Goal: Task Accomplishment & Management: Complete application form

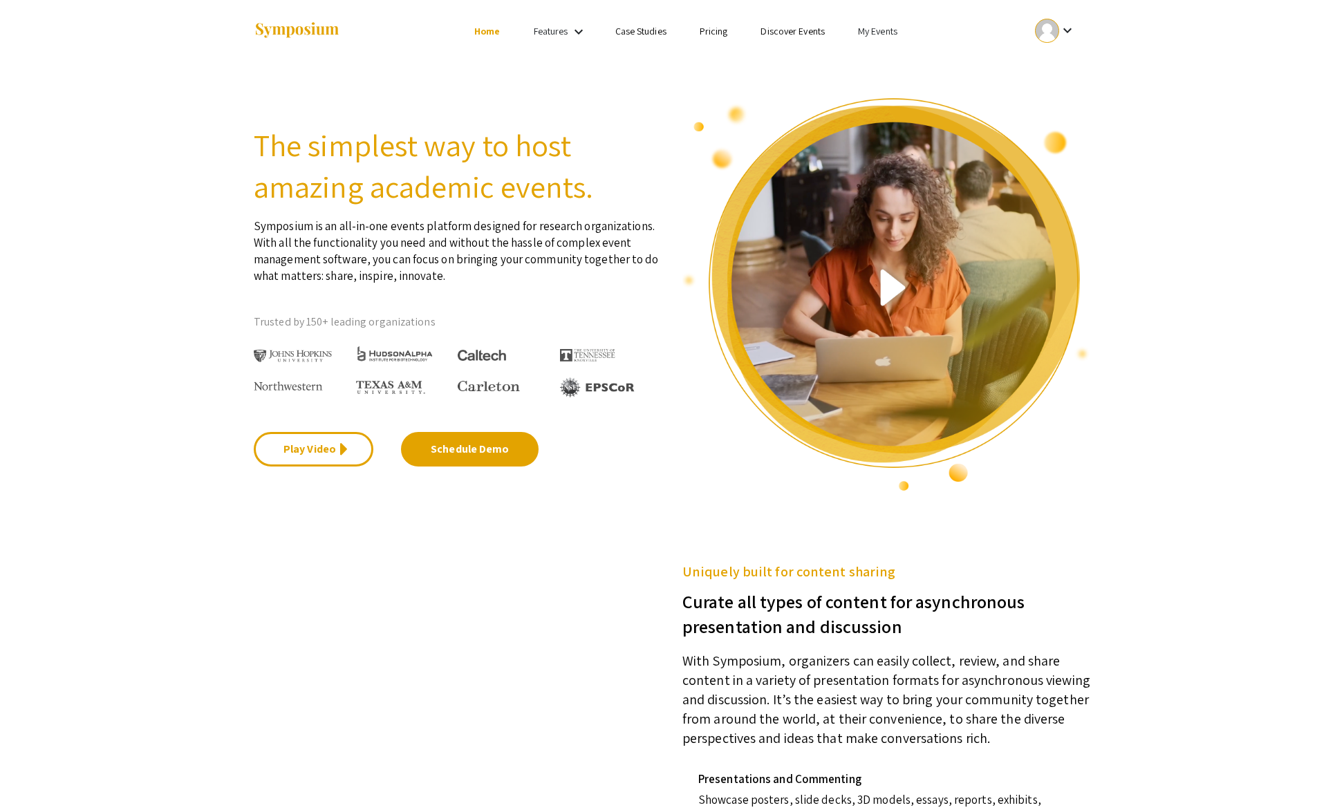
click at [868, 29] on link "My Events" at bounding box center [877, 31] width 39 height 12
click at [876, 60] on button "Events I've organized" at bounding box center [900, 61] width 118 height 33
click at [880, 32] on link "My Events" at bounding box center [877, 31] width 39 height 12
click at [891, 58] on button "Events I've organized" at bounding box center [900, 61] width 118 height 33
click at [1049, 30] on div at bounding box center [1047, 31] width 24 height 24
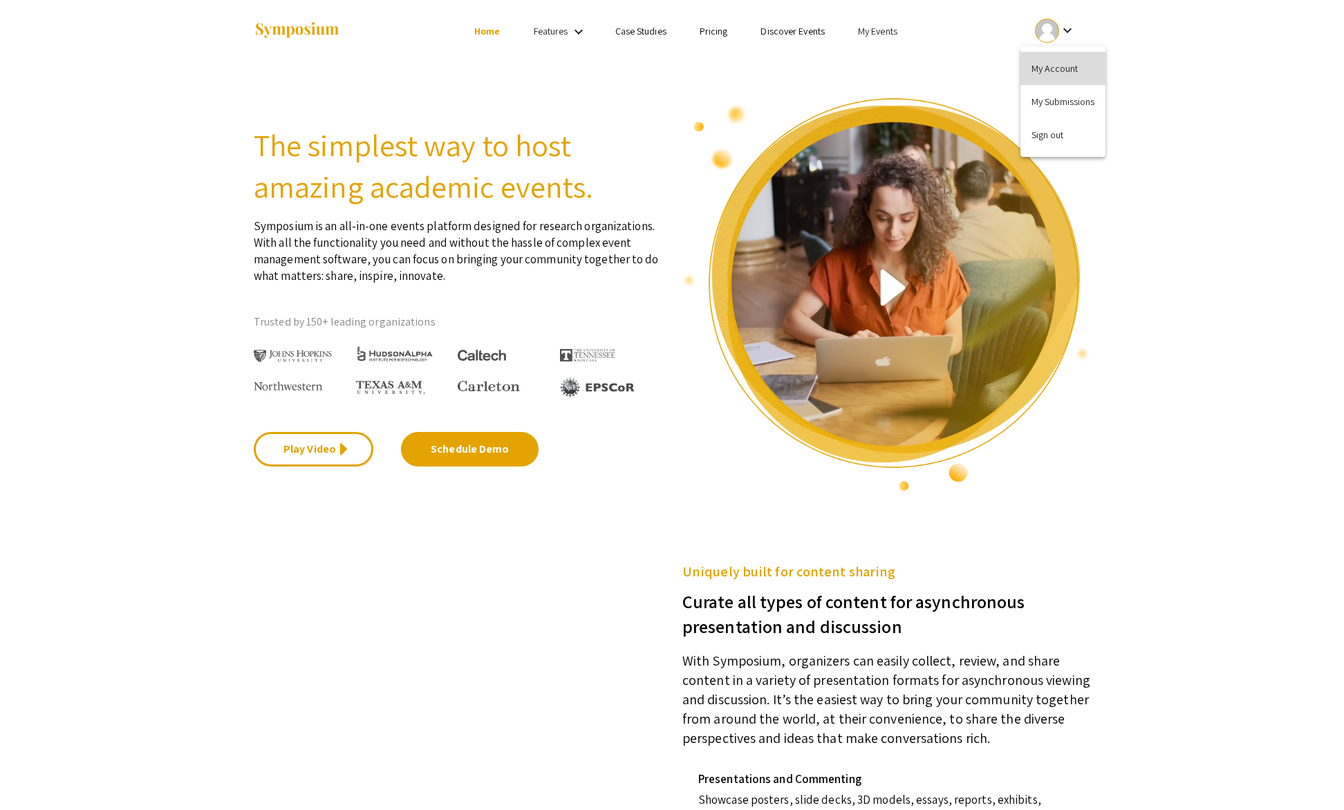
click at [1052, 64] on button "My Account" at bounding box center [1063, 68] width 85 height 33
click at [880, 30] on link "My Events" at bounding box center [877, 31] width 39 height 12
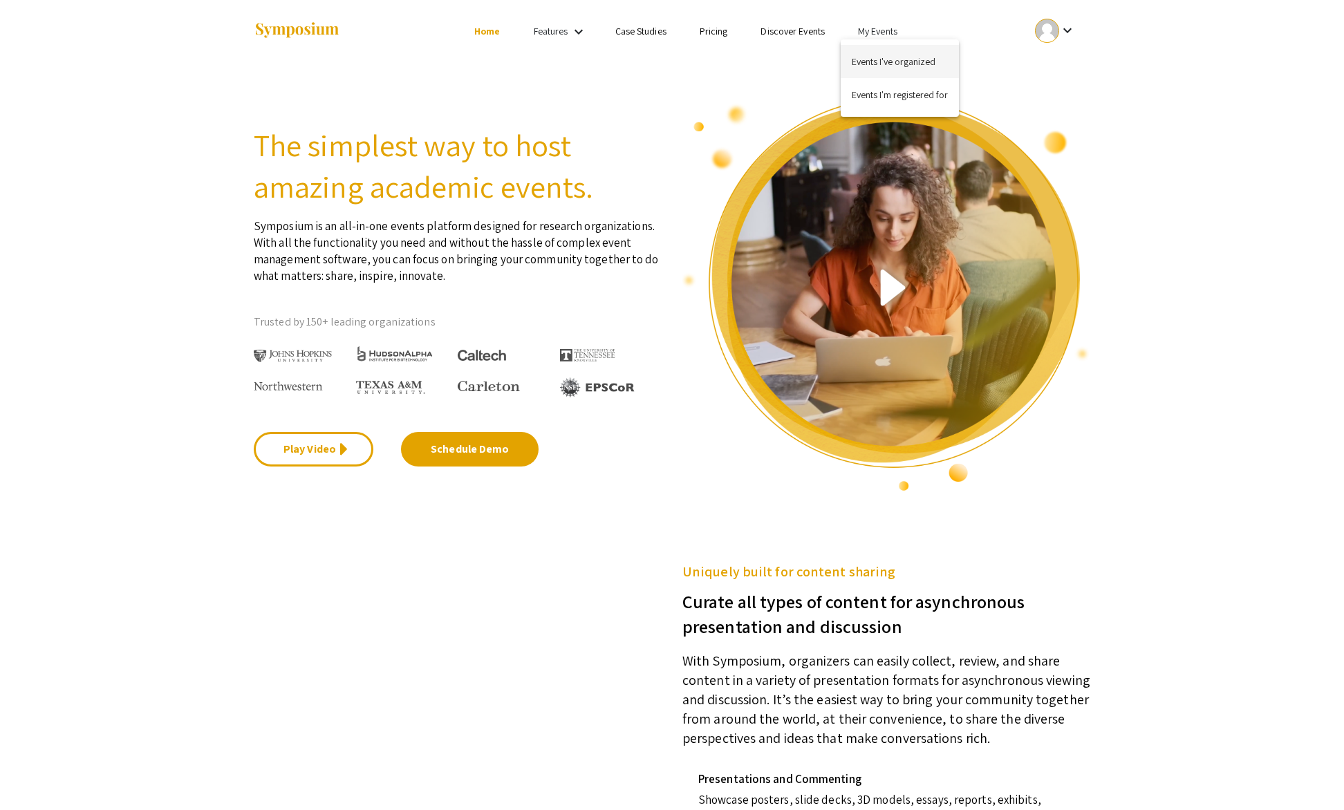
click at [889, 62] on button "Events I've organized" at bounding box center [900, 61] width 118 height 33
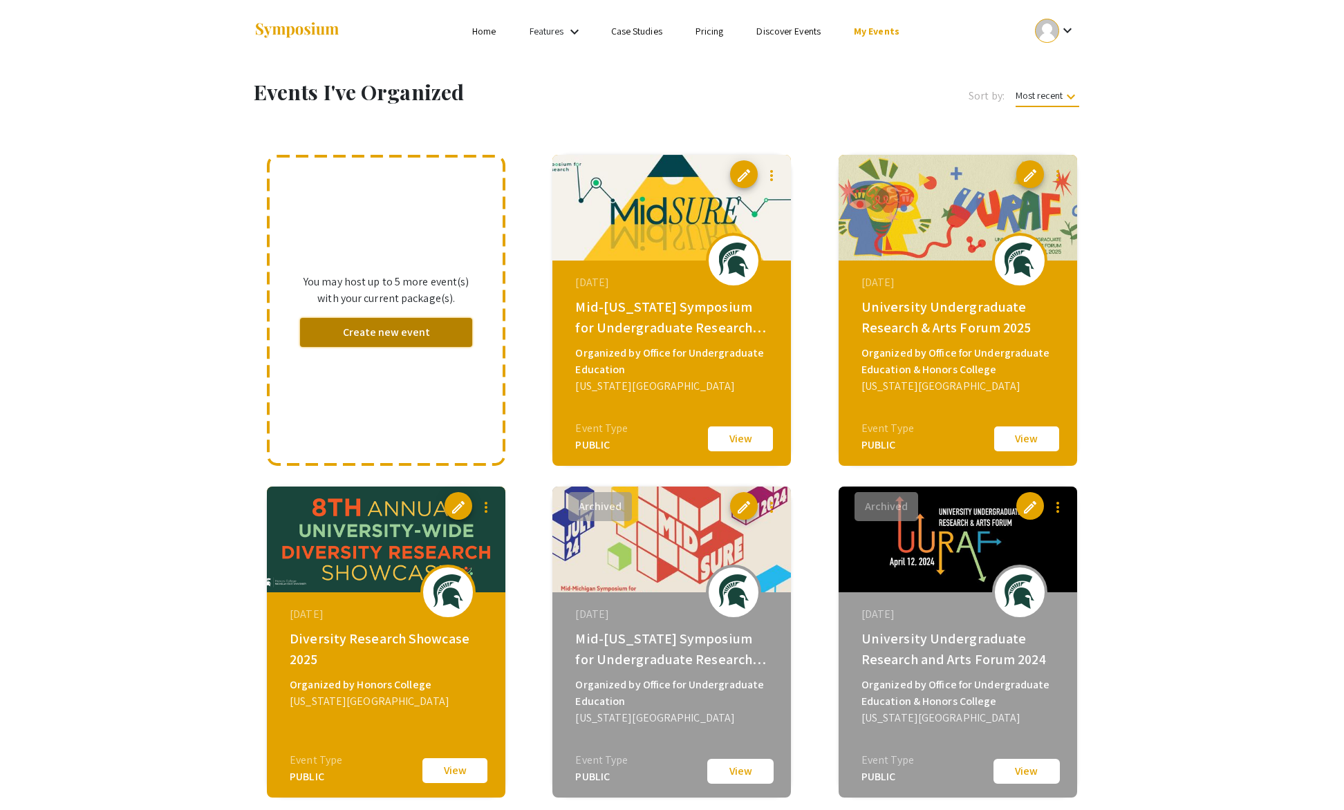
click at [352, 329] on button "Create new event" at bounding box center [386, 332] width 172 height 29
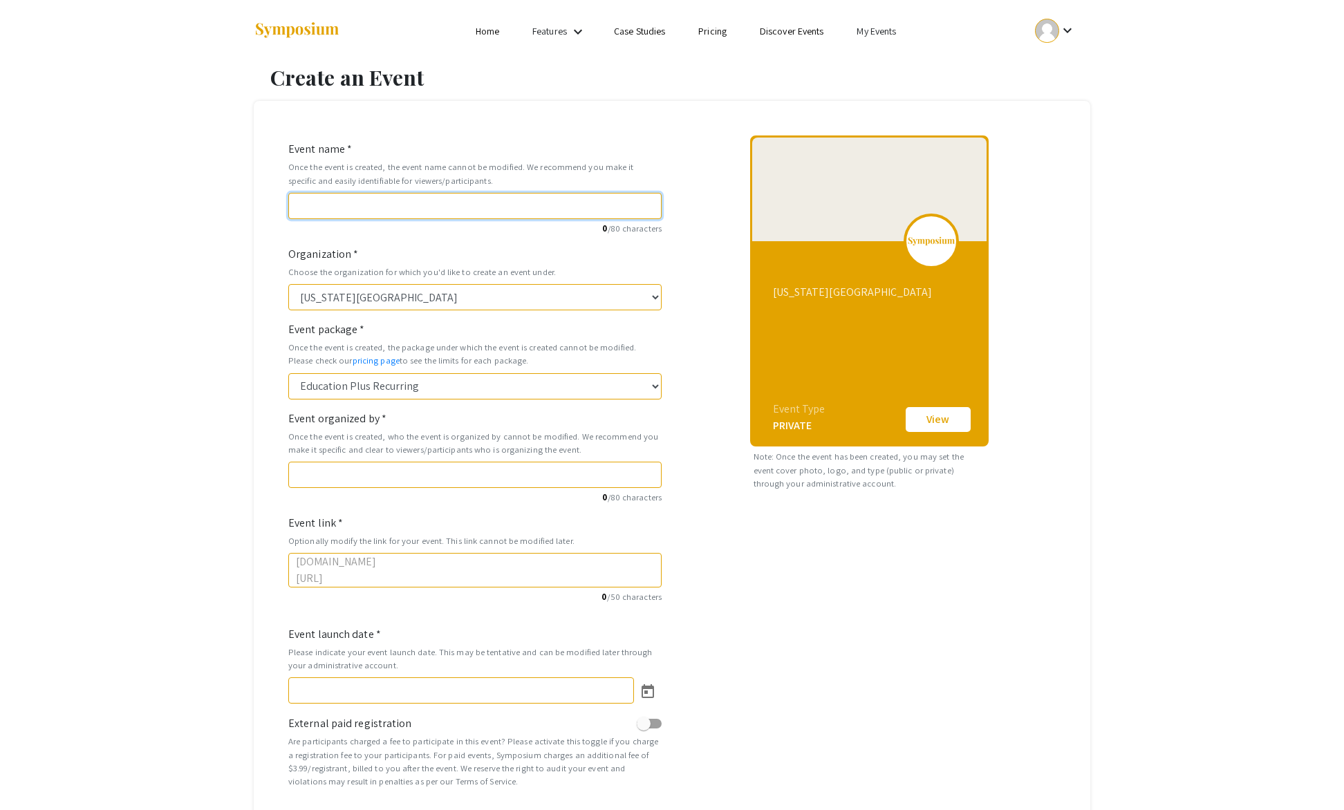
click at [332, 205] on input "Event name *" at bounding box center [474, 206] width 373 height 26
type input "U"
type input "u"
type input "Un"
type input "un"
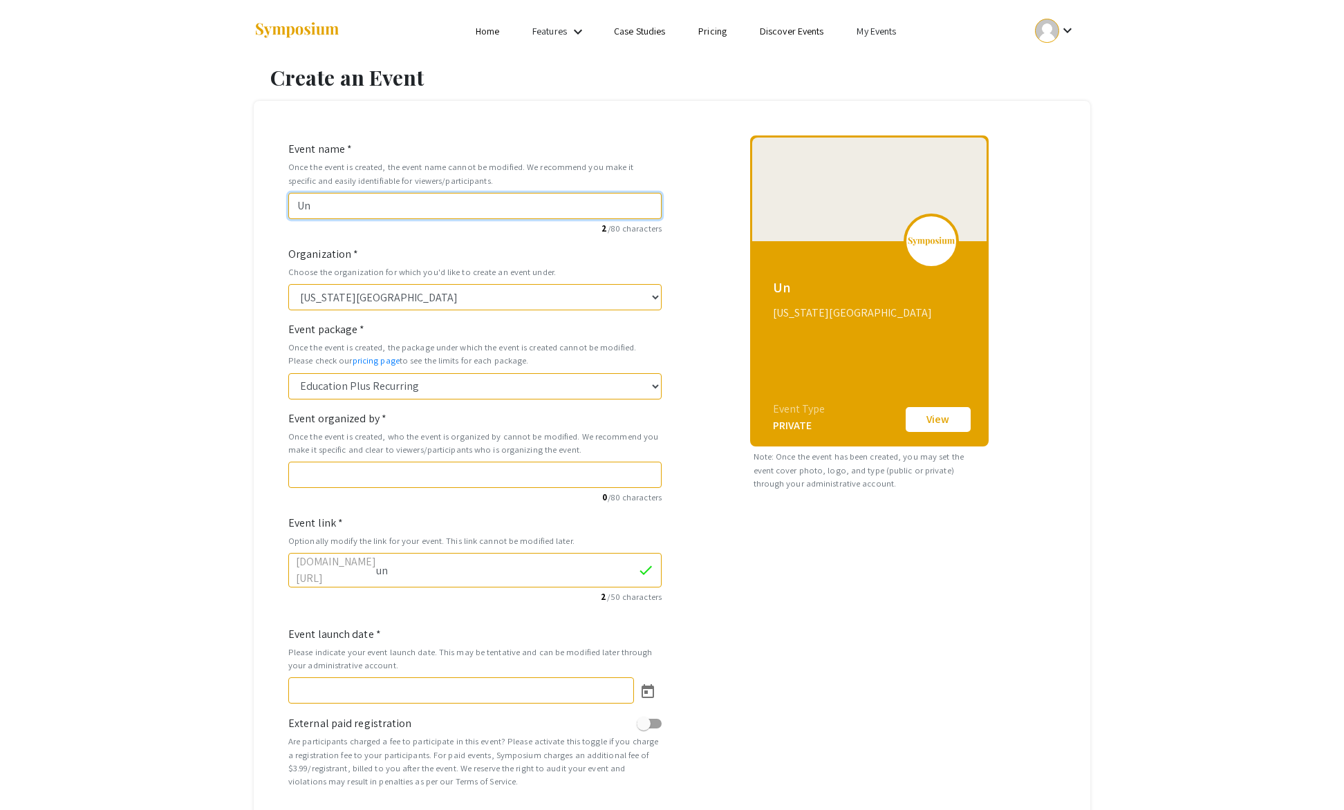
type input "Uni"
type input "uni"
type input "Univ"
type input "univ"
type input "Unive"
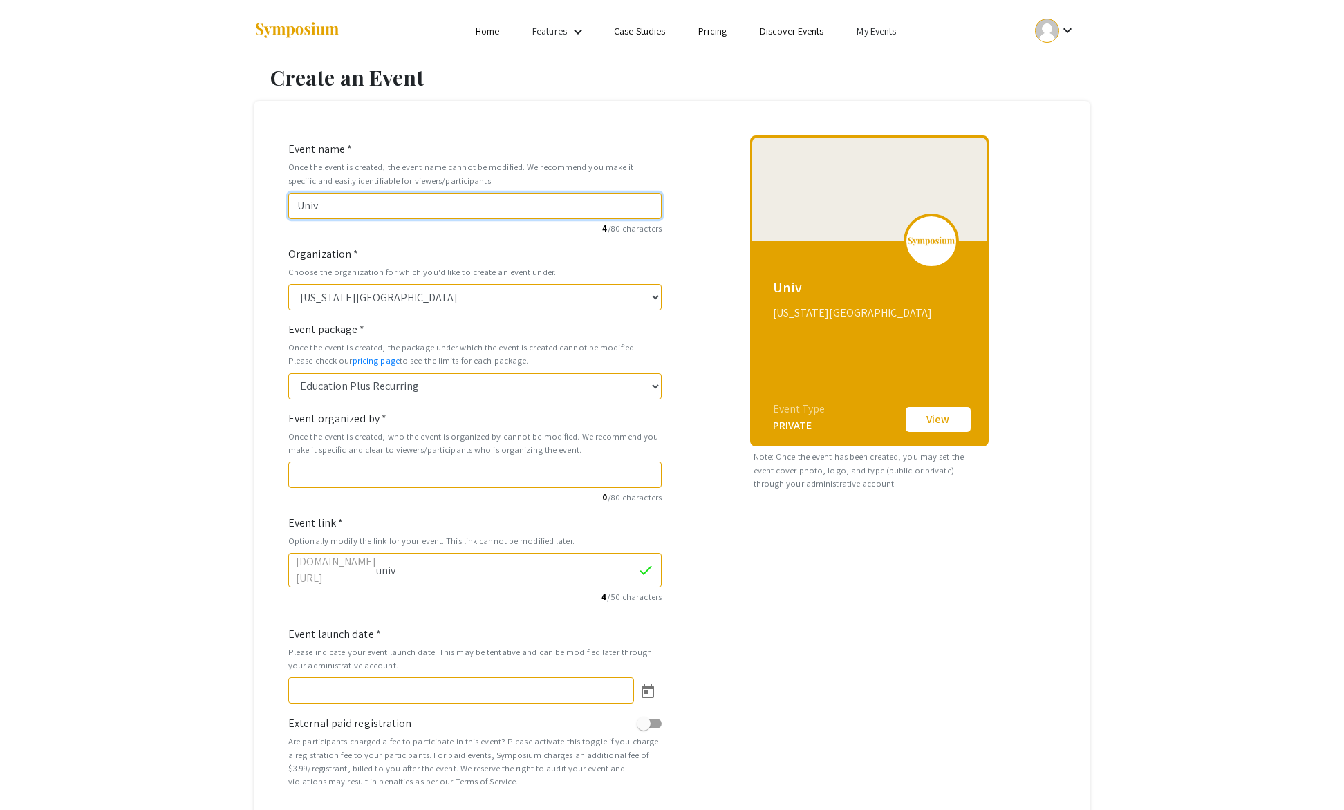
type input "unive"
type input "Univer"
type input "univer"
type input "Univers"
type input "univers"
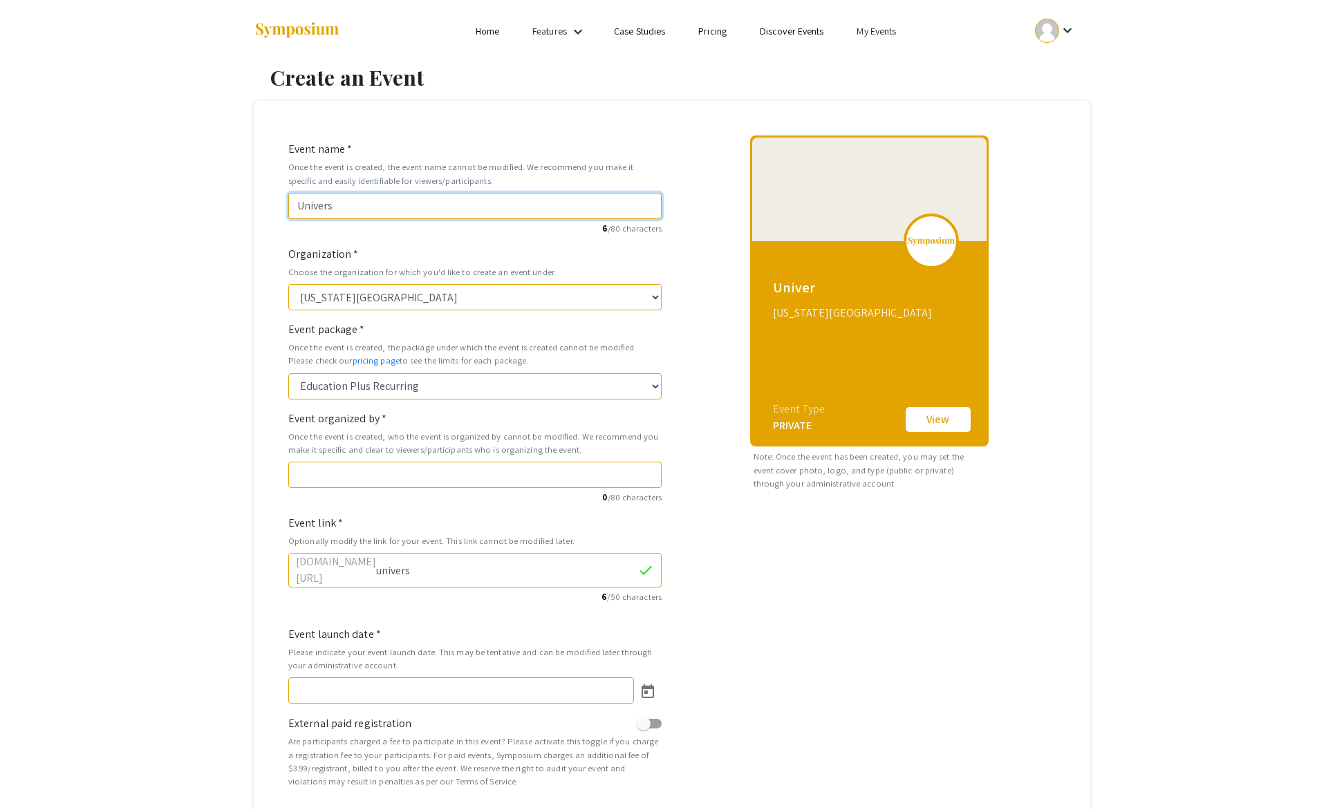
type input "Universi"
type input "universi"
type input "Universit"
type input "universit"
type input "University"
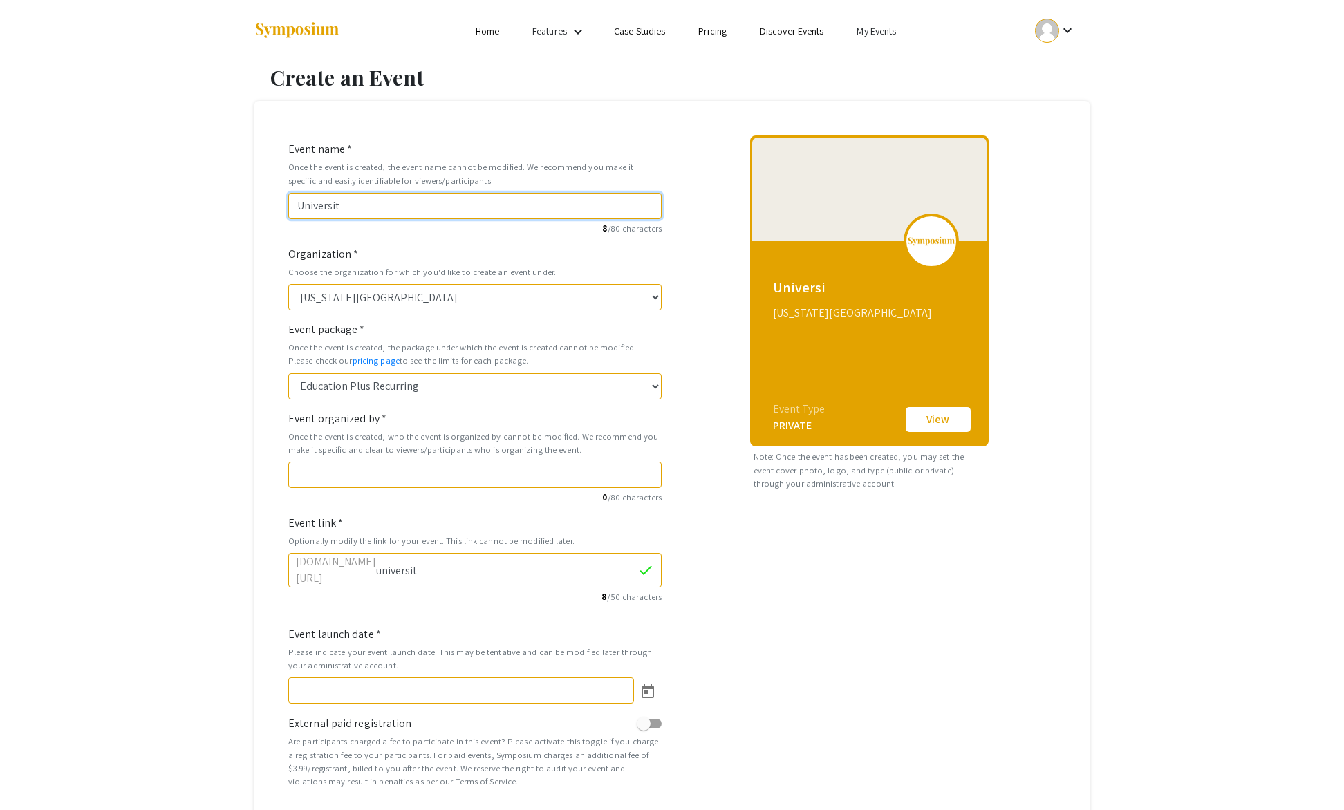
type input "university"
type input "University U"
type input "university-u"
type input "University Un"
type input "university-un"
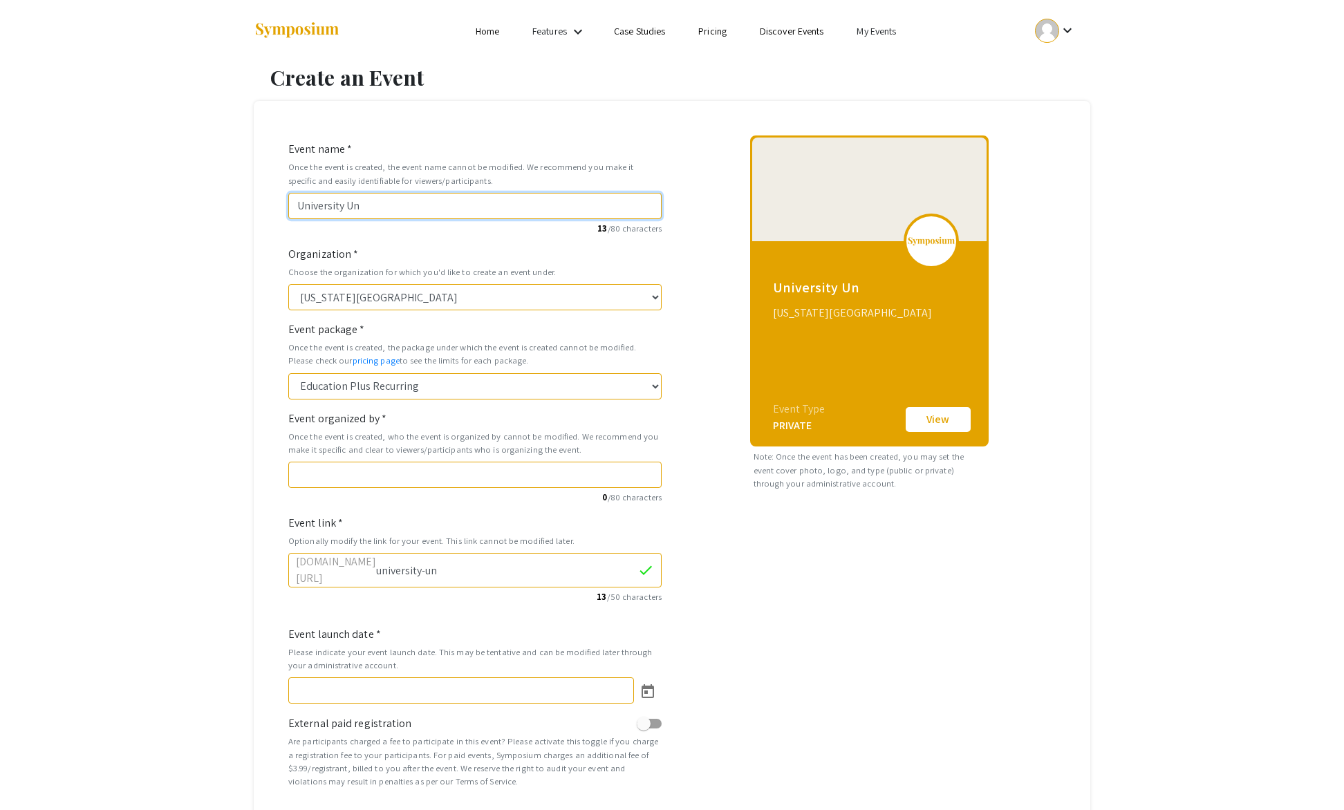
type input "University Und"
type input "university-und"
type input "University Unde"
type input "university-unde"
type input "University Under"
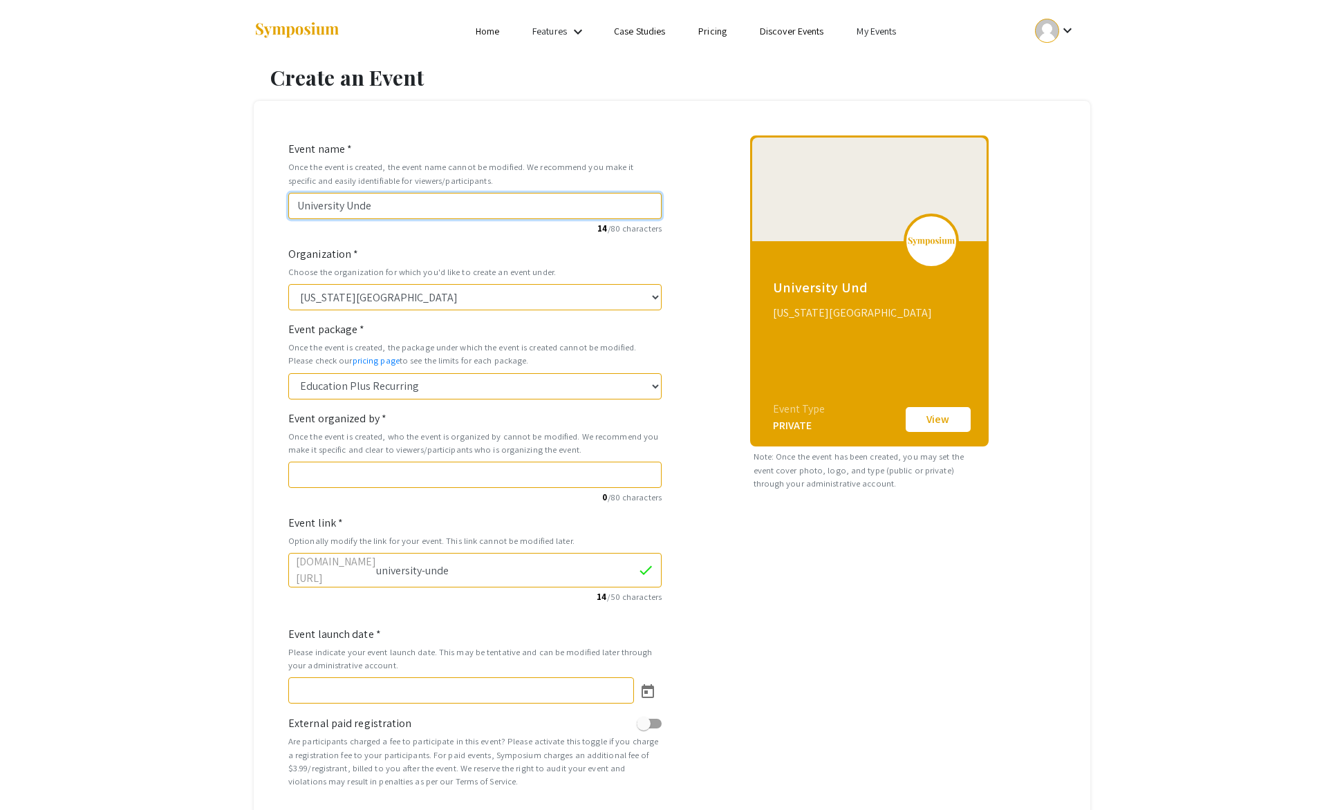
type input "university-under"
type input "University Underg"
type input "university-underg"
type input "University Undergr"
type input "university-undergr"
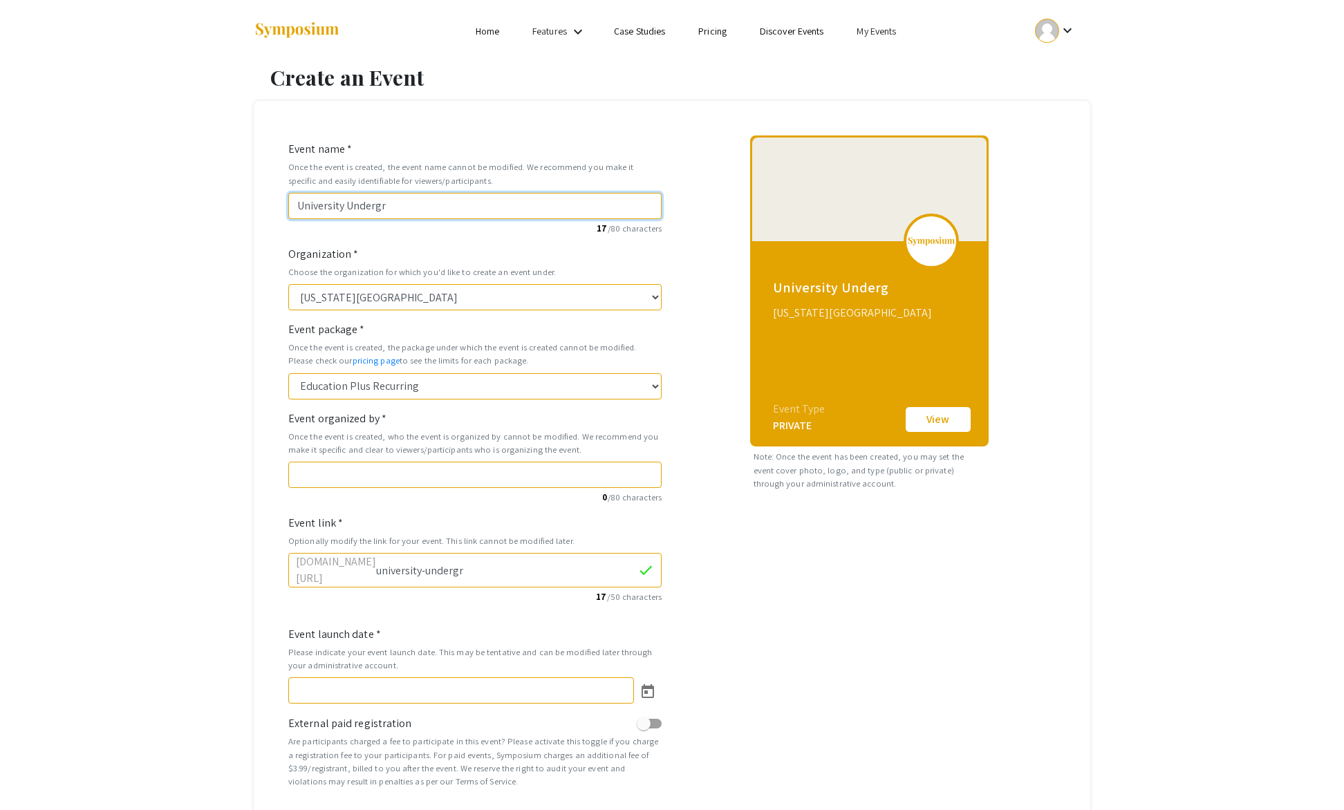
type input "University Undergra"
type input "university-undergra"
type input "University Undergrad"
type input "university-undergrad"
type input "University Undergradu"
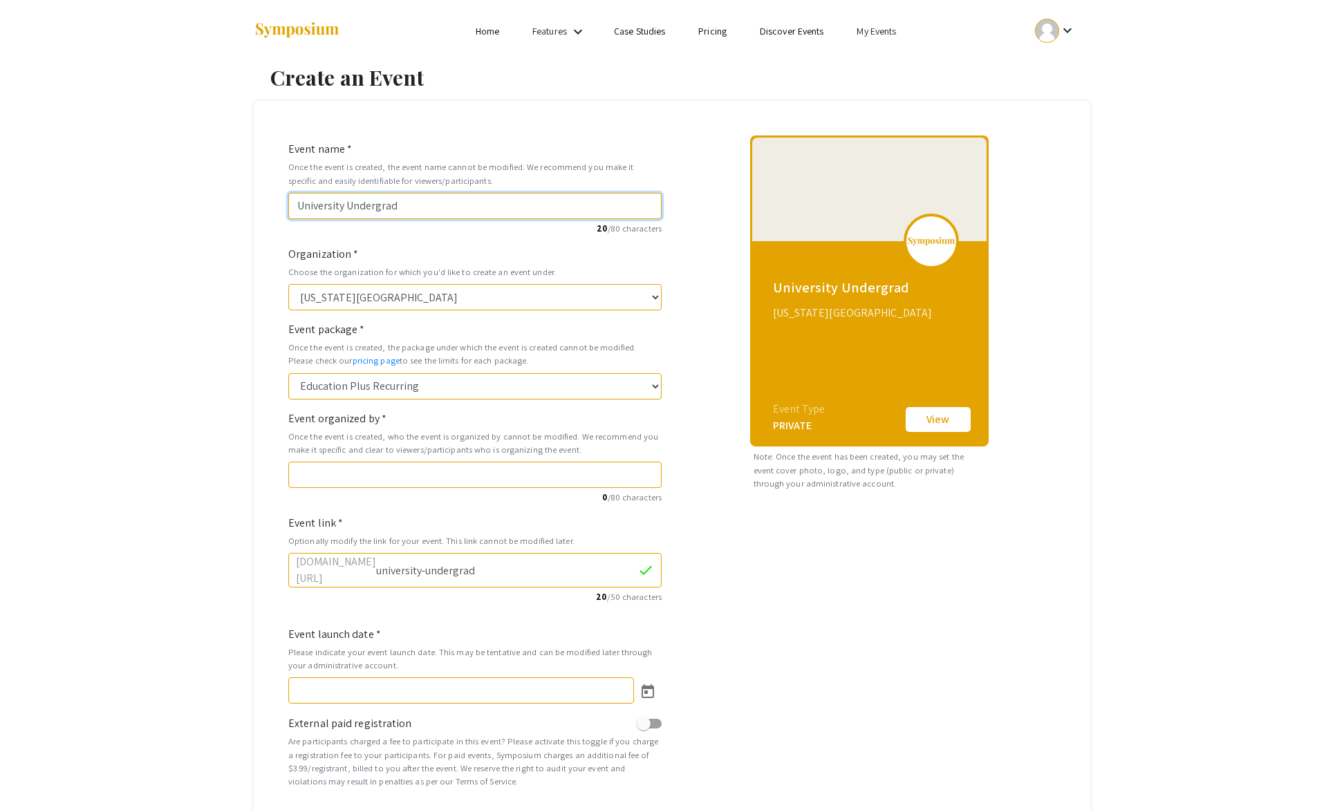
type input "university-undergradu"
type input "University Undergradua"
type input "university-undergradua"
type input "University Undergraduat"
type input "university-undergraduat"
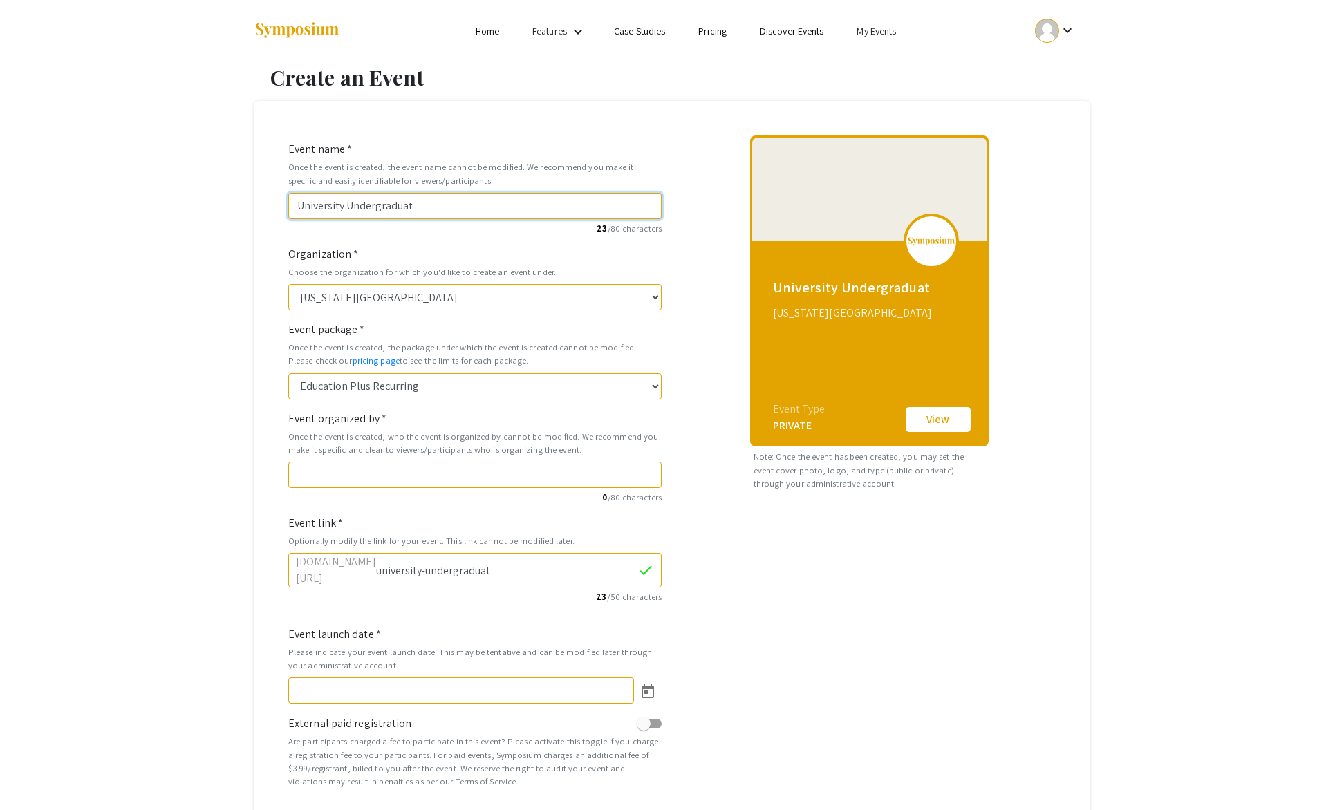
type input "University Undergraduate"
type input "university-undergraduate"
type input "University Undergraduate R"
type input "university-undergraduate-r"
type input "University Undergraduate Re"
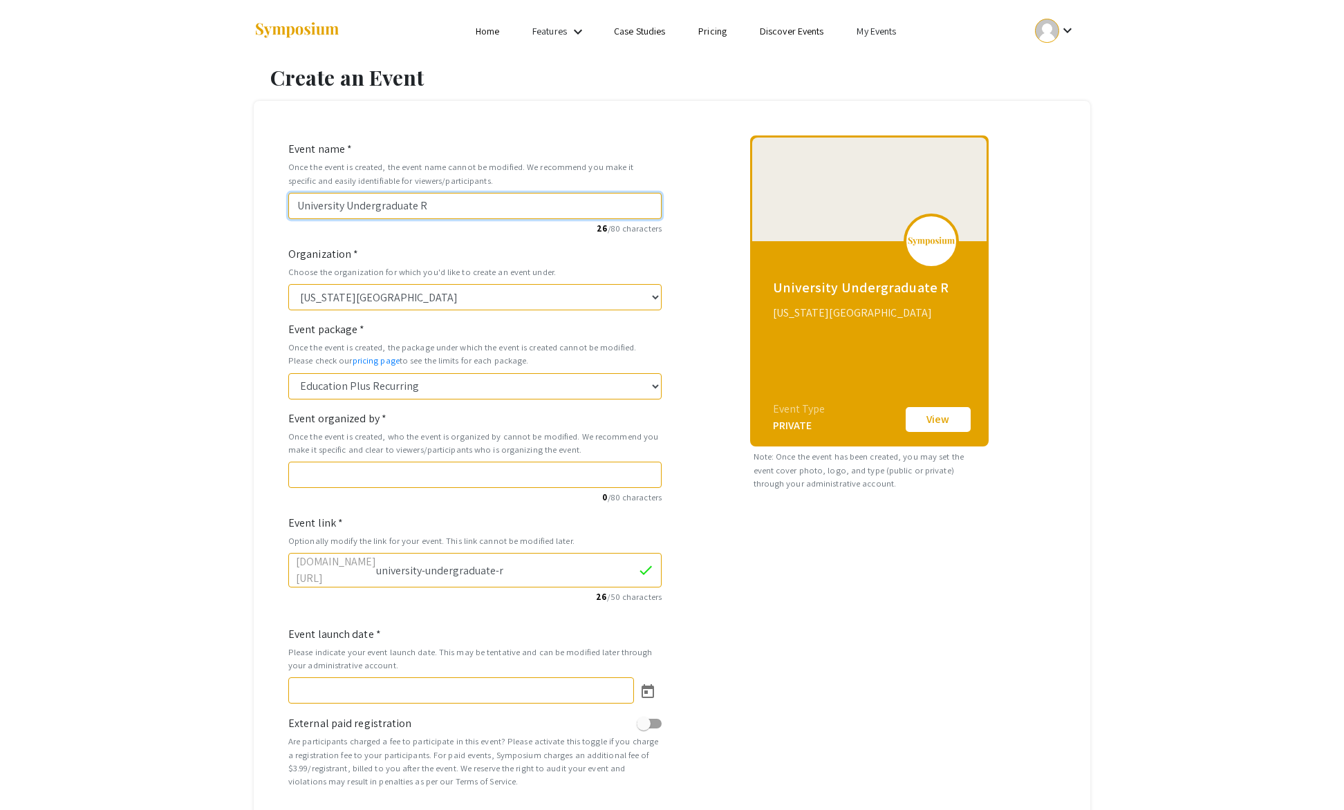
type input "university-undergraduate-re"
type input "University Undergraduate Res"
type input "university-undergraduate-res"
type input "University Undergraduate Rese"
type input "university-undergraduate-rese"
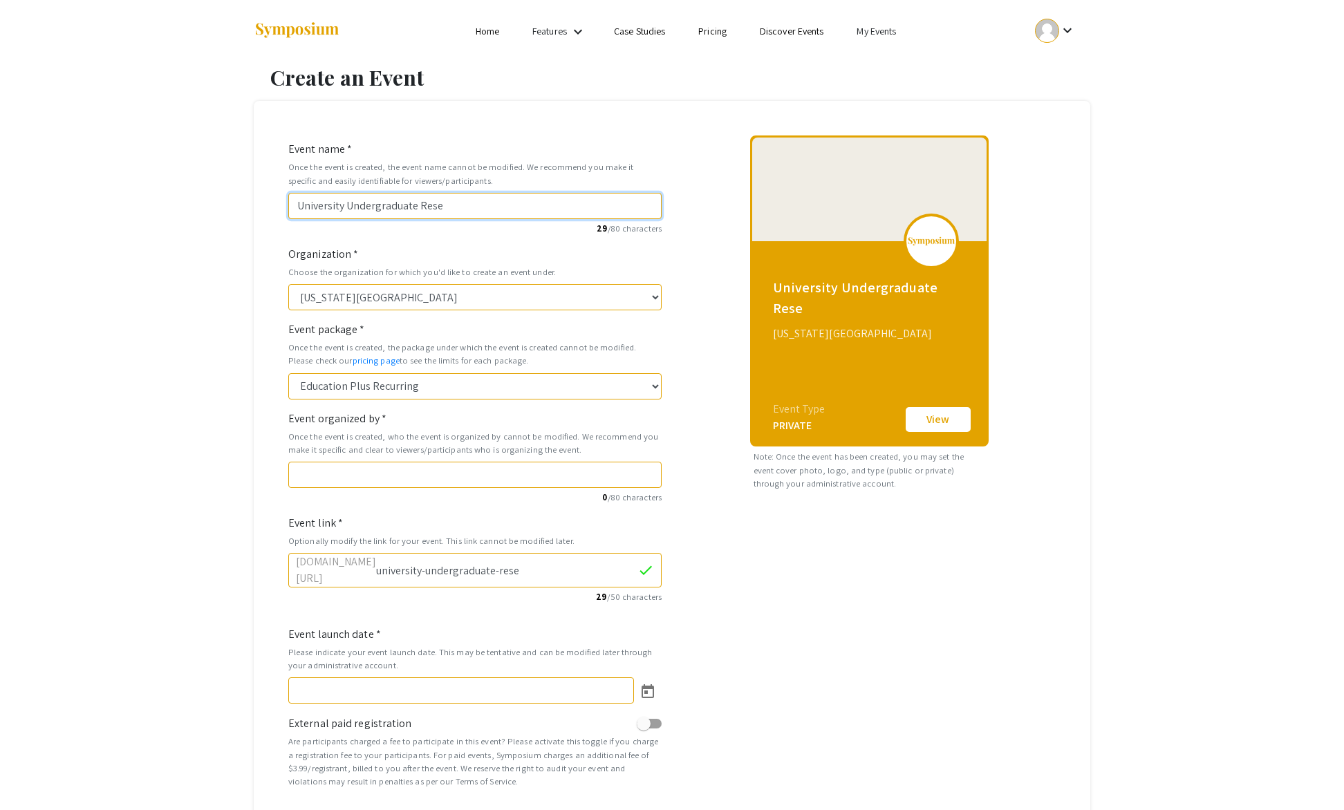
type input "University Undergraduate Resea"
type input "university-undergraduate-resea"
type input "University Undergraduate Resear"
type input "university-undergraduate-resear"
type input "University Undergraduate Researc"
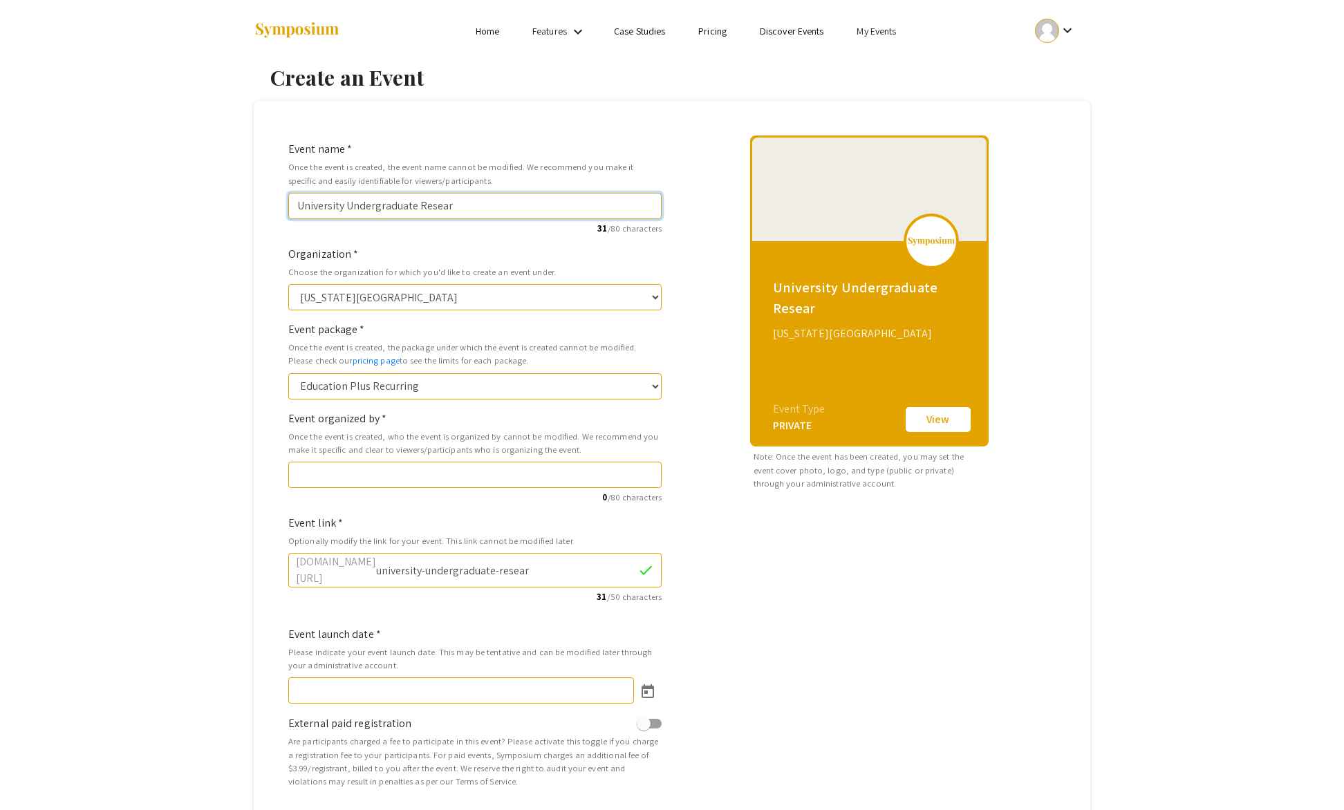
type input "university-undergraduate-researc"
type input "University Undergraduate Research"
type input "university-undergraduate-research"
type input "University Undergraduate Research & A"
type input "university-undergraduate-research-a"
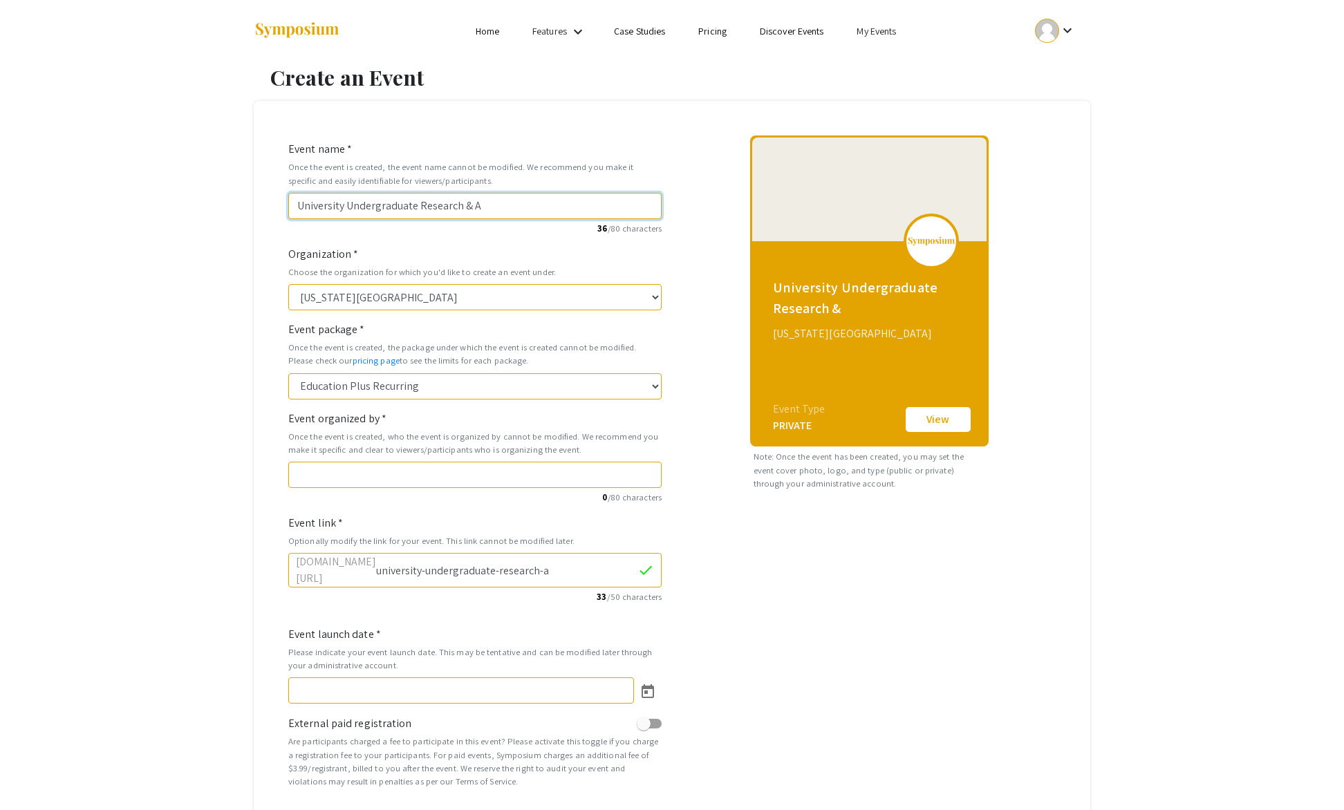
type input "University Undergraduate Research & Ar"
type input "university-undergraduate-research-ar"
type input "University Undergraduate Research & Art"
type input "university-undergraduate-research-art"
type input "University Undergraduate Research & Arts"
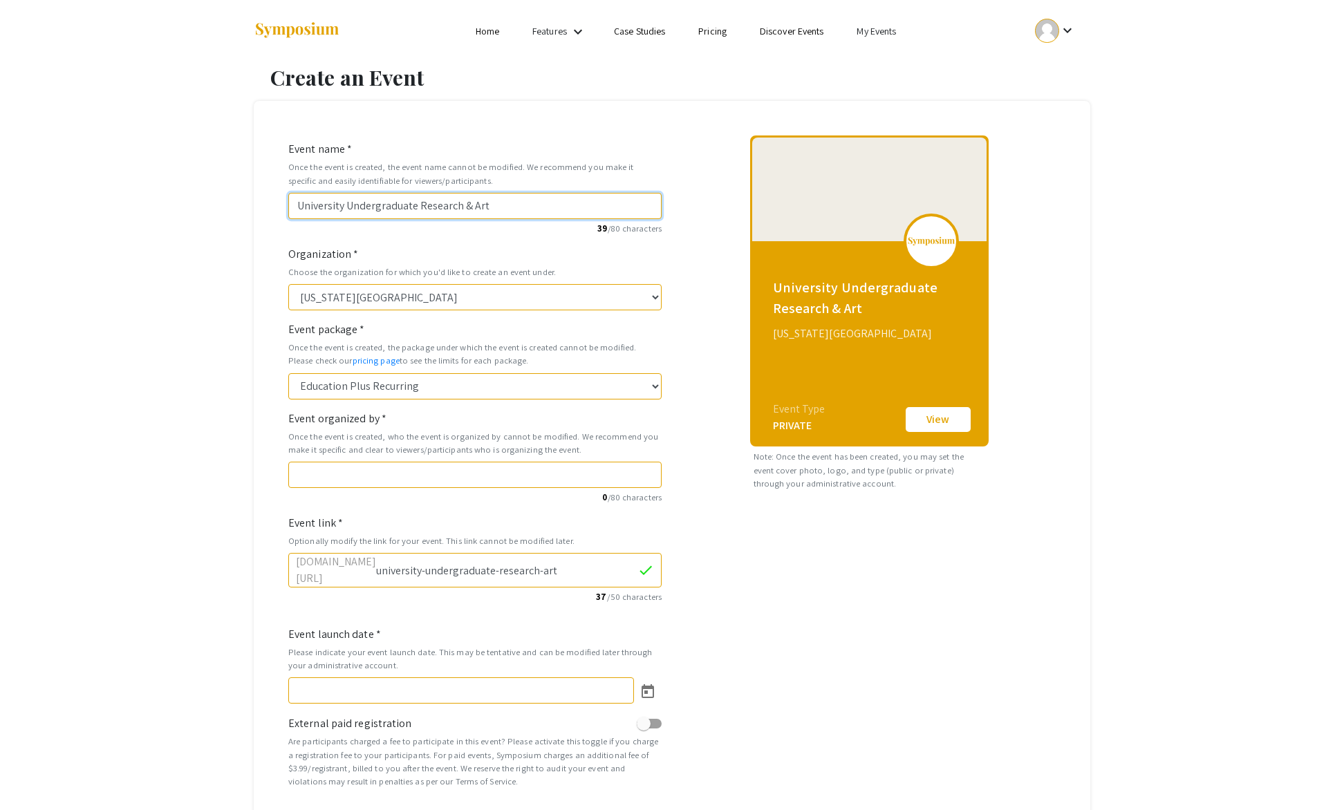
type input "university-undergraduate-research-arts"
type input "University Undergraduate Research & Arts F"
type input "university-undergraduate-research-arts-f"
type input "University Undergraduate Research & Arts Fo"
type input "university-undergraduate-research-arts-fo"
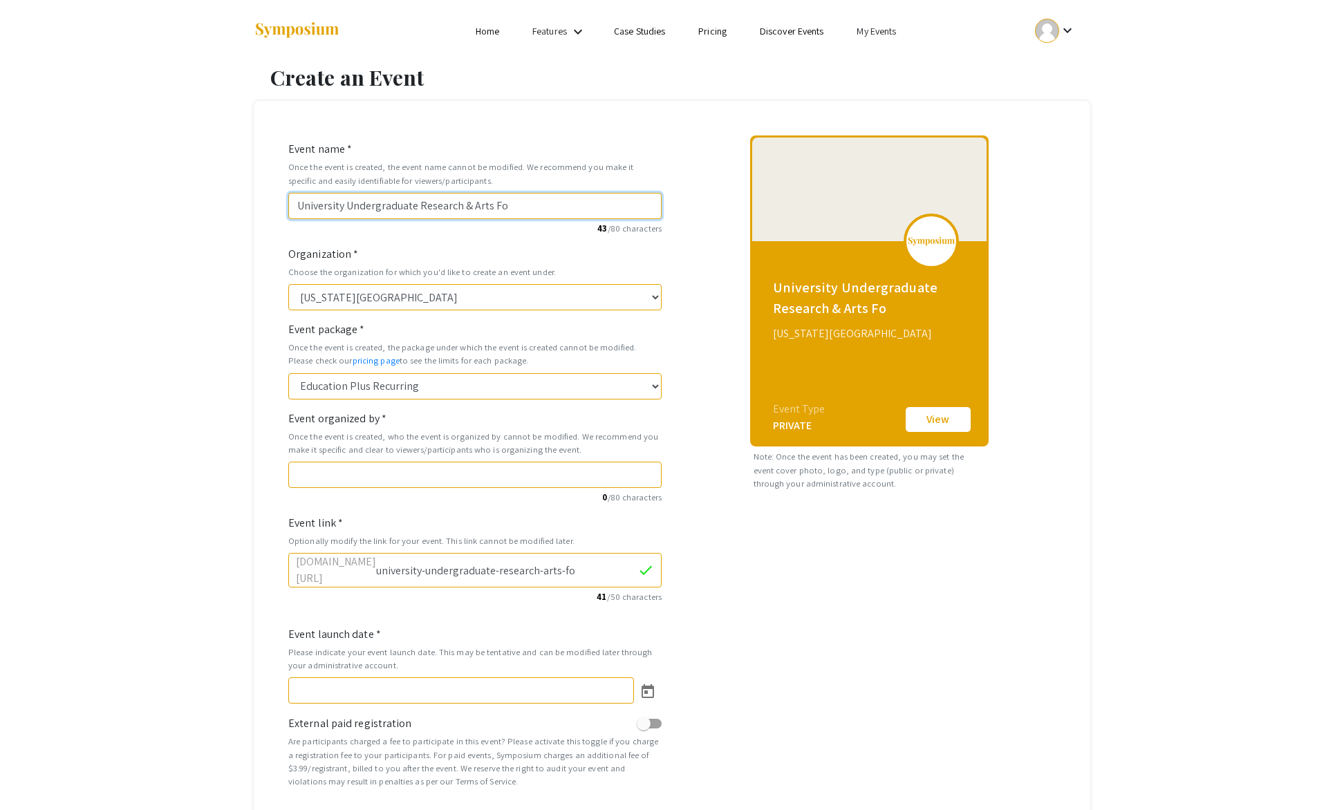
type input "University Undergraduate Research & Arts Fou"
type input "university-undergraduate-research-arts-fou"
type input "University Undergraduate Research & Arts Four"
type input "university-undergraduate-research-arts-four"
type input "University Undergraduate Research & Arts Fourm"
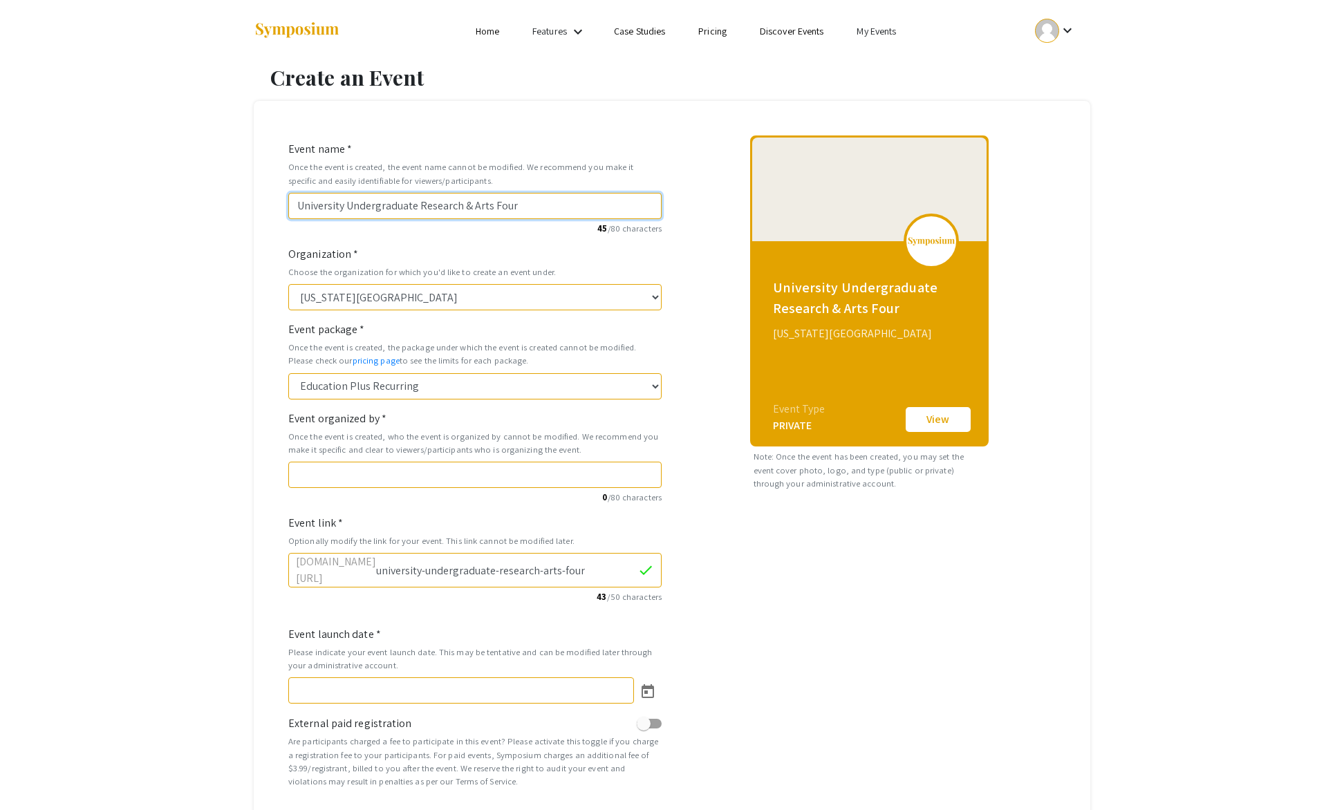
type input "university-undergraduate-research-arts-fourm"
type input "University Undergraduate Research & Arts Fourm 2"
type input "university-undergraduate-research-arts-fourm-2"
type input "University Undergraduate Research & Arts Fourm 20"
type input "university-undergraduate-research-arts-fourm-20"
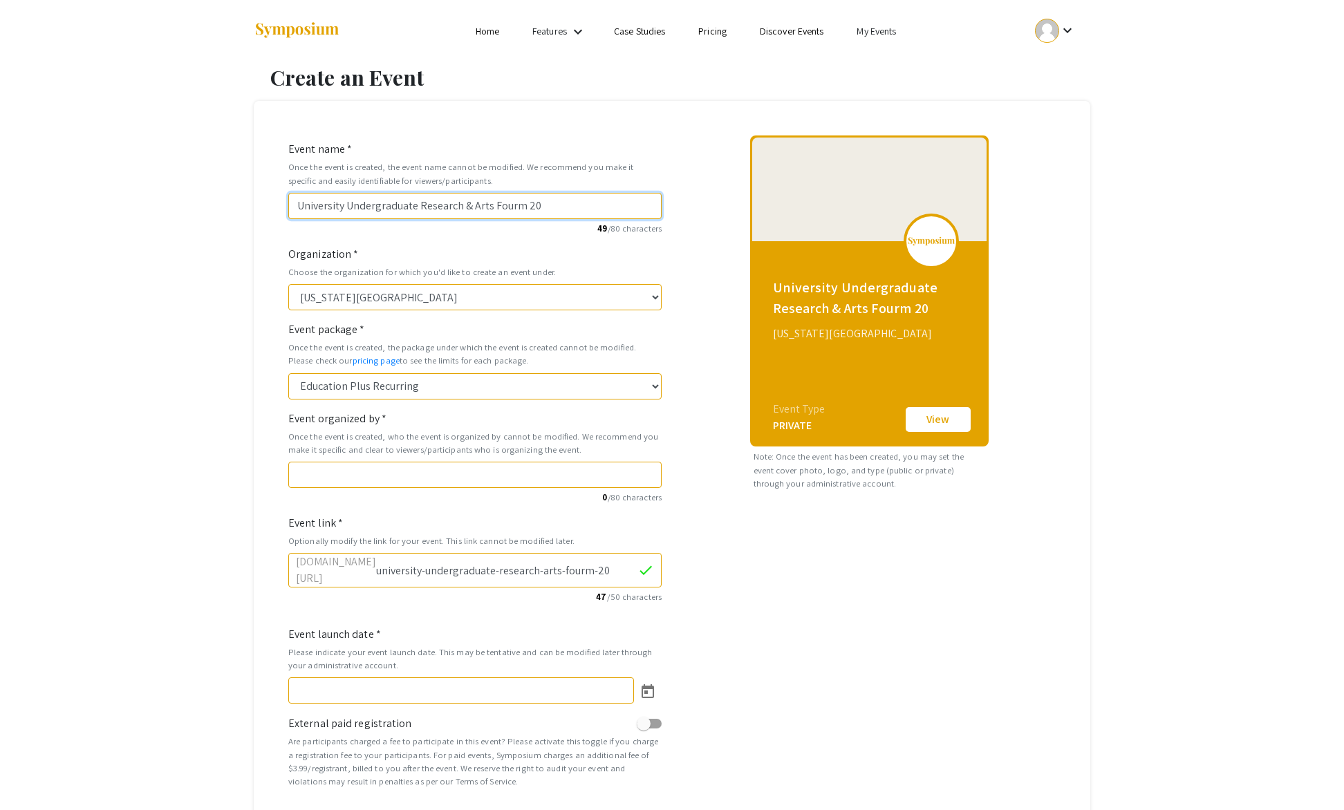
type input "University Undergraduate Research & Arts Fourm 202"
type input "university-undergraduate-research-arts-fourm-202"
type input "University Undergraduate Research & Arts Fourm 2026"
type input "university-undergraduate-research-arts-fourm-2026"
type input "University Undergraduate Research & Arts Fourm 2026"
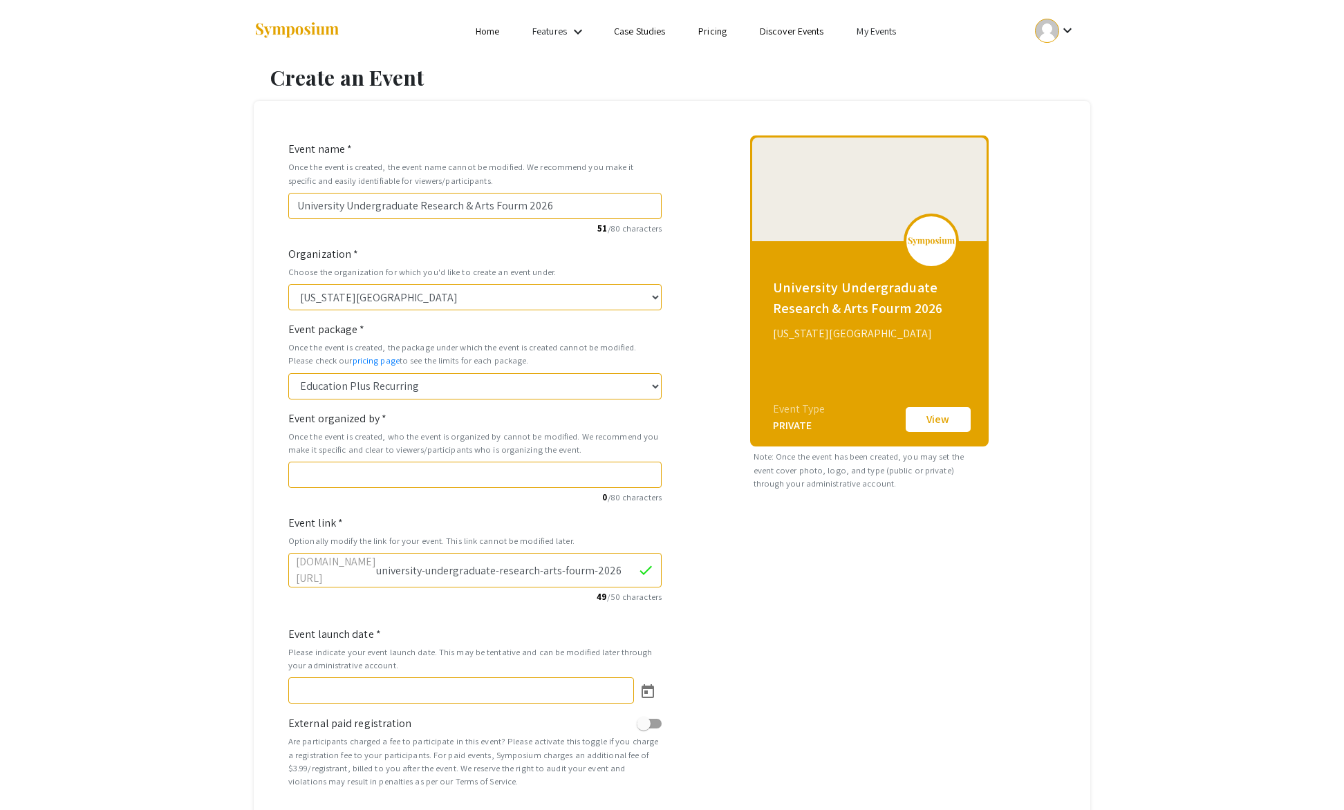
scroll to position [0, 37]
drag, startPoint x: 433, startPoint y: 570, endPoint x: 643, endPoint y: 568, distance: 210.2
click at [638, 568] on input "university-undergraduate-research-arts-fourm-2026" at bounding box center [506, 570] width 261 height 26
type input "uuraf2026"
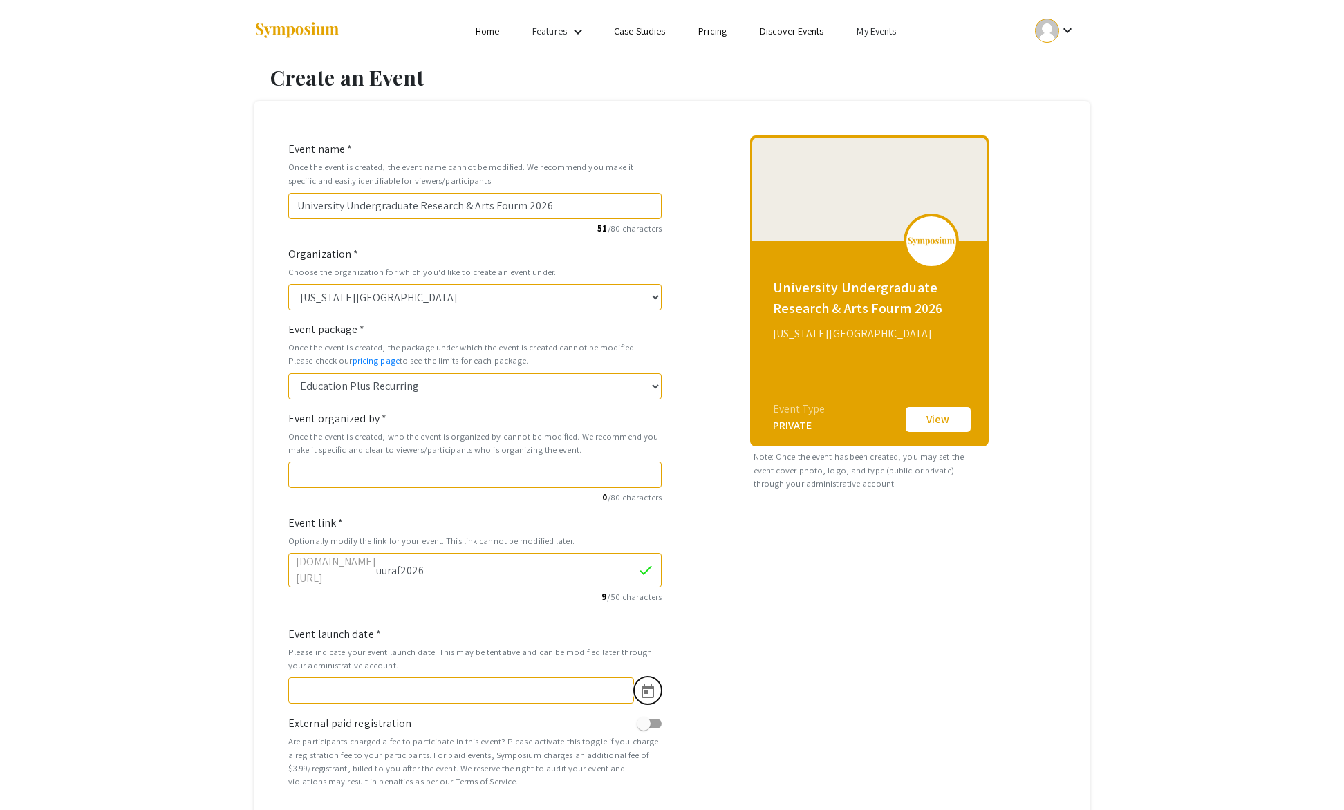
click at [649, 684] on icon "Open calendar" at bounding box center [648, 692] width 17 height 17
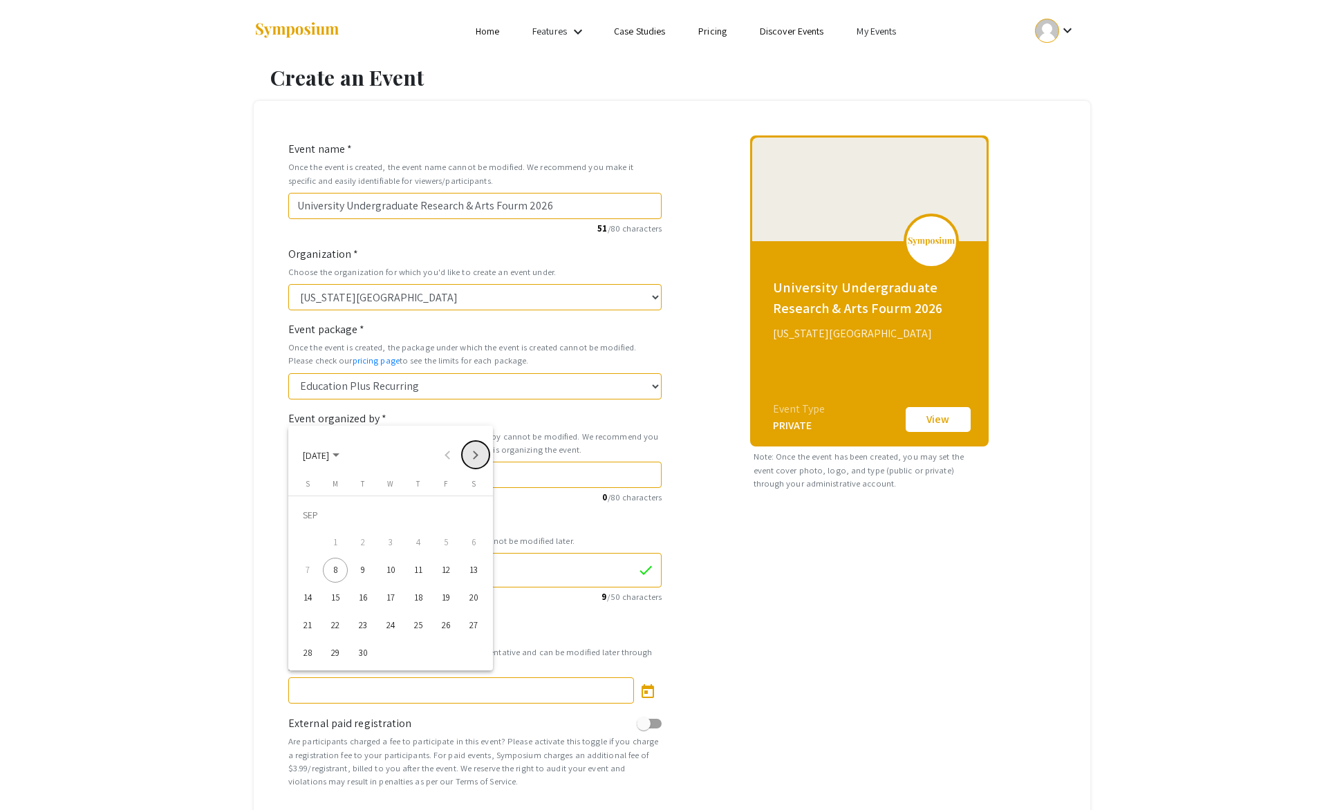
click at [477, 456] on button "Next month" at bounding box center [476, 455] width 28 height 28
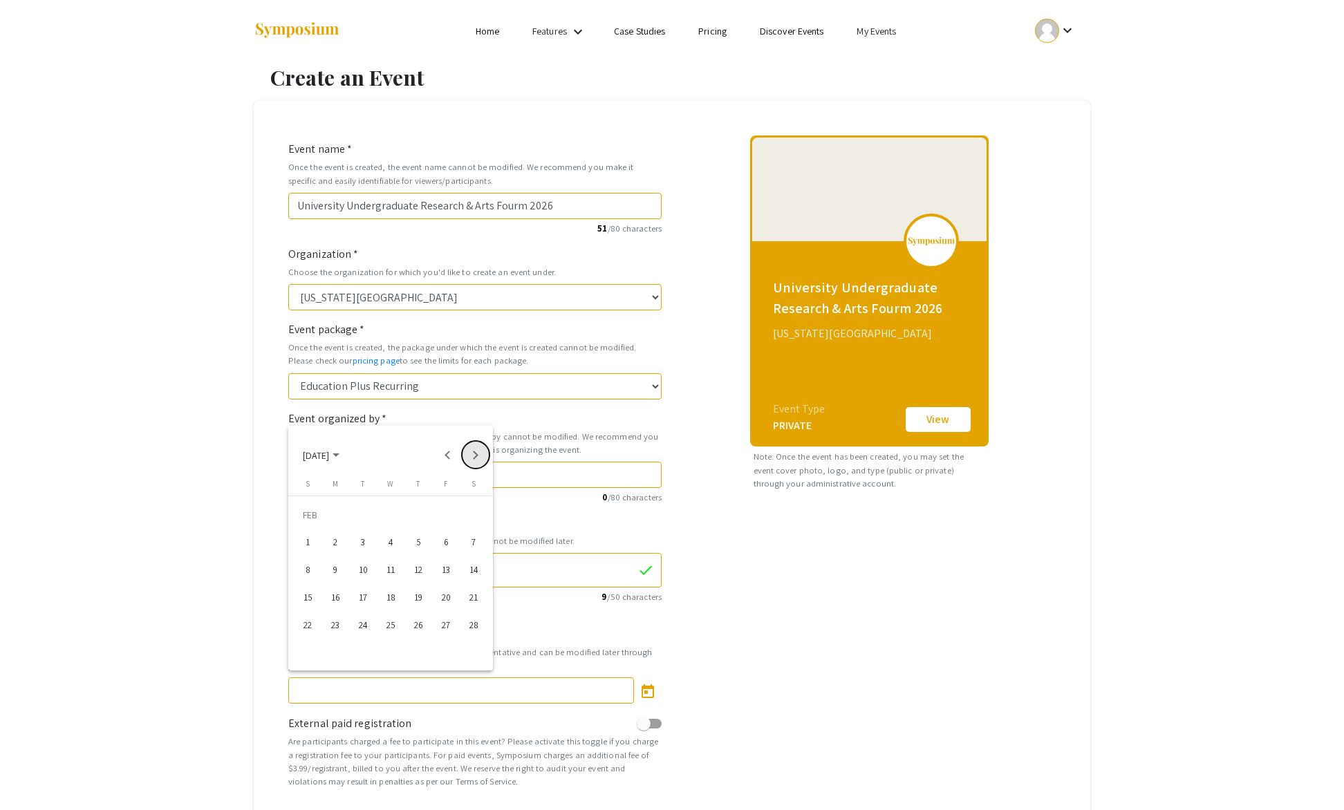
click at [477, 456] on button "Next month" at bounding box center [476, 455] width 28 height 28
click at [448, 572] on div "17" at bounding box center [446, 570] width 25 height 25
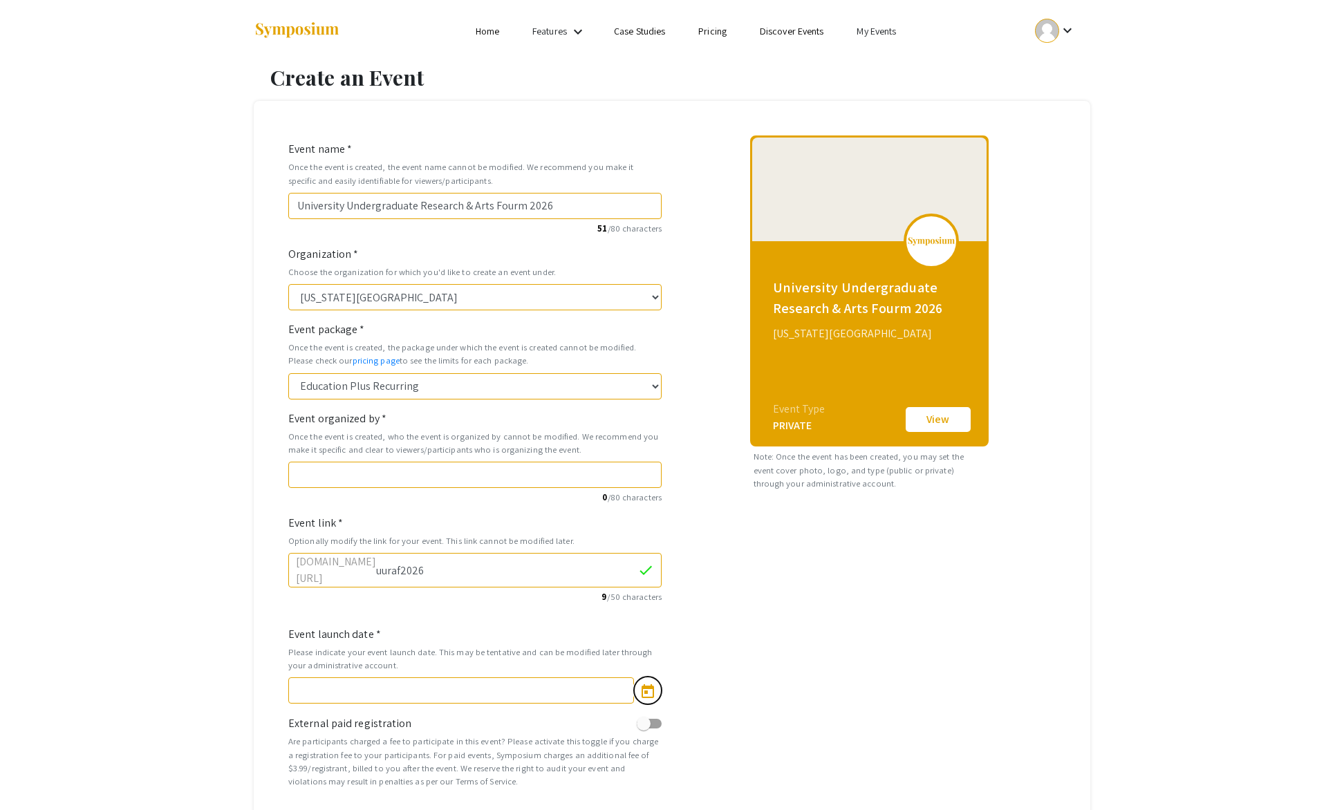
type input "[DATE]"
click at [294, 473] on input "Event organized by *" at bounding box center [474, 475] width 373 height 26
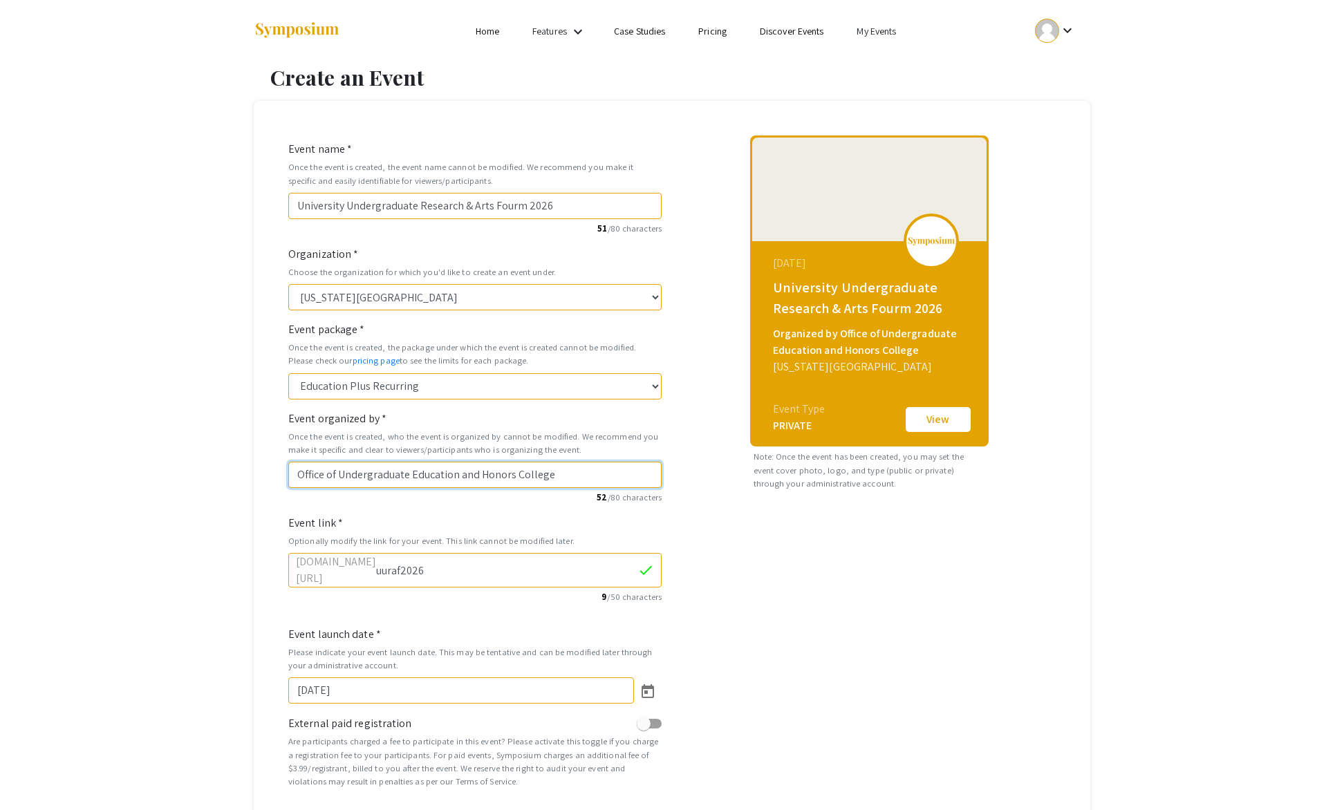
drag, startPoint x: 297, startPoint y: 476, endPoint x: 308, endPoint y: 479, distance: 10.7
click at [297, 476] on input "Office of Undergraduate Education and Honors College" at bounding box center [474, 475] width 373 height 26
click at [496, 476] on input "the Office of Undergraduate Education and Honors College" at bounding box center [474, 475] width 373 height 26
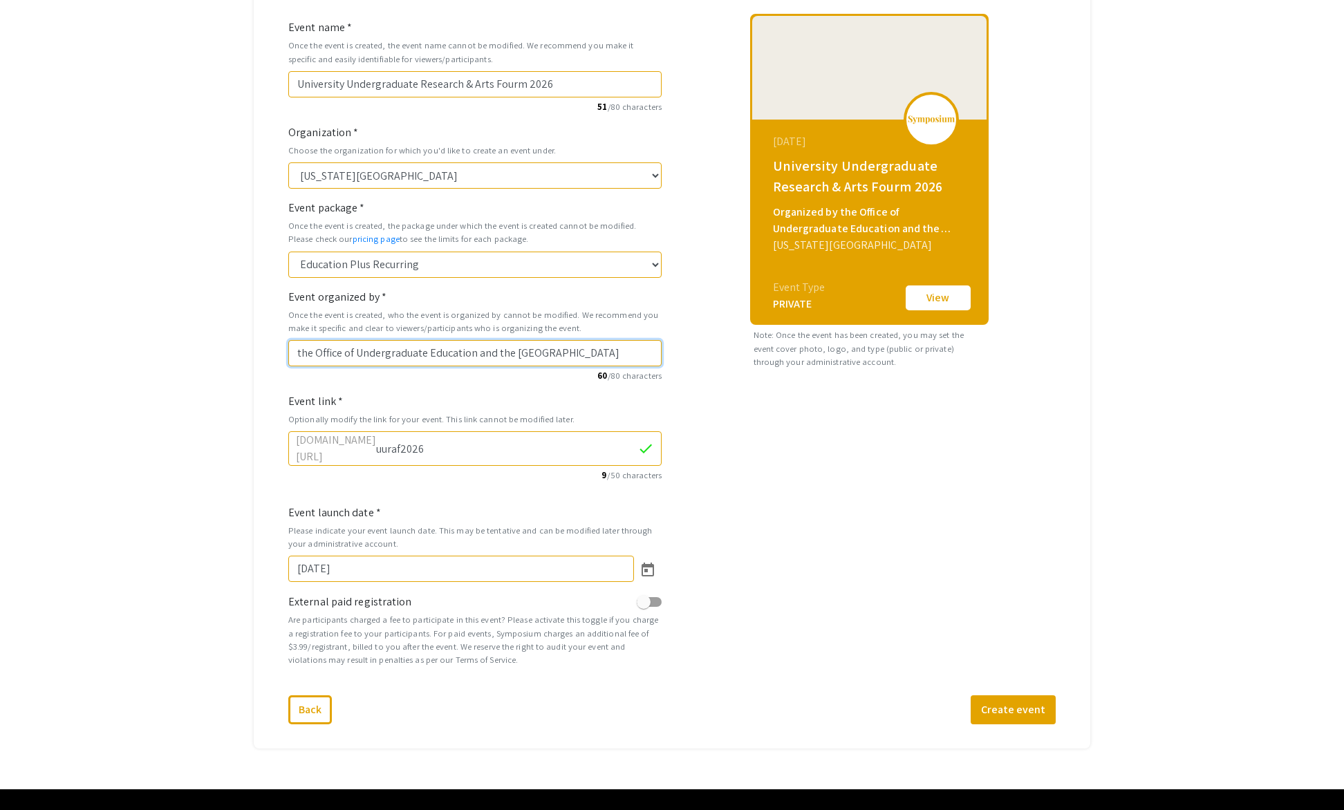
scroll to position [149, 0]
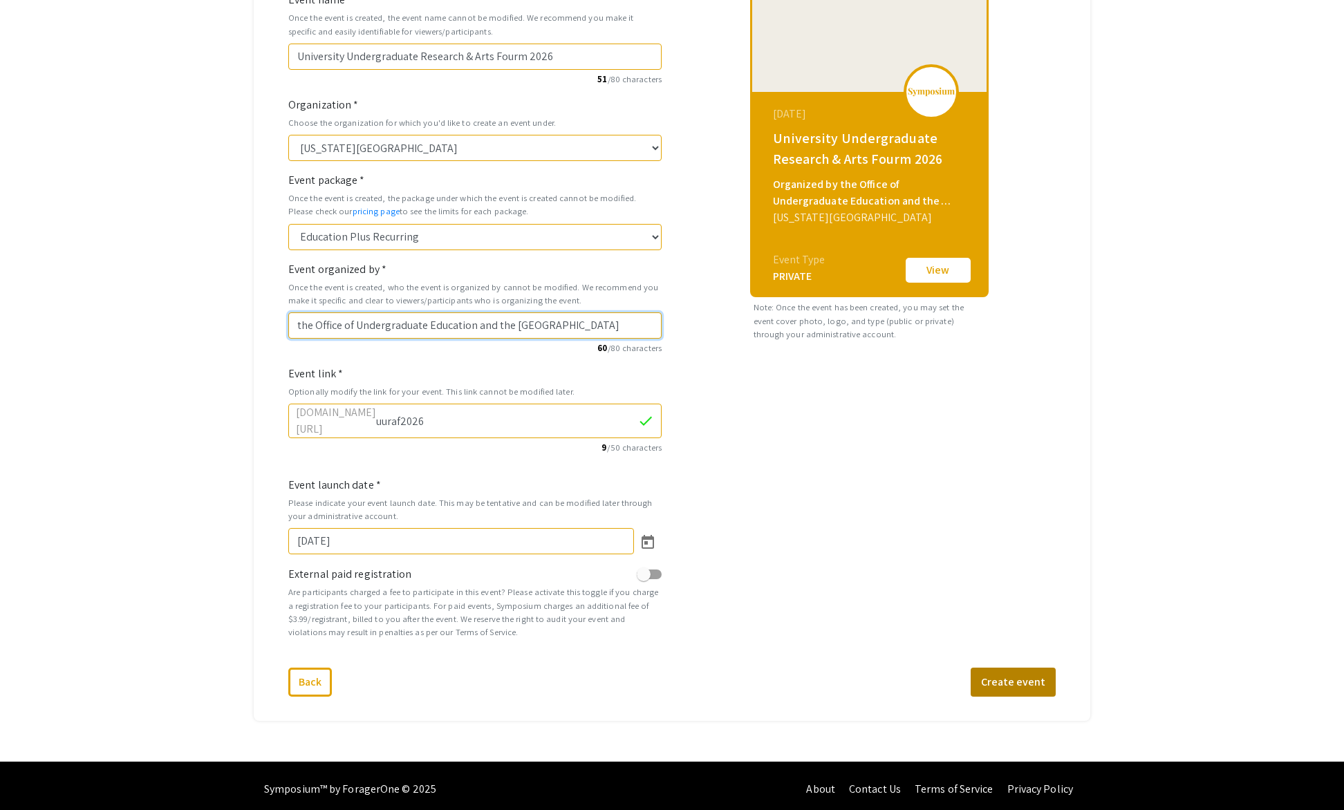
type input "the Office of Undergraduate Education and the [GEOGRAPHIC_DATA]"
click at [1023, 676] on button "Create event" at bounding box center [1013, 682] width 85 height 29
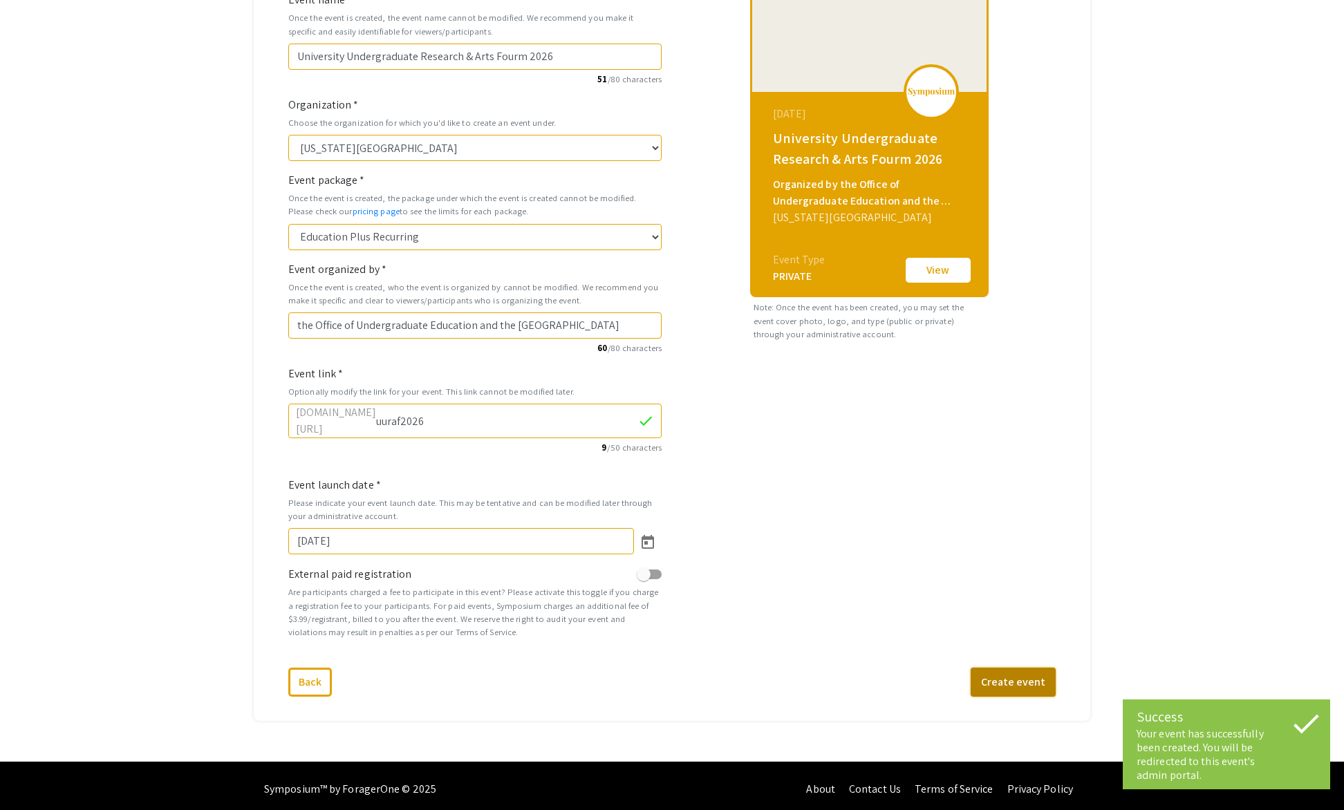
select select "449"
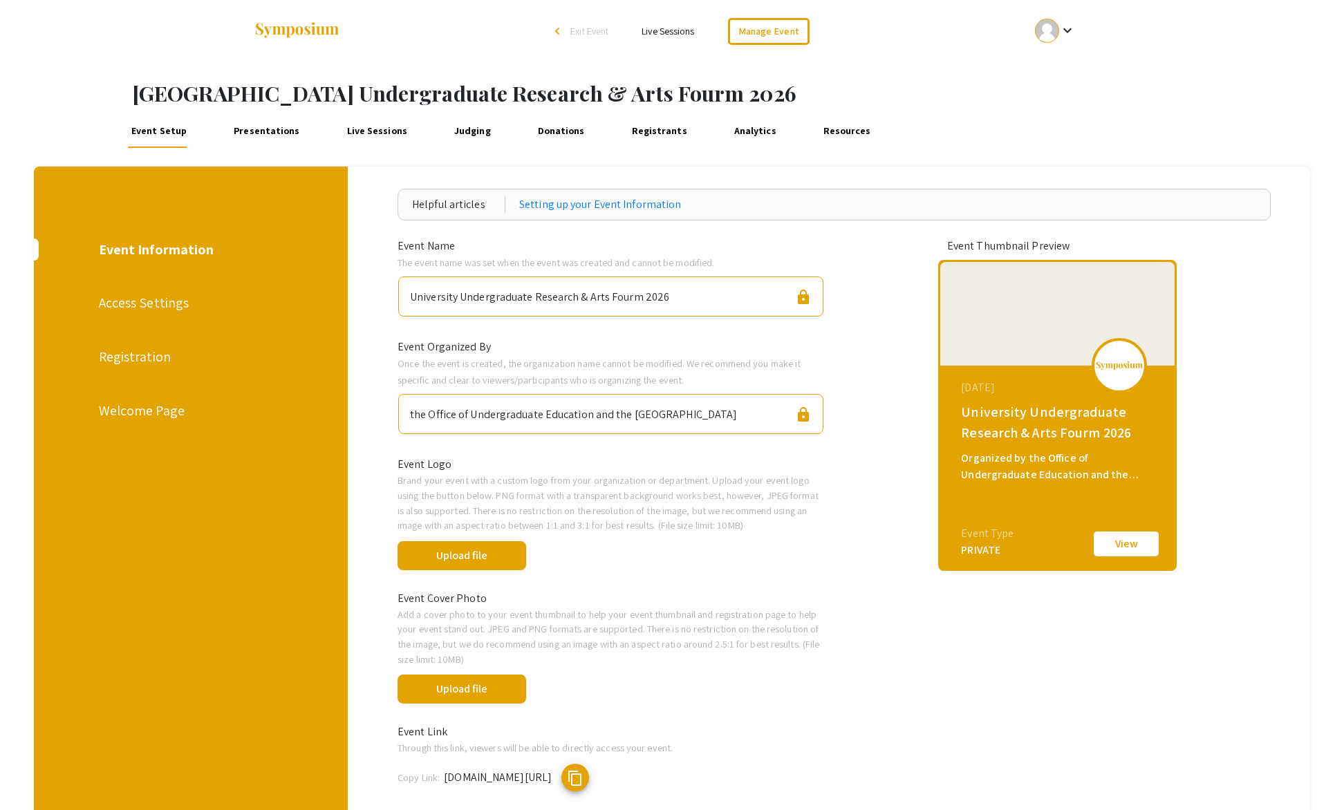
click at [583, 33] on span "Exit Event" at bounding box center [589, 31] width 38 height 12
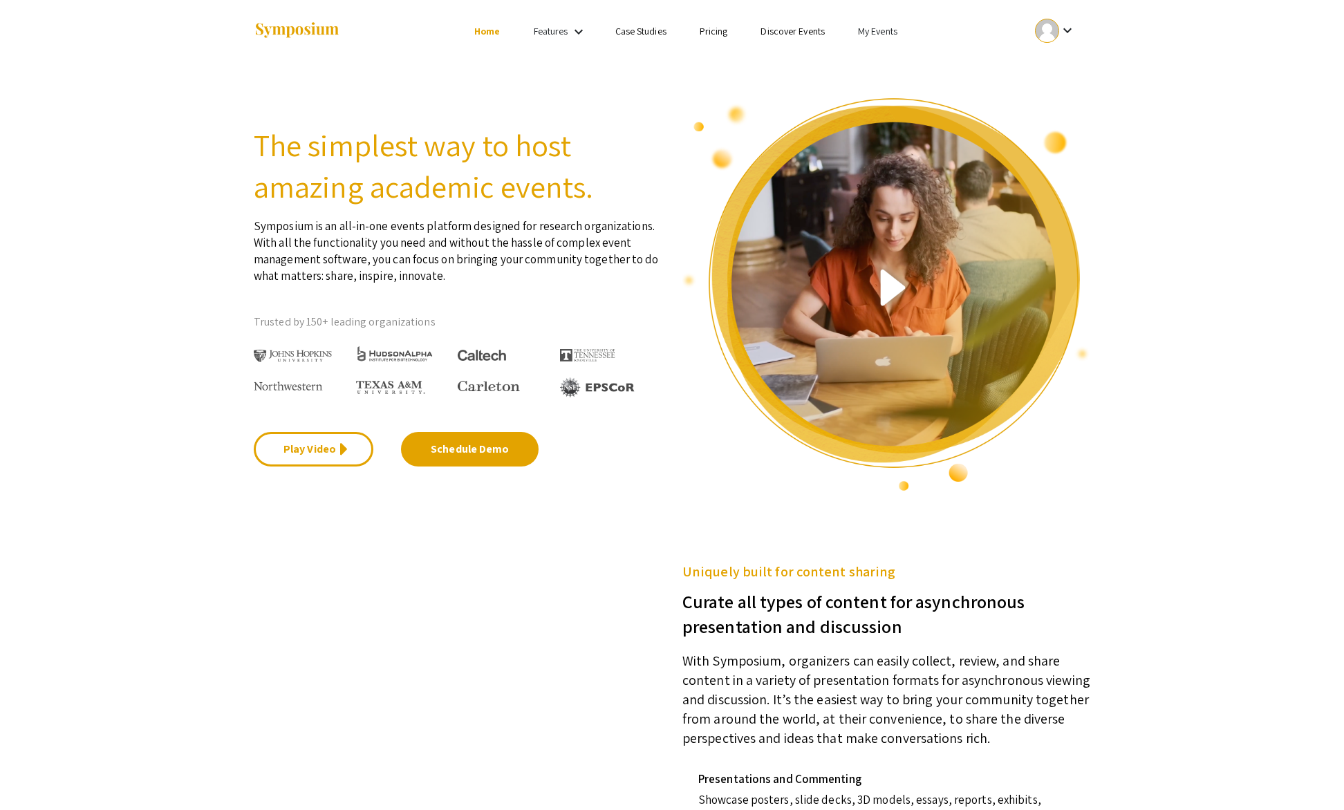
click at [871, 30] on link "My Events" at bounding box center [877, 31] width 39 height 12
click at [882, 61] on button "Events I've organized" at bounding box center [900, 61] width 118 height 33
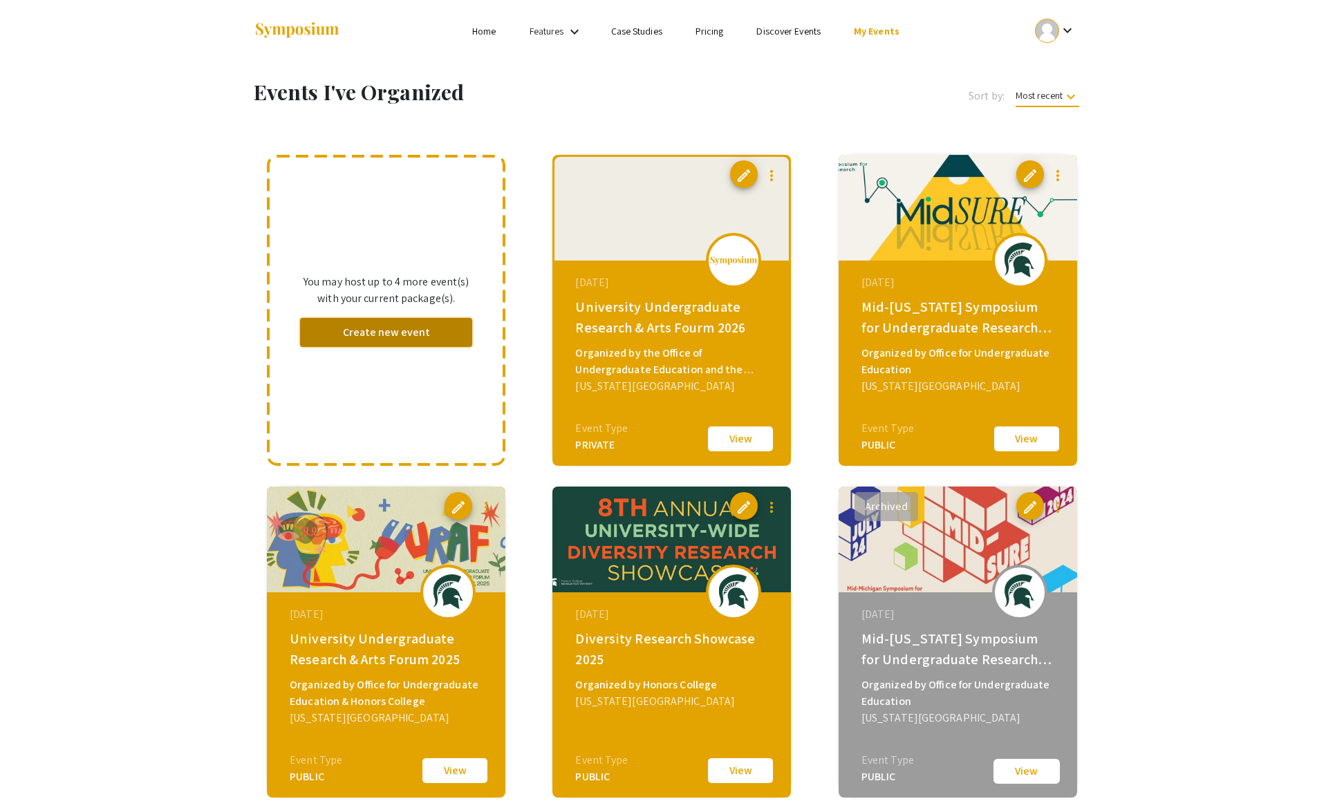
click at [382, 331] on button "Create new event" at bounding box center [386, 332] width 172 height 29
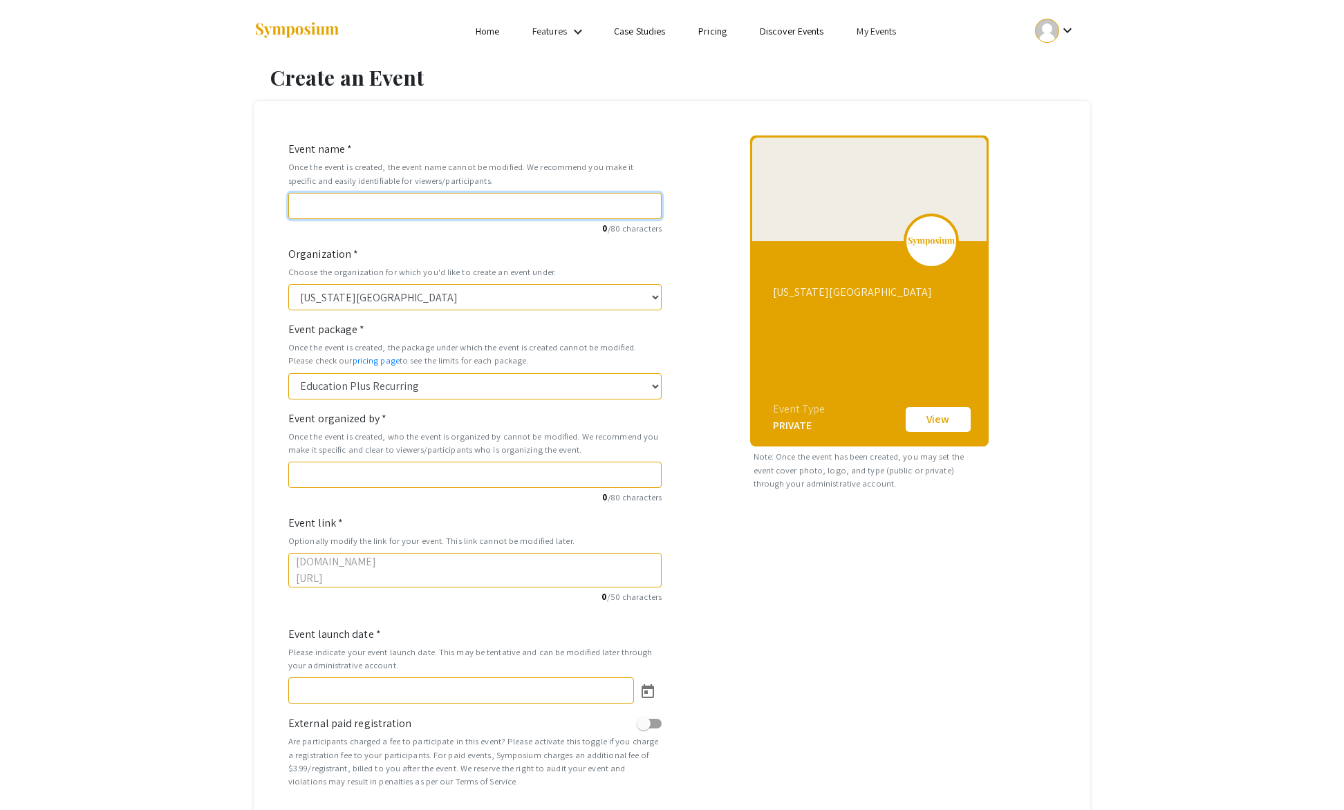
click at [317, 205] on input "Event name *" at bounding box center [474, 206] width 373 height 26
type input "M"
type input "m"
type input "Mi"
type input "mi"
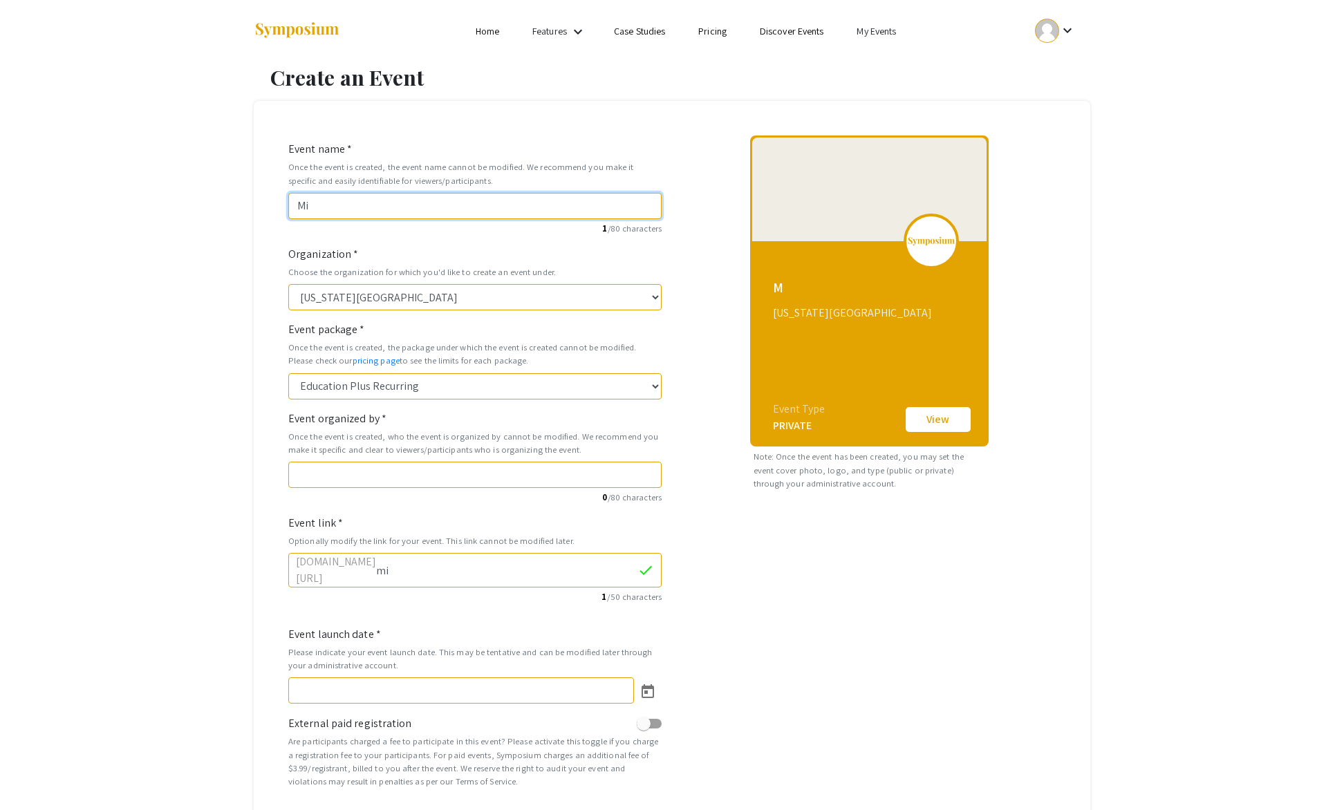
type input "Mid"
type input "mid"
type input "Mid-M"
type input "mid-m"
type input "Mid-Mi"
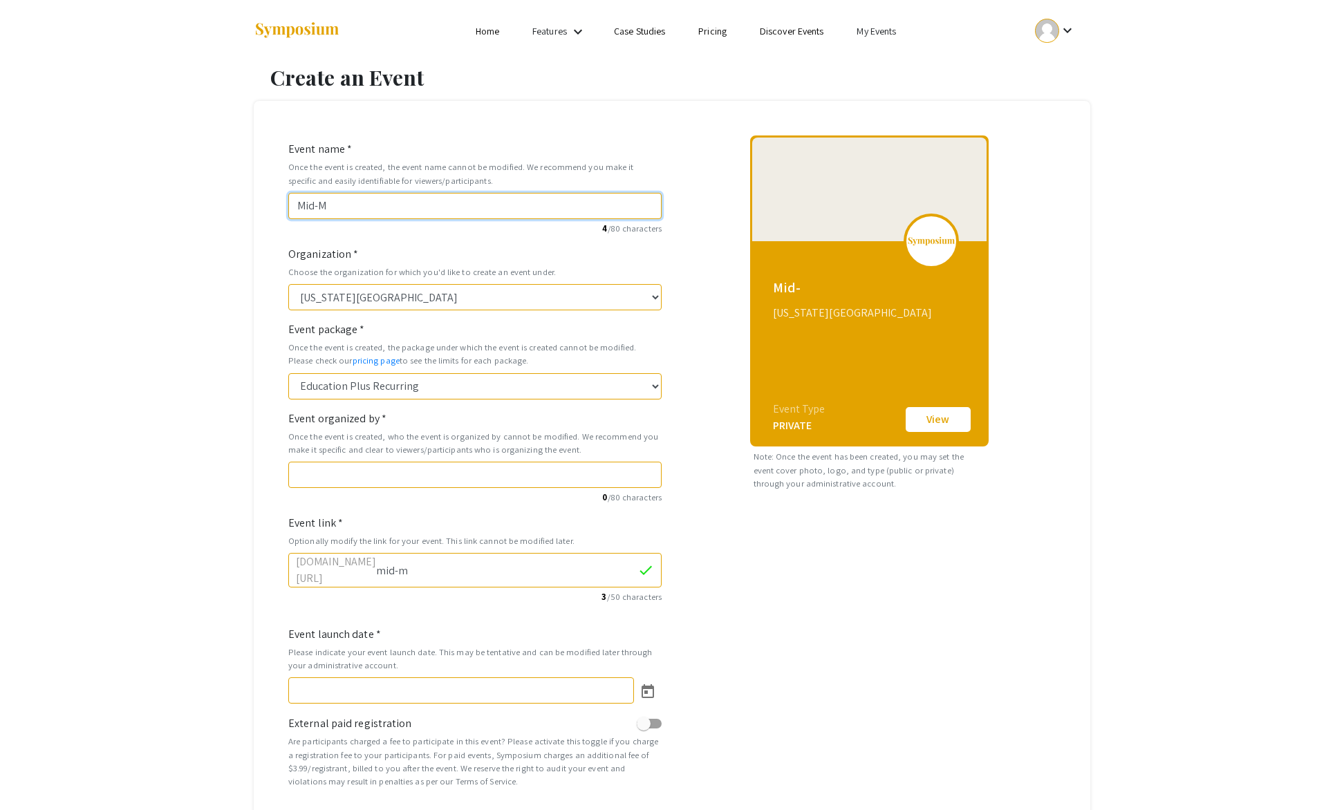
type input "mid-mi"
type input "Mid-Mic"
type input "mid-mic"
type input "Mid-Mich"
type input "mid-mich"
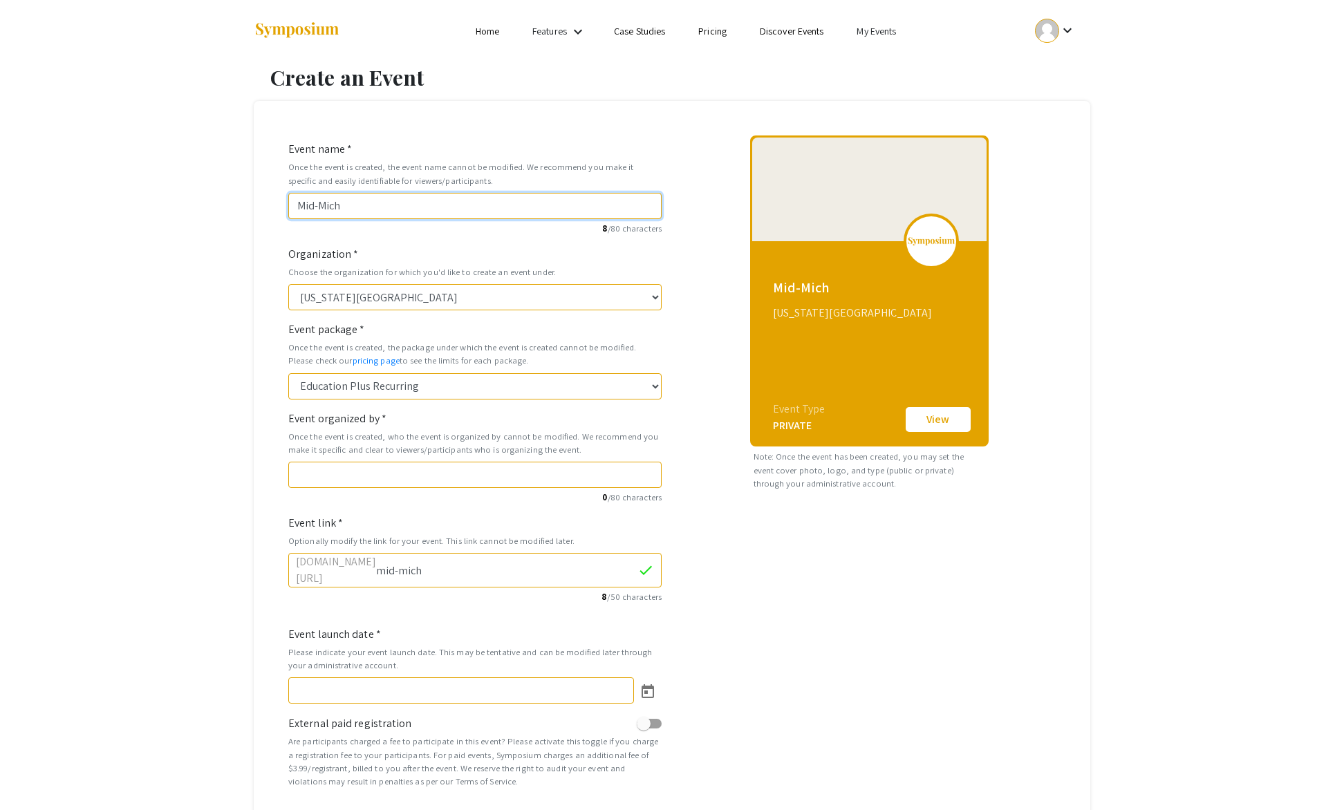
type input "Mid-Michi"
type input "mid-michi"
type input "Mid-Michig"
type input "mid-michig"
type input "Mid-Michiga"
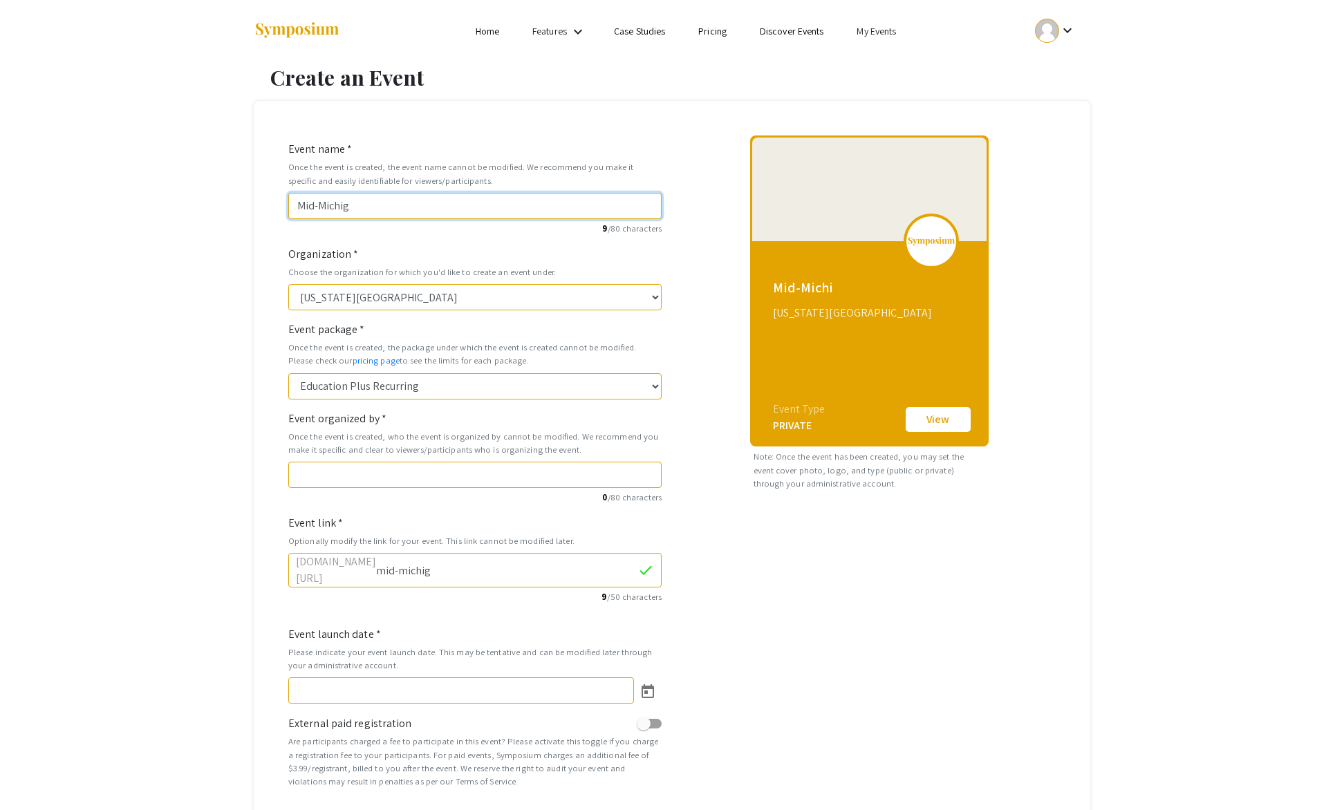
type input "mid-michiga"
type input "Mid-[US_STATE]"
type input "mid-[US_STATE]"
type input "Mid-[US_STATE] S"
type input "mid-[US_STATE]-s"
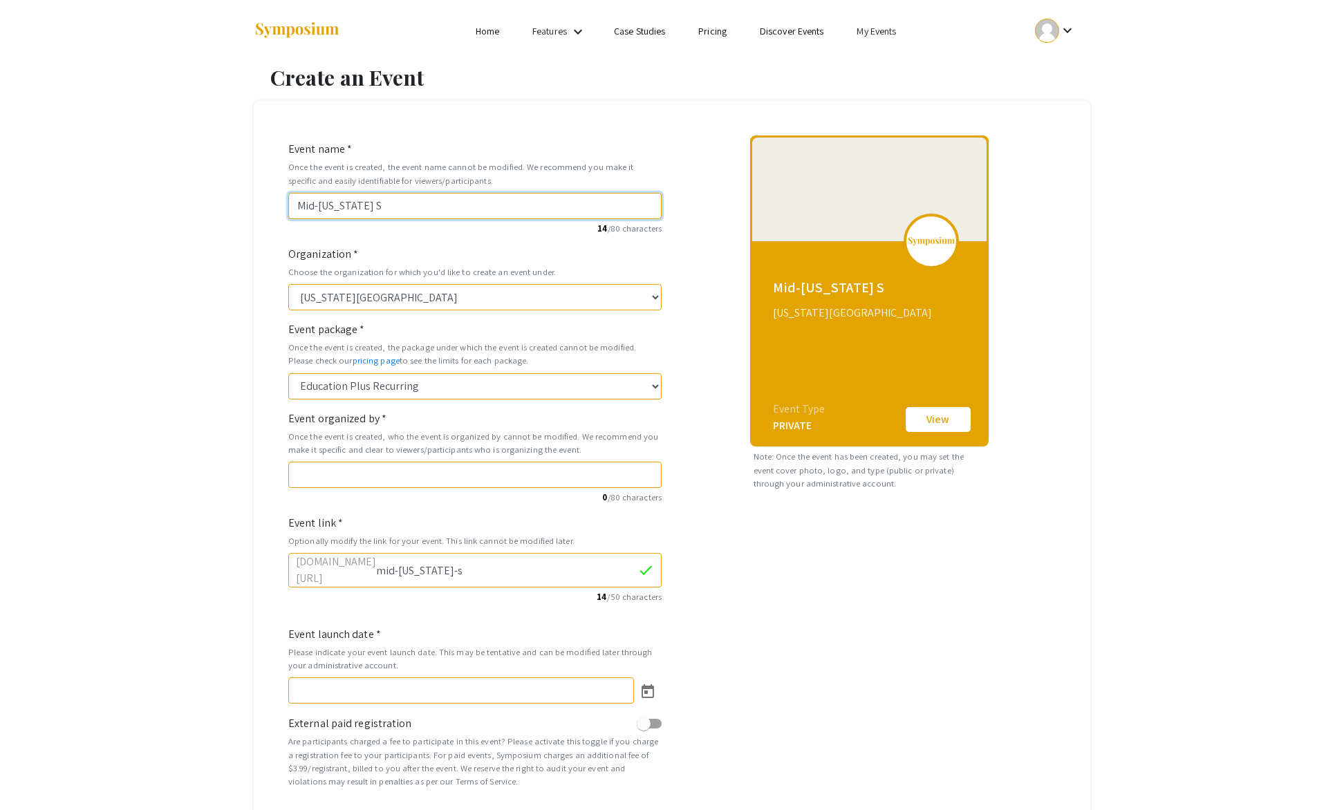
type input "Mid-[US_STATE] Sy"
type input "mid-[US_STATE]-sy"
type input "Mid-[US_STATE] Sym"
type input "mid-[US_STATE]-sym"
type input "Mid-[US_STATE] Symp"
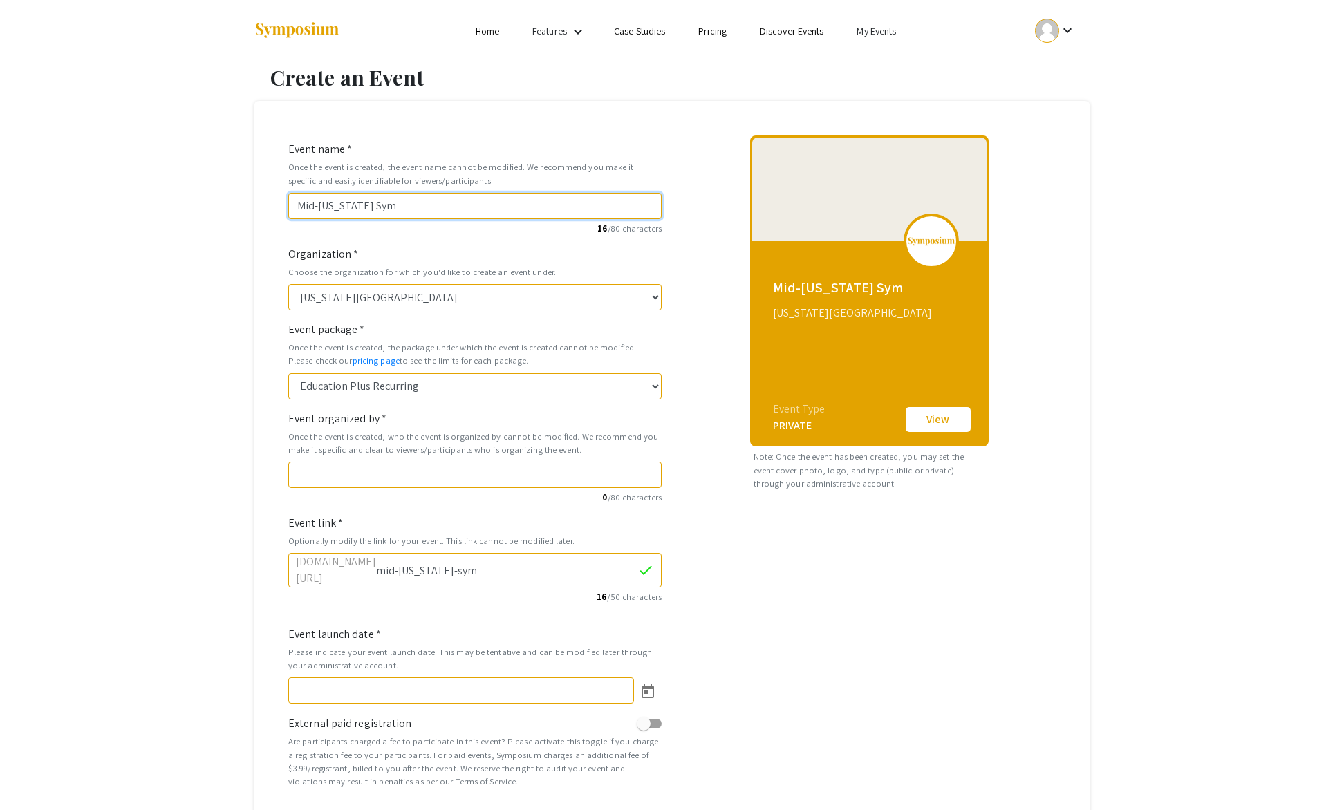
type input "mid-[US_STATE]-symp"
type input "Mid-[US_STATE] Sympo"
type input "mid-[US_STATE]-[GEOGRAPHIC_DATA]"
type input "Mid-[US_STATE] Sympos"
type input "mid-[US_STATE]-sympos"
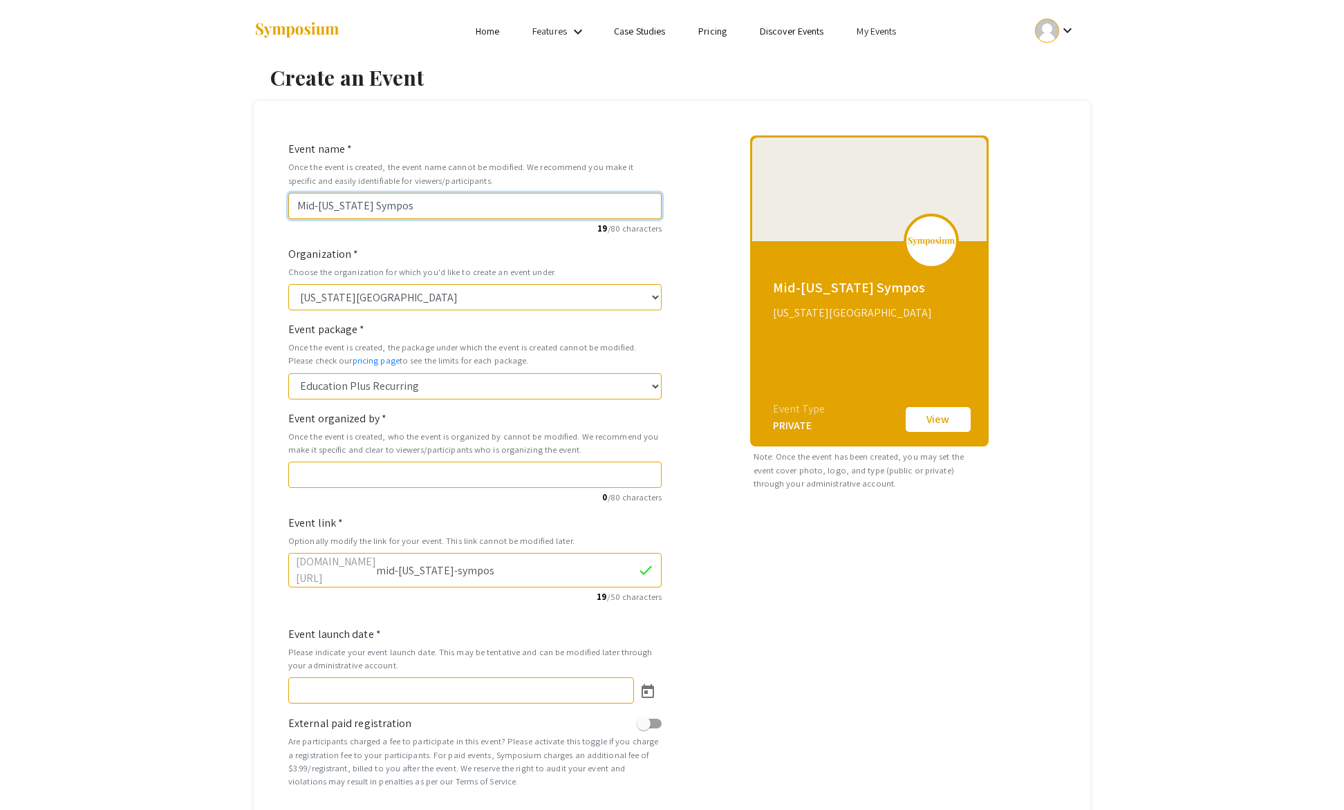
type input "Mid-[US_STATE] Symposi"
type input "mid-[US_STATE]-symposi"
type input "Mid-[US_STATE] Symposiu"
type input "mid-[US_STATE]-symposiu"
type input "Mid-[US_STATE] Symposium"
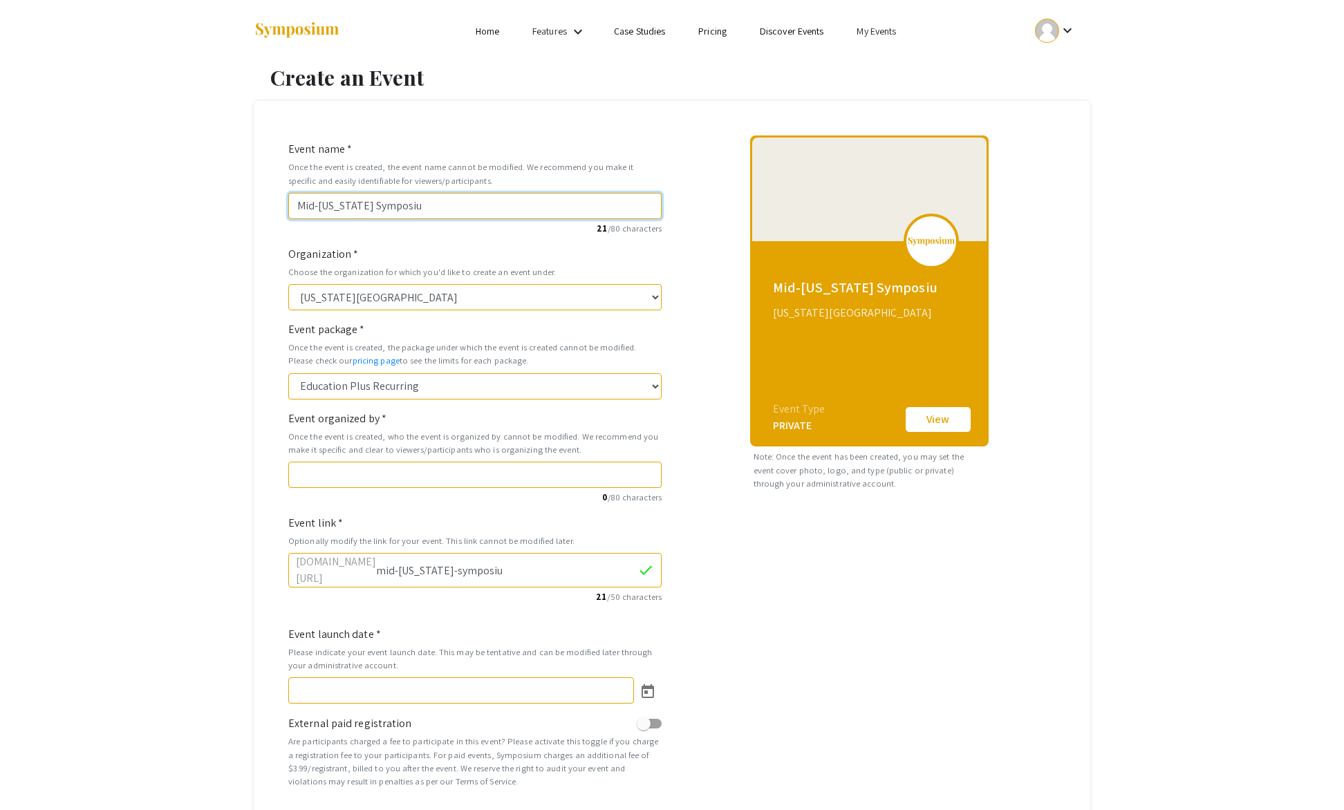
type input "mid-[US_STATE]-symposium"
type input "Mid-[US_STATE] Symposium f"
type input "mid-[US_STATE]-symposium-f"
type input "Mid-[US_STATE] Symposium fo"
type input "mid-[US_STATE]-symposium-fo"
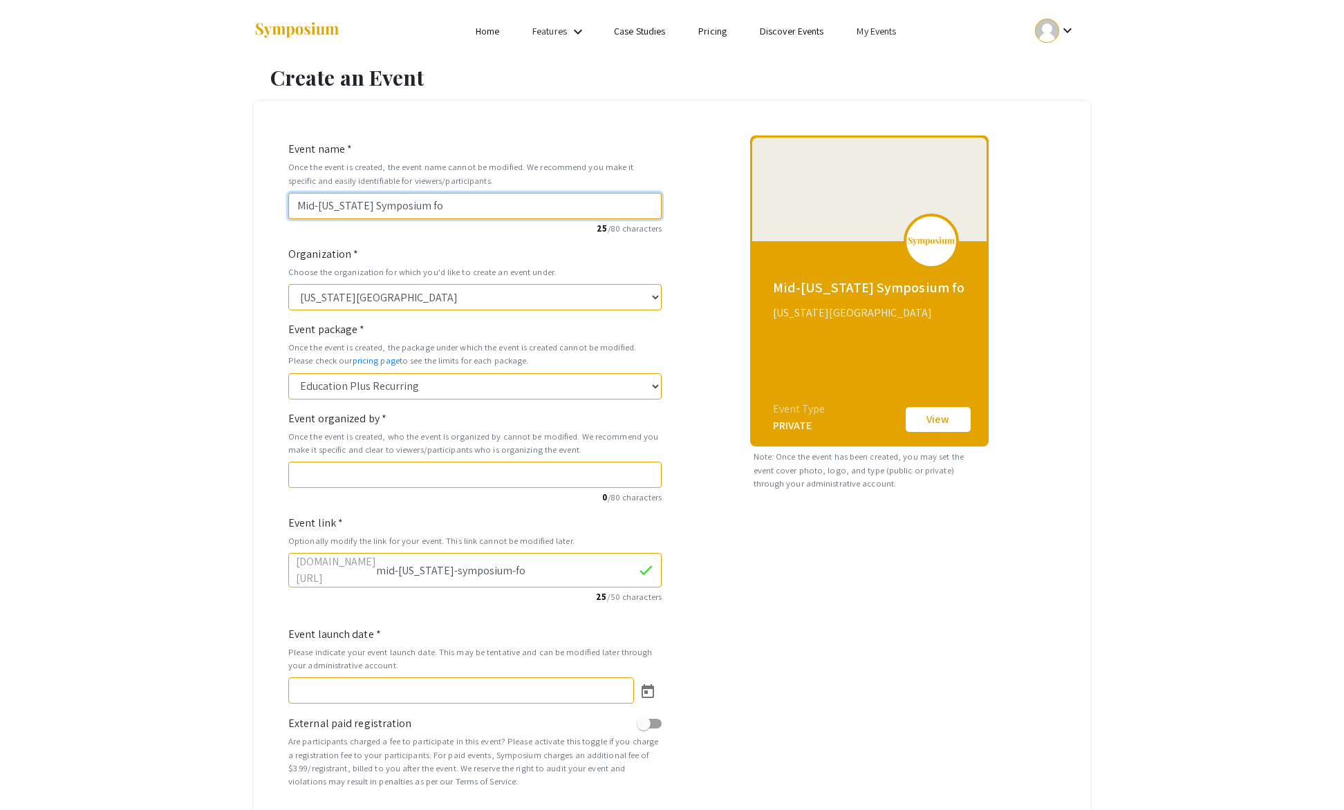
type input "Mid-[US_STATE] Symposium for"
type input "mid-[US_STATE]-symposium-for"
type input "Mid-[US_STATE] Symposium for U"
type input "mid-[US_STATE]-symposium-for-u"
type input "Mid-[US_STATE] Symposium for Un"
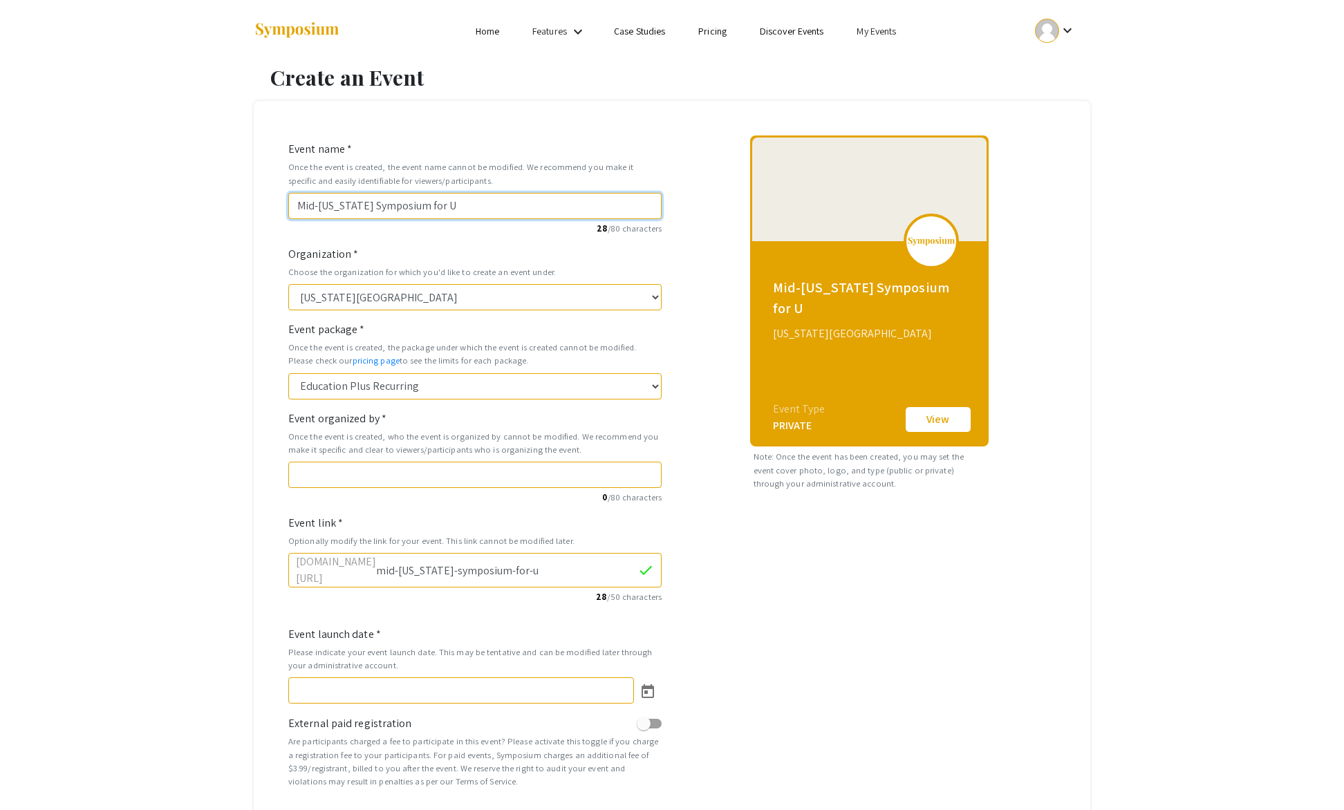
type input "mid-[US_STATE]-symposium-for-un"
type input "Mid-[US_STATE] Symposium for Und"
type input "mid-[US_STATE]-symposium-for-und"
type input "Mid-[US_STATE] Symposium for Unde"
type input "mid-[US_STATE]-symposium-for-unde"
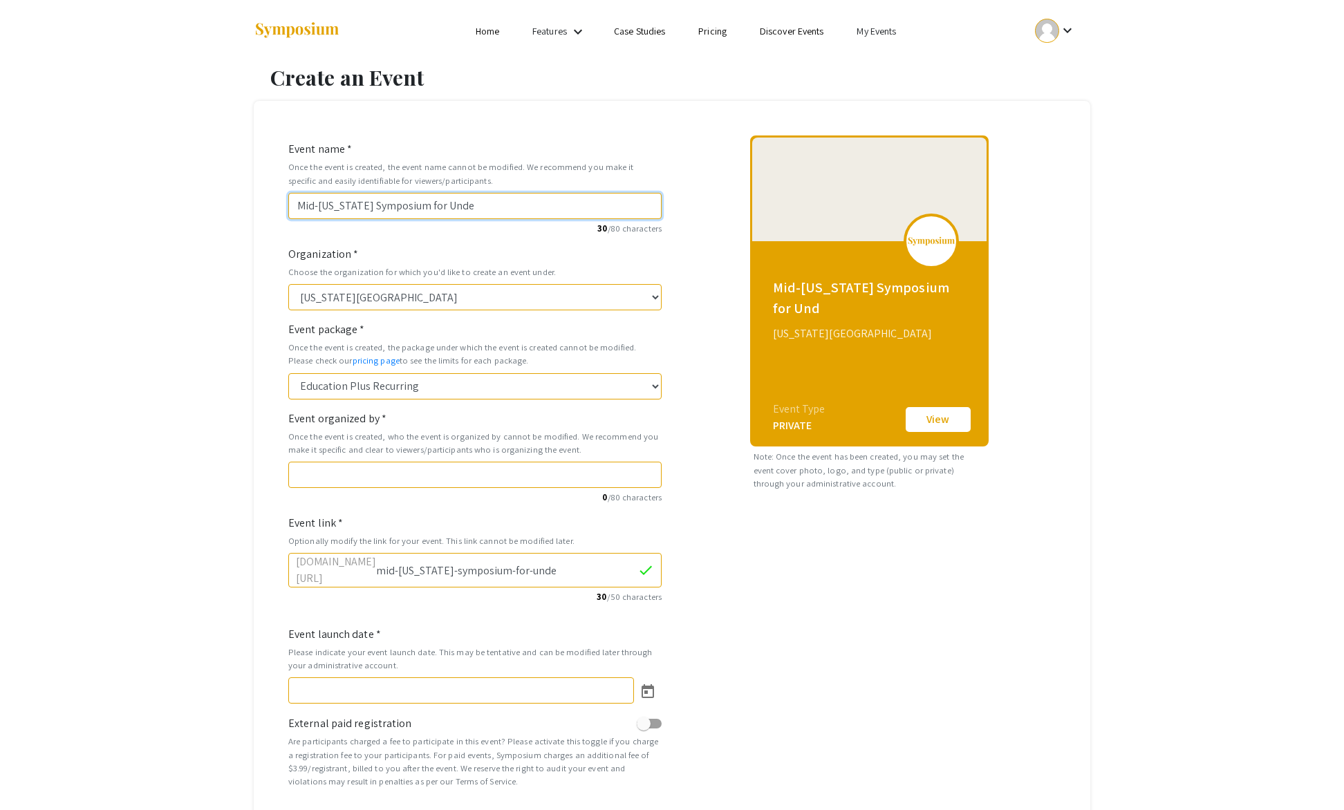
type input "Mid-[US_STATE] Symposium for Under"
type input "mid-[US_STATE]-symposium-for-under"
type input "Mid-[US_STATE] Symposium for Underg"
type input "mid-[US_STATE]-symposium-for-underg"
type input "Mid-[US_STATE] Symposium for Undergr"
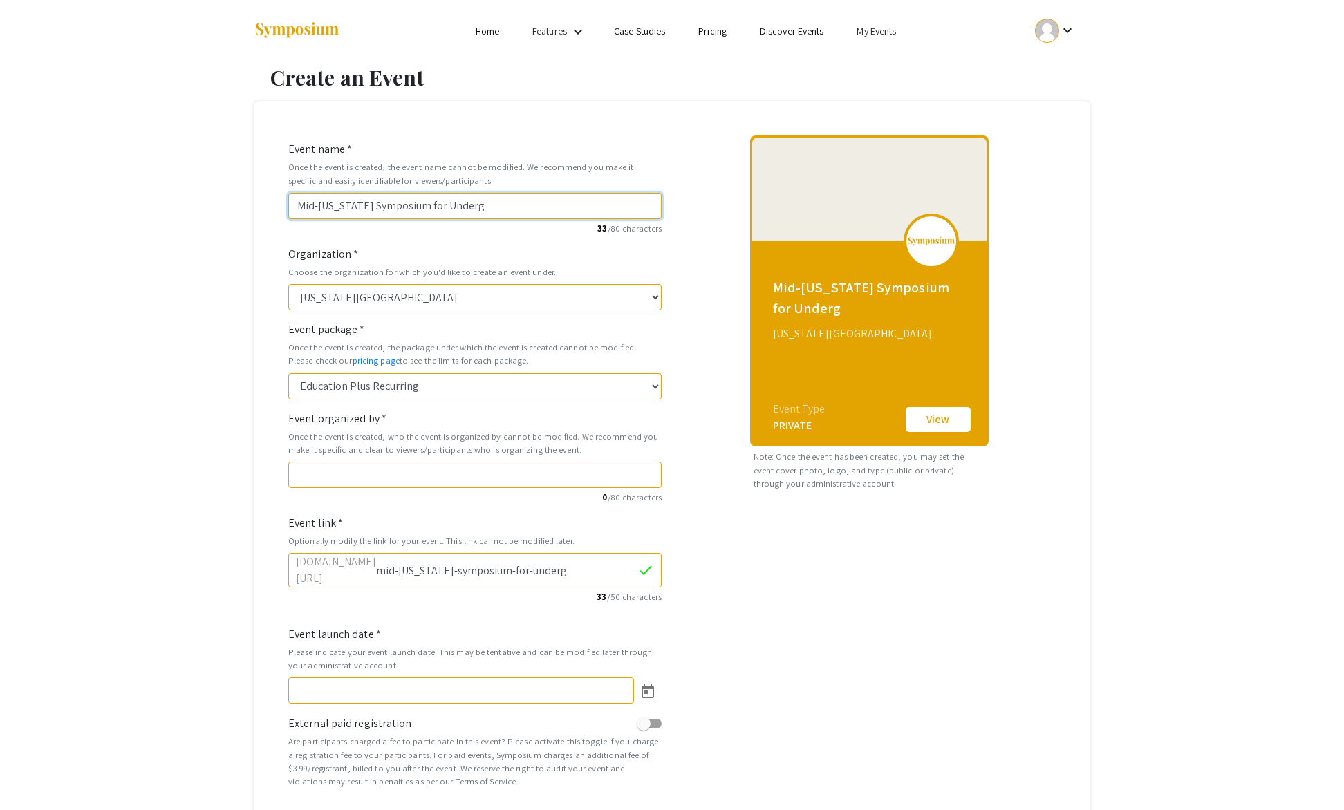
type input "mid-[US_STATE]-symposium-for-undergr"
type input "Mid-[US_STATE] Symposium for Undergra"
type input "mid-[US_STATE]-symposium-for-undergra"
type input "Mid-[US_STATE] Symposium for [GEOGRAPHIC_DATA]"
type input "mid-[US_STATE]-symposium-for-undergrad"
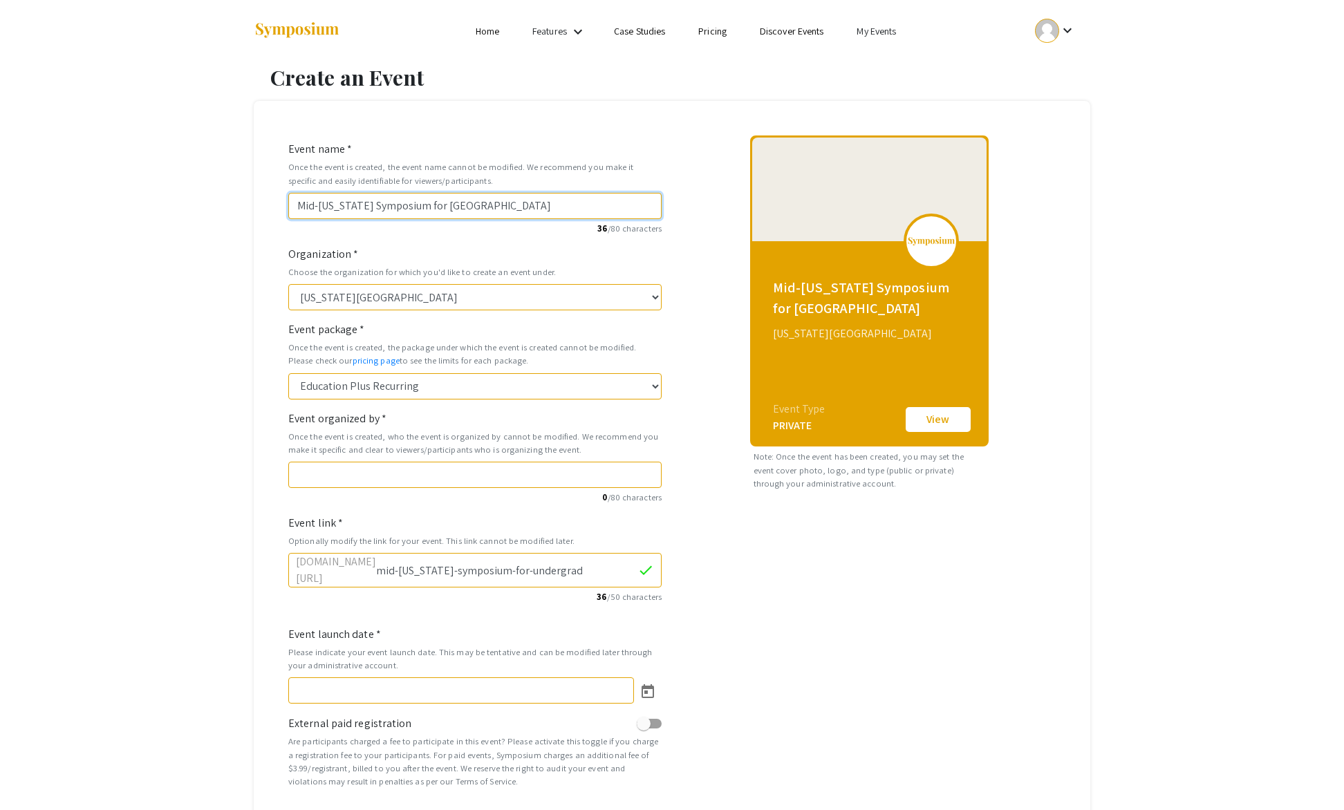
type input "Mid-[US_STATE] Symposium for Undergradu"
type input "mid-[US_STATE]-symposium-for-undergradu"
type input "Mid-[US_STATE] Symposium for Undergradua"
type input "mid-[US_STATE]-symposium-for-undergradua"
type input "Mid-[US_STATE] Symposium for Undergraduat"
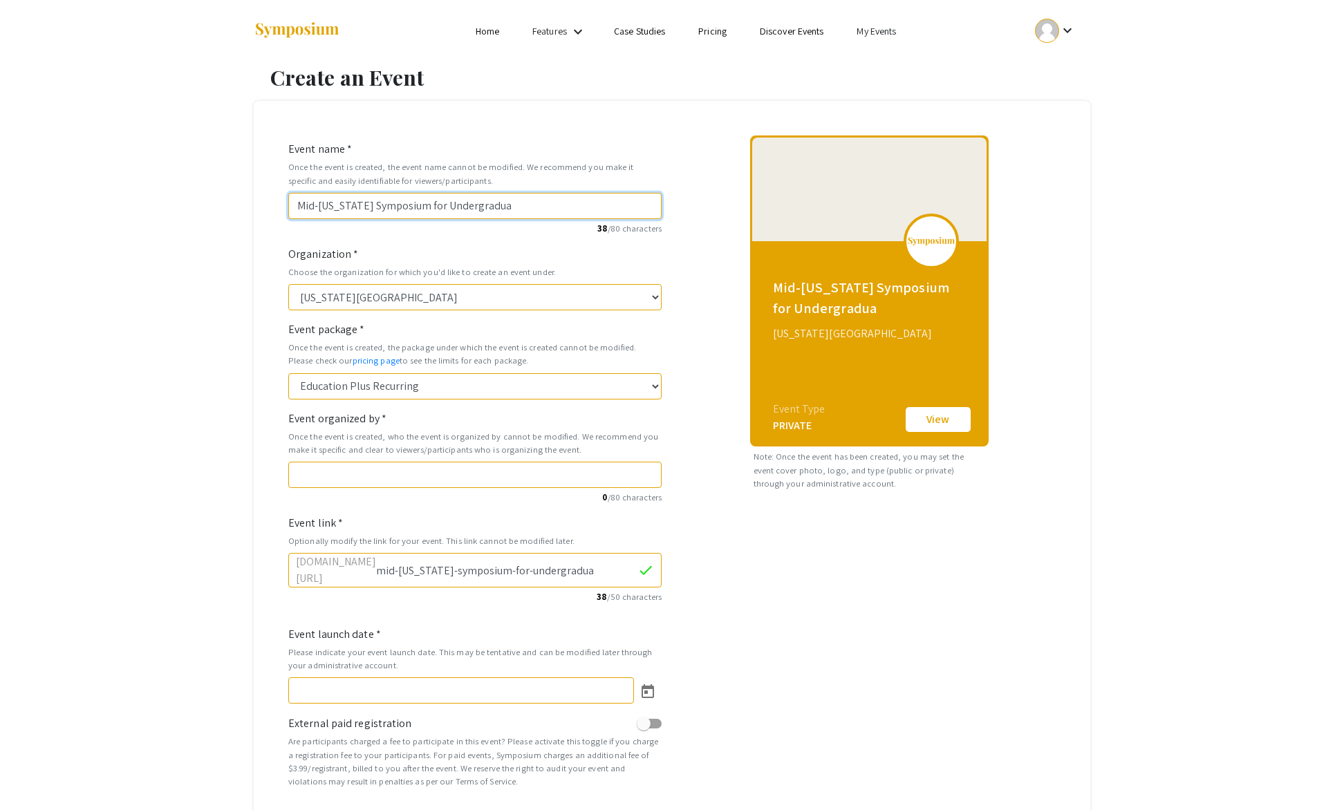
type input "mid-[US_STATE]-symposium-for-undergraduat"
type input "Mid-[US_STATE] Symposium for Undergraduate"
type input "mid-[US_STATE]-symposium-for-undergraduate"
type input "Mid-[US_STATE] Symposium for Undergraduate R"
type input "mid-[US_STATE]-symposium-for-undergraduate-r"
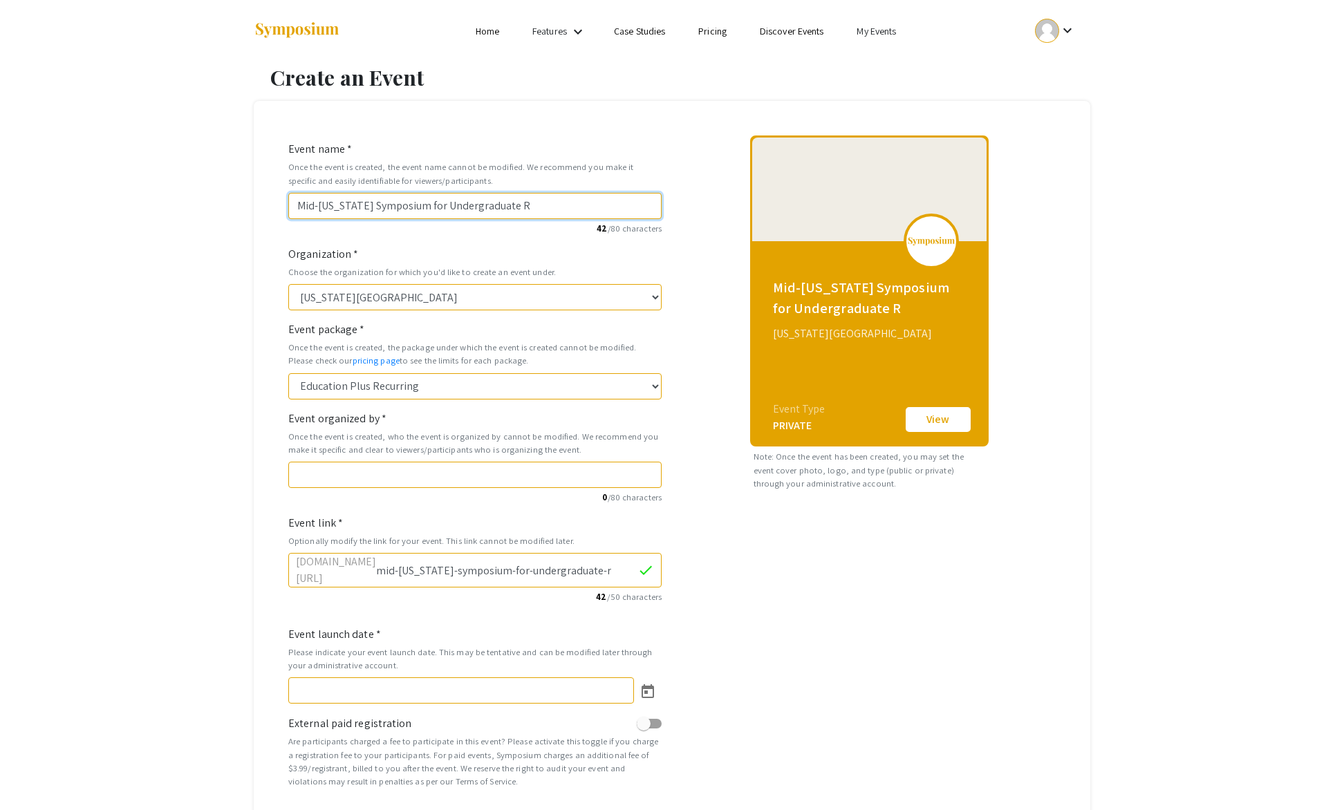
type input "Mid-[US_STATE] Symposium for Undergraduate Re"
type input "mid-[US_STATE]-symposium-for-undergraduate-re"
type input "Mid-[US_STATE] Symposium for Undergraduate Res"
type input "mid-[US_STATE]-symposium-for-undergraduate-res"
type input "Mid-[US_STATE] Symposium for Undergraduate Rese"
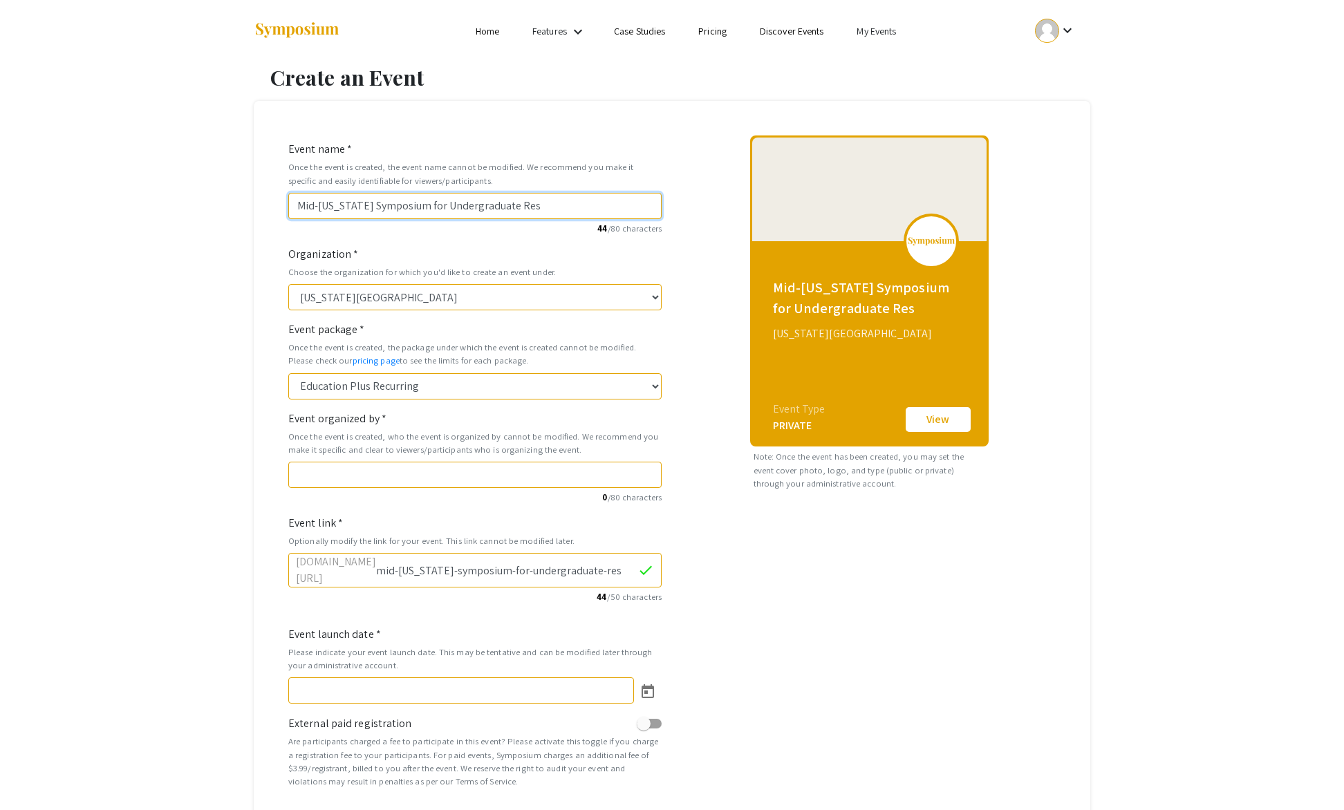
type input "mid-[US_STATE]-symposium-for-undergraduate-rese"
type input "Mid-[US_STATE] Symposium for Undergraduate Resea"
type input "mid-[US_STATE]-symposium-for-undergraduate-resea"
type input "Mid-[US_STATE] Symposium for Undergraduate Resear"
type input "mid-[US_STATE]-symposium-for-undergraduate-resear"
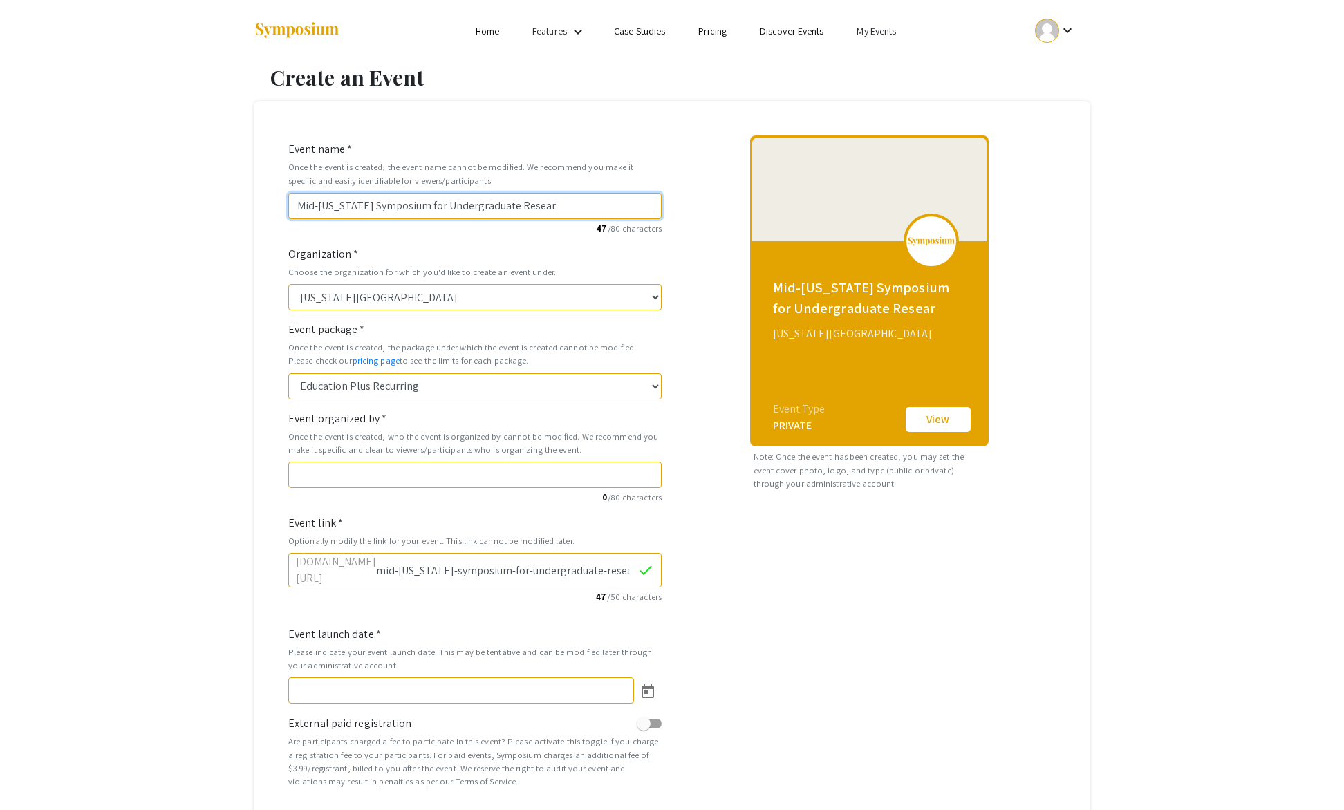
type input "Mid-[US_STATE] Symposium for Undergraduate Researc"
type input "mid-[US_STATE]-symposium-for-undergraduate-researc"
type input "Mid-[US_STATE] Symposium for Undergraduate Research"
type input "mid-[US_STATE]-symposium-for-undergraduate-research"
type input "Mid-[US_STATE] Symposium for Undergraduate Research E"
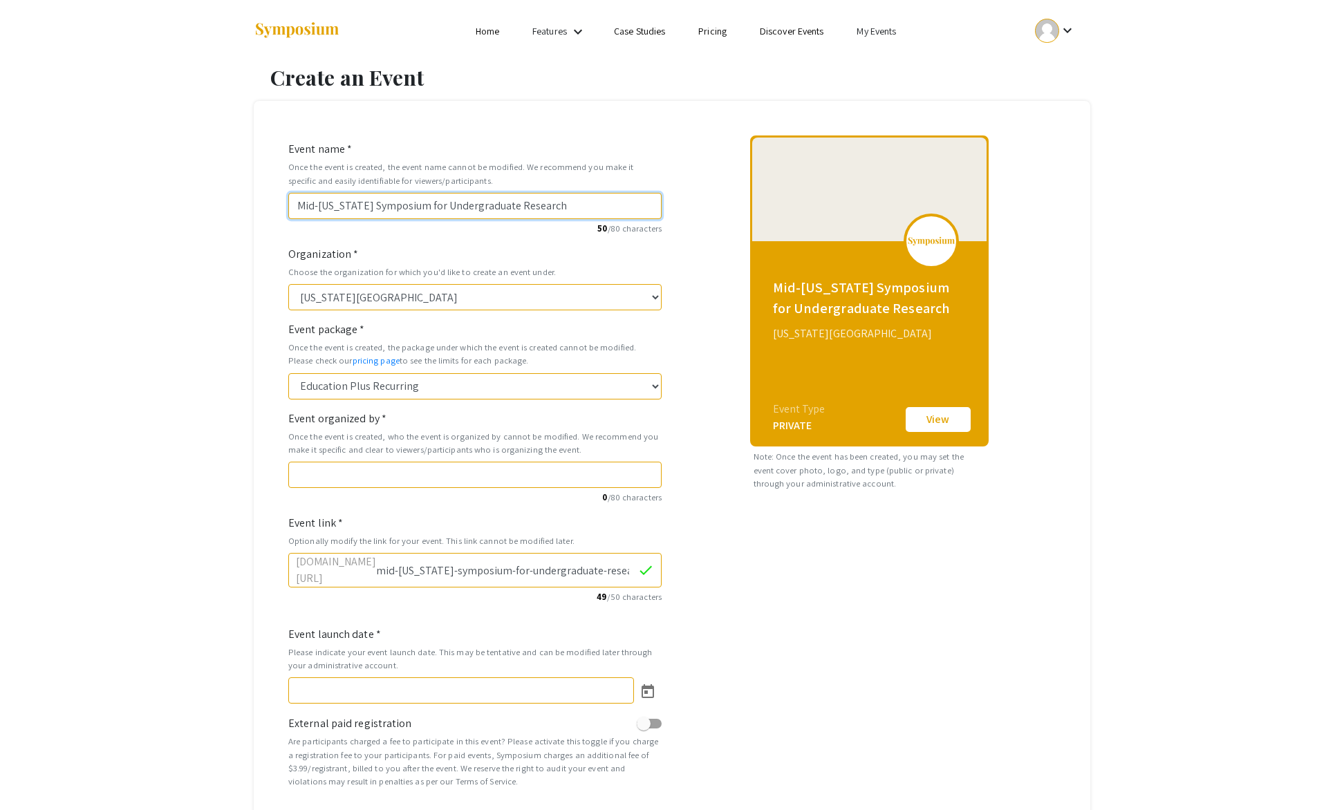
type input "mid-[US_STATE]-symposium-for-undergraduate-research-e"
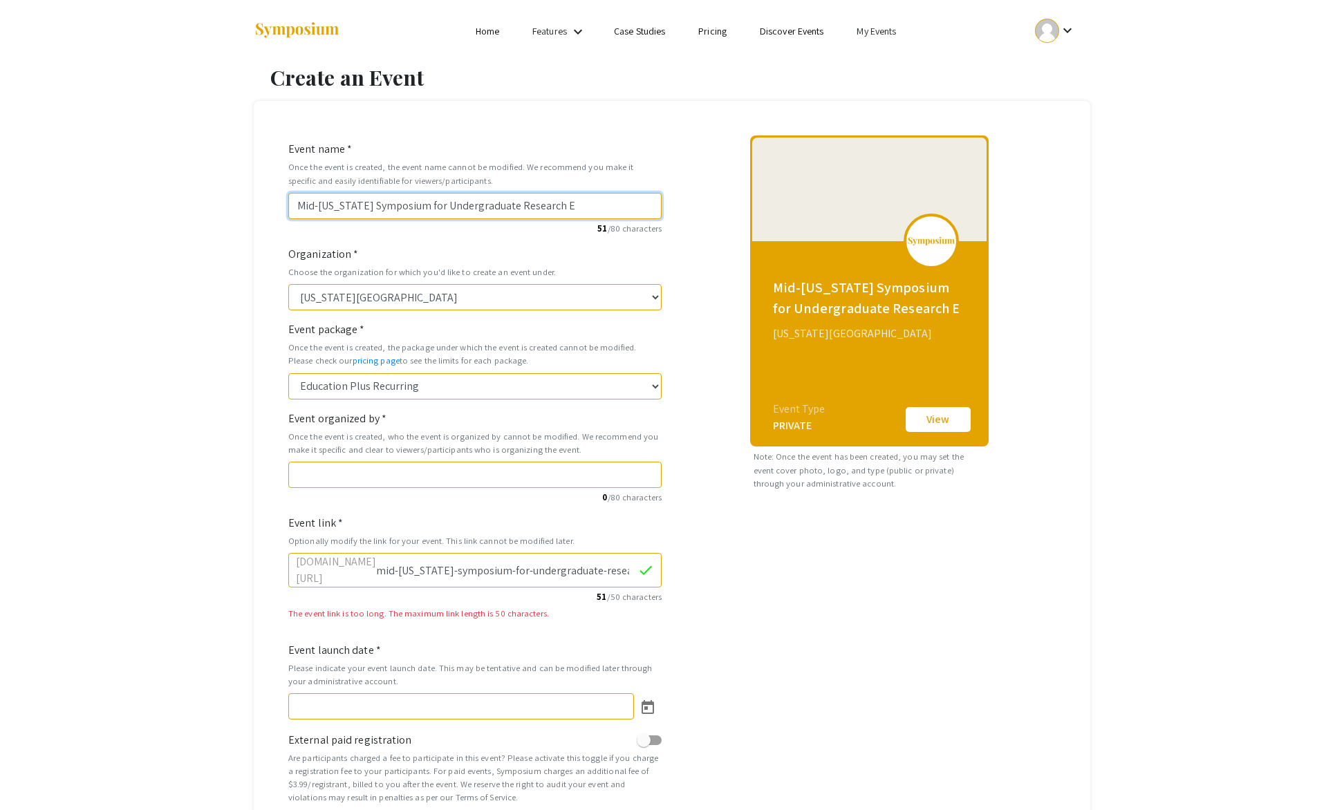
type input "Mid-[US_STATE] Symposium for Undergraduate Research Ex"
type input "mid-[US_STATE]-symposium-for-undergraduate-research-ex"
type input "Mid-[US_STATE] Symposium for Undergraduate Research Exp"
type input "mid-[US_STATE]-symposium-for-undergraduate-research-exp"
type input "Mid-[US_STATE] Symposium for Undergraduate Research Expe"
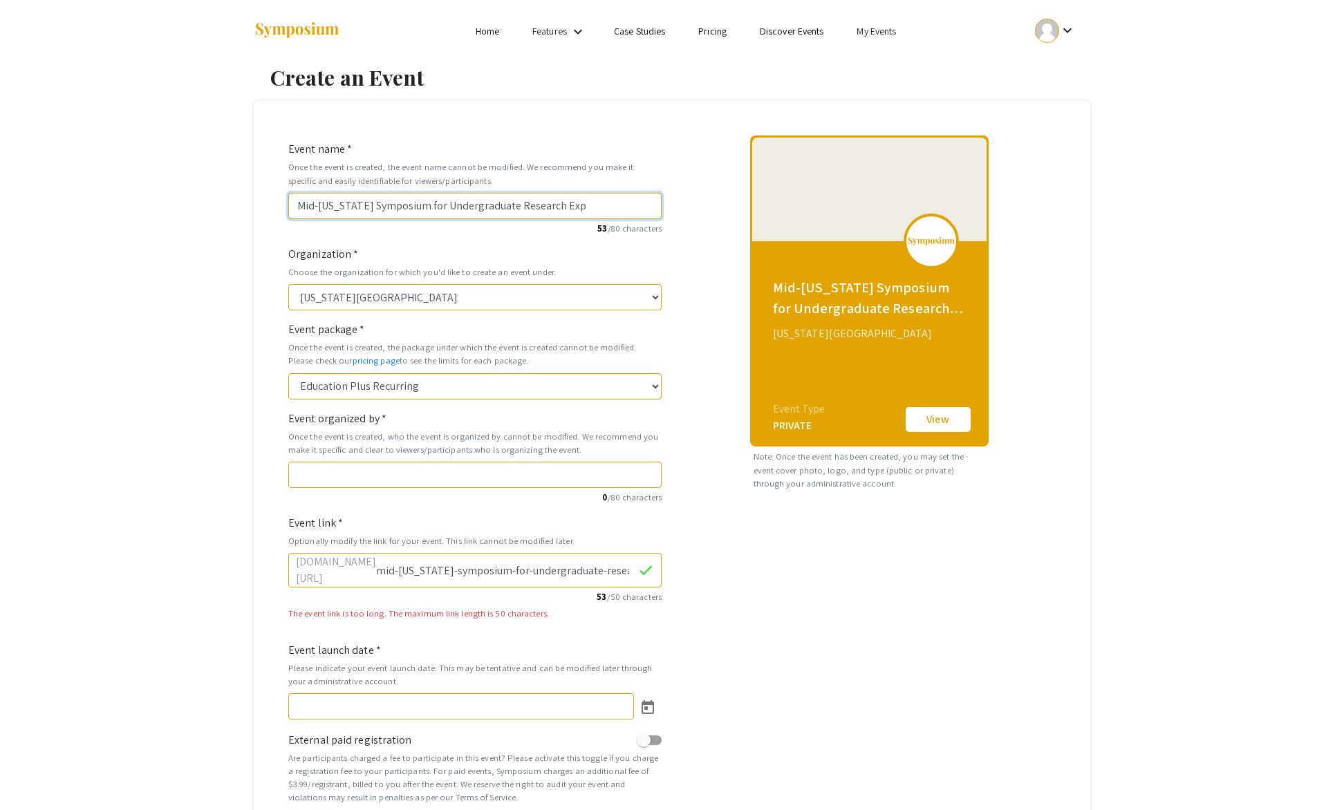
type input "mid-[US_STATE]-symposium-for-undergraduate-research-expe"
type input "Mid-[US_STATE] Symposium for Undergraduate Research Exper"
type input "mid-[US_STATE]-symposium-for-undergraduate-research-exper"
type input "Mid-[US_STATE] Symposium for Undergraduate Research Experi"
type input "mid-[US_STATE]-symposium-for-undergraduate-research-experi"
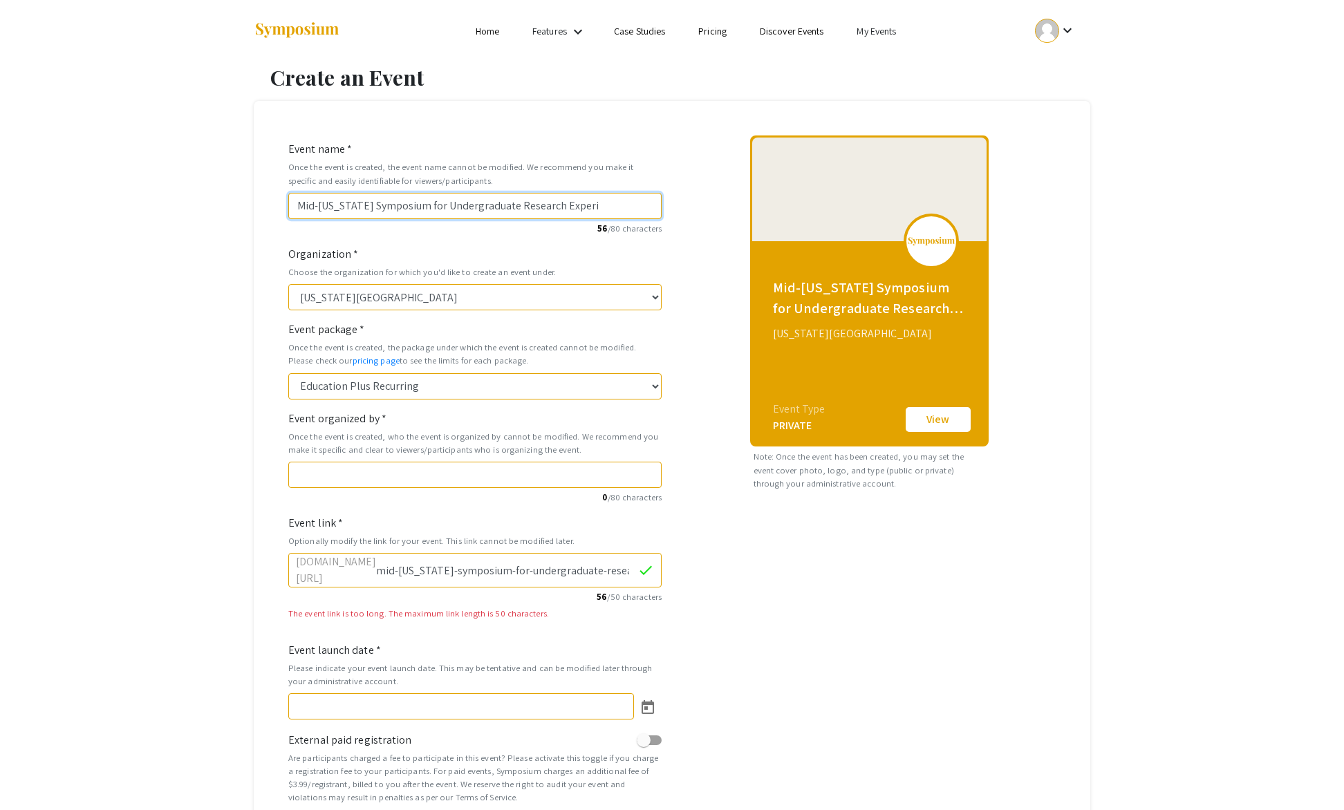
type input "Mid-[US_STATE] Symposium for Undergraduate Research Experie"
type input "mid-[US_STATE]-symposium-for-undergraduate-research-experie"
type input "Mid-[US_STATE] Symposium for Undergraduate Research Experien"
type input "mid-[US_STATE]-symposium-for-undergraduate-research-experien"
type input "Mid-[US_STATE] Symposium for Undergraduate Research Experienc"
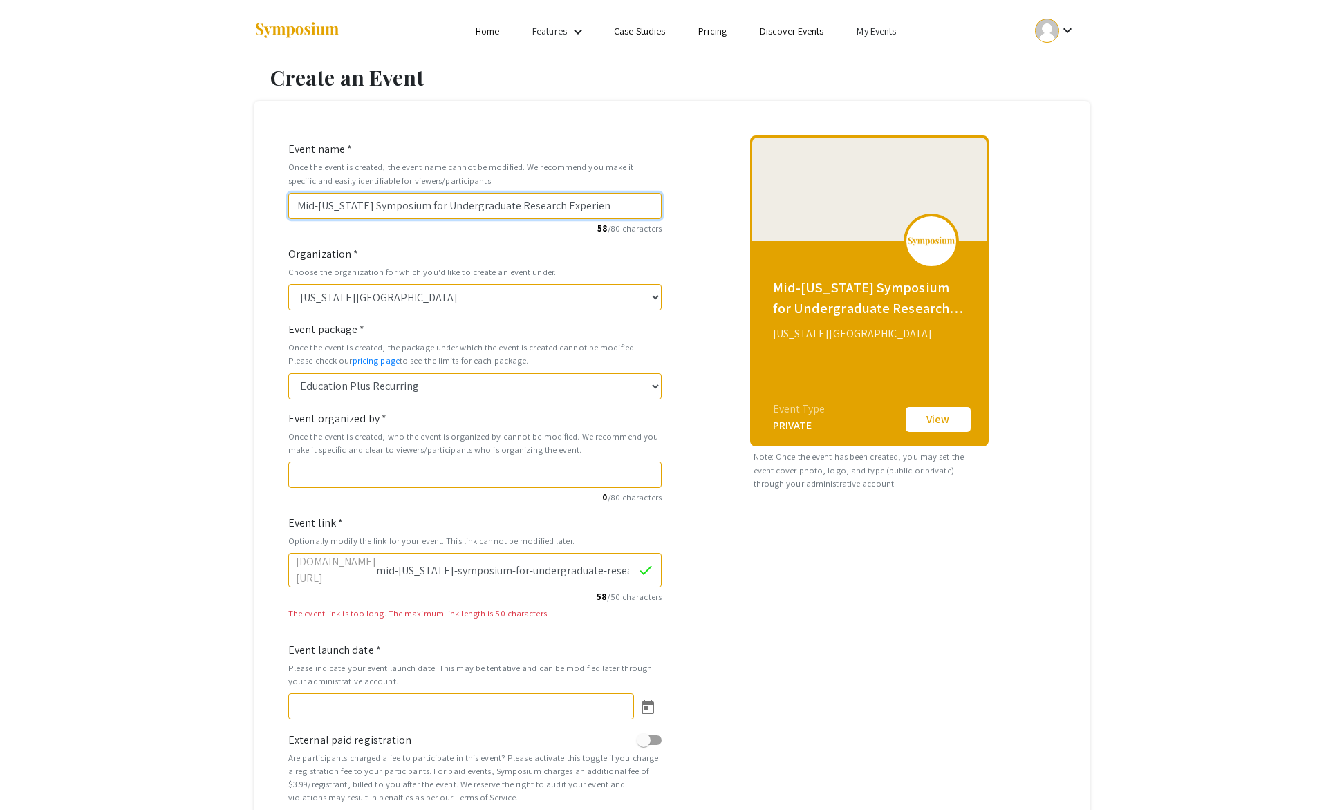
type input "mid-[US_STATE]-symposium-for-undergraduate-research-experienc"
type input "Mid-[US_STATE] Symposium for Undergraduate Research Experience"
click at [310, 472] on input "Event organized by *" at bounding box center [474, 475] width 373 height 26
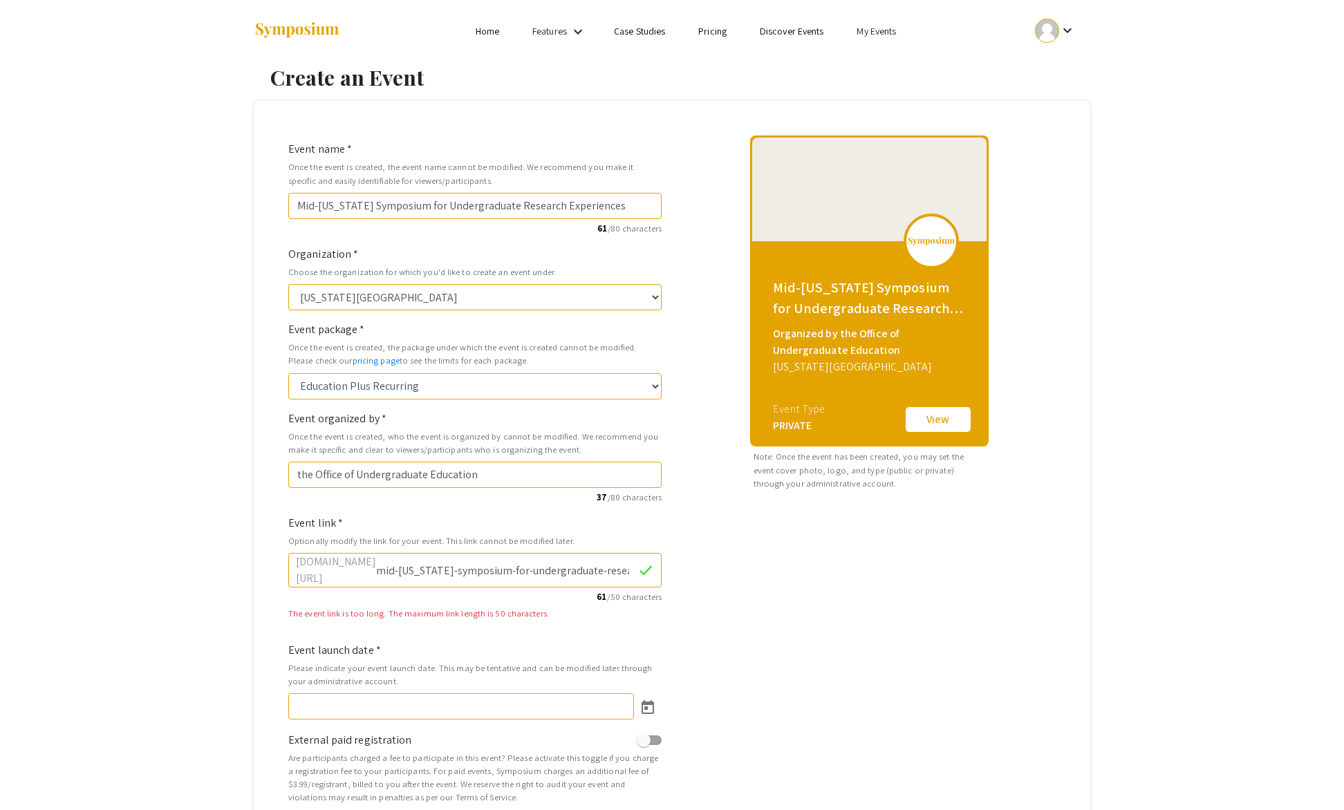
scroll to position [0, 109]
drag, startPoint x: 431, startPoint y: 566, endPoint x: 700, endPoint y: 565, distance: 269.7
click at [638, 565] on input "mid-[US_STATE]-symposium-for-undergraduate-research-experiences" at bounding box center [506, 570] width 261 height 26
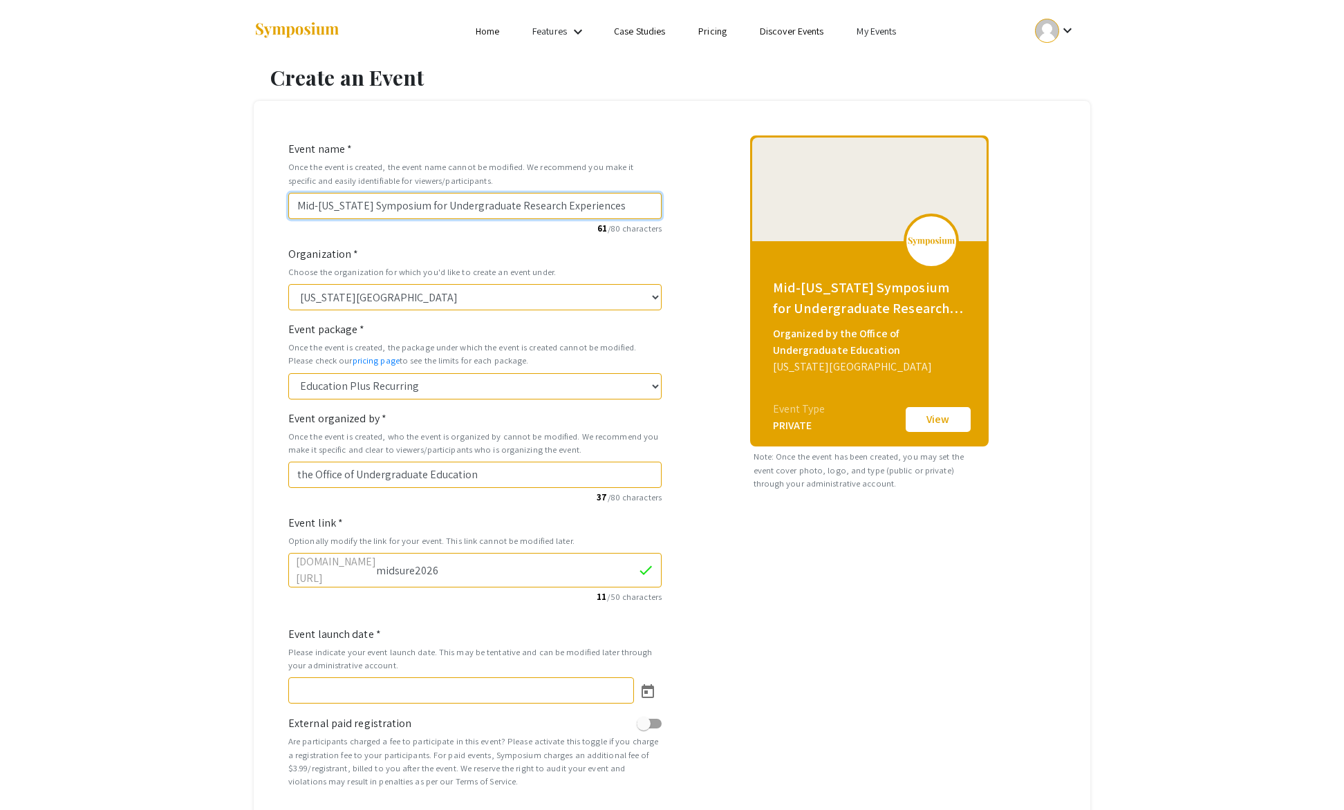
click at [623, 208] on input "Mid-[US_STATE] Symposium for Undergraduate Research Experiences" at bounding box center [474, 206] width 373 height 26
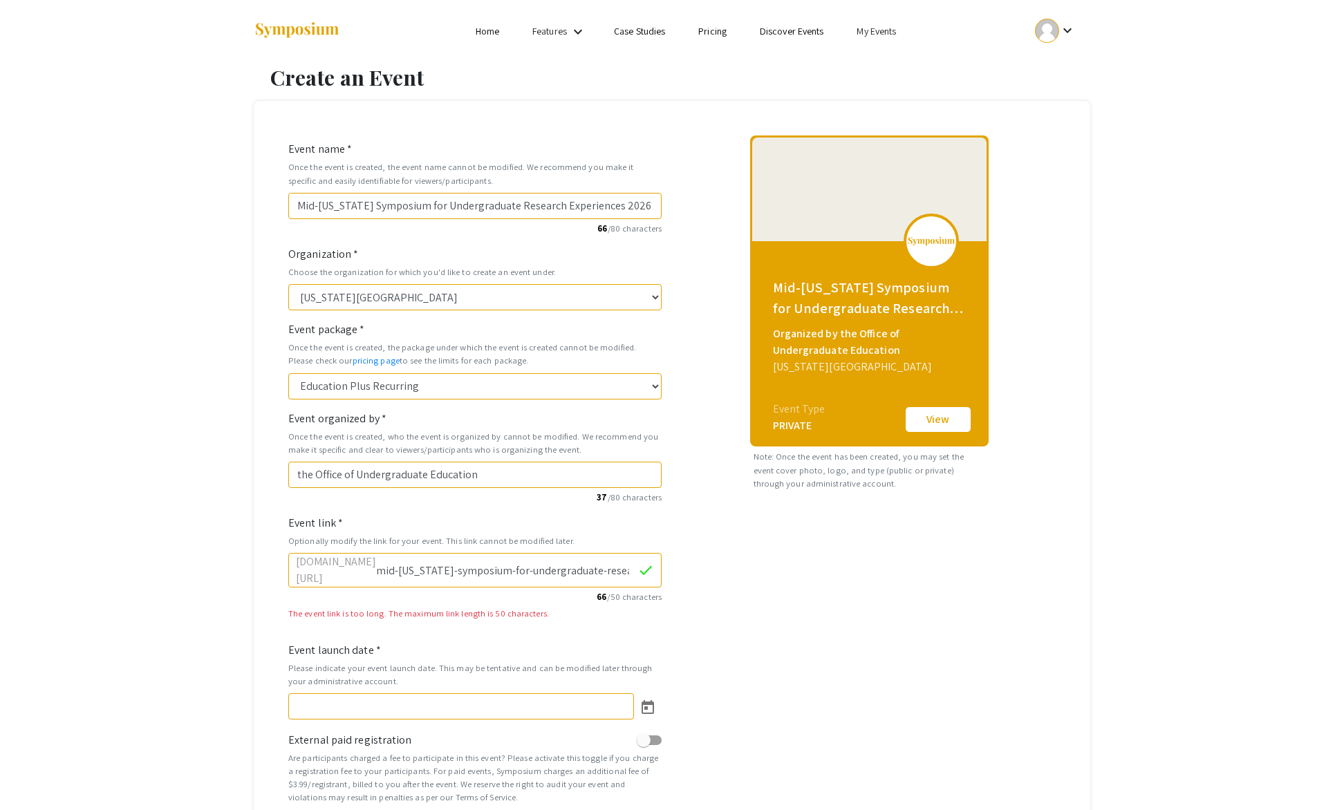
click at [626, 566] on input "mid-[US_STATE]-symposium-for-undergraduate-research-experiences-2026" at bounding box center [506, 570] width 261 height 26
drag, startPoint x: 434, startPoint y: 568, endPoint x: 693, endPoint y: 566, distance: 258.6
click at [638, 566] on input "mid-[US_STATE]-symposium-for-undergraduate-research-experiences-2026" at bounding box center [506, 570] width 261 height 26
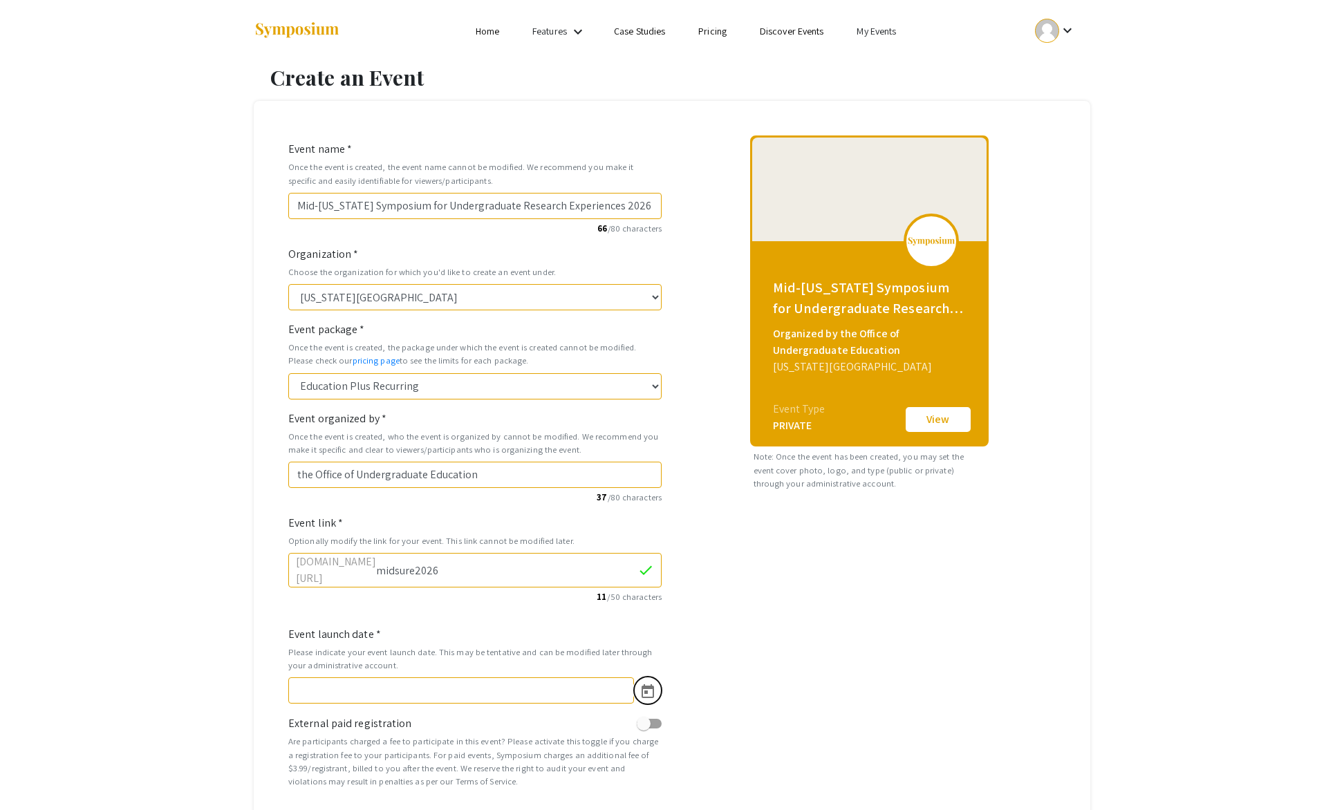
click at [652, 689] on icon "Open calendar" at bounding box center [648, 692] width 17 height 17
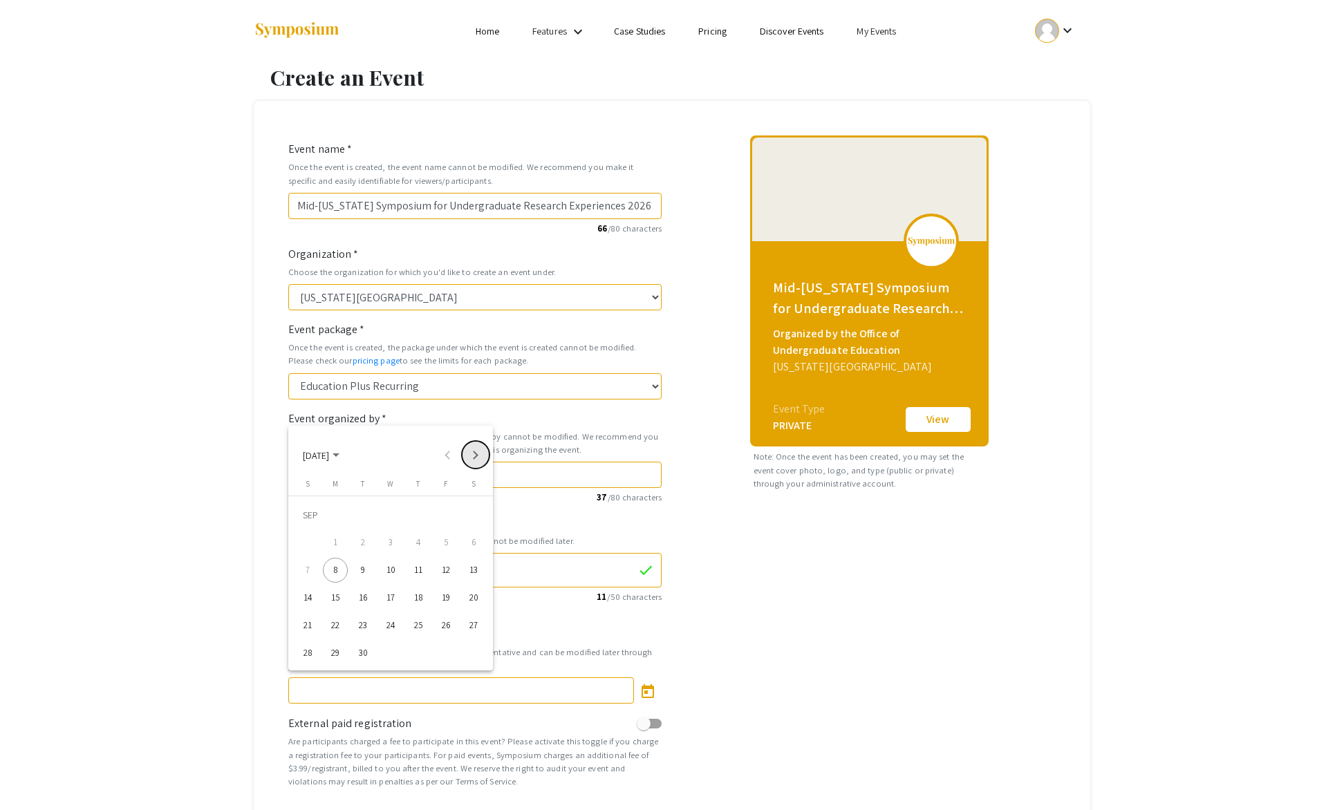
click at [480, 458] on button "Next month" at bounding box center [476, 455] width 28 height 28
click at [479, 457] on button "Next month" at bounding box center [476, 455] width 28 height 28
click at [479, 456] on button "Next month" at bounding box center [476, 455] width 28 height 28
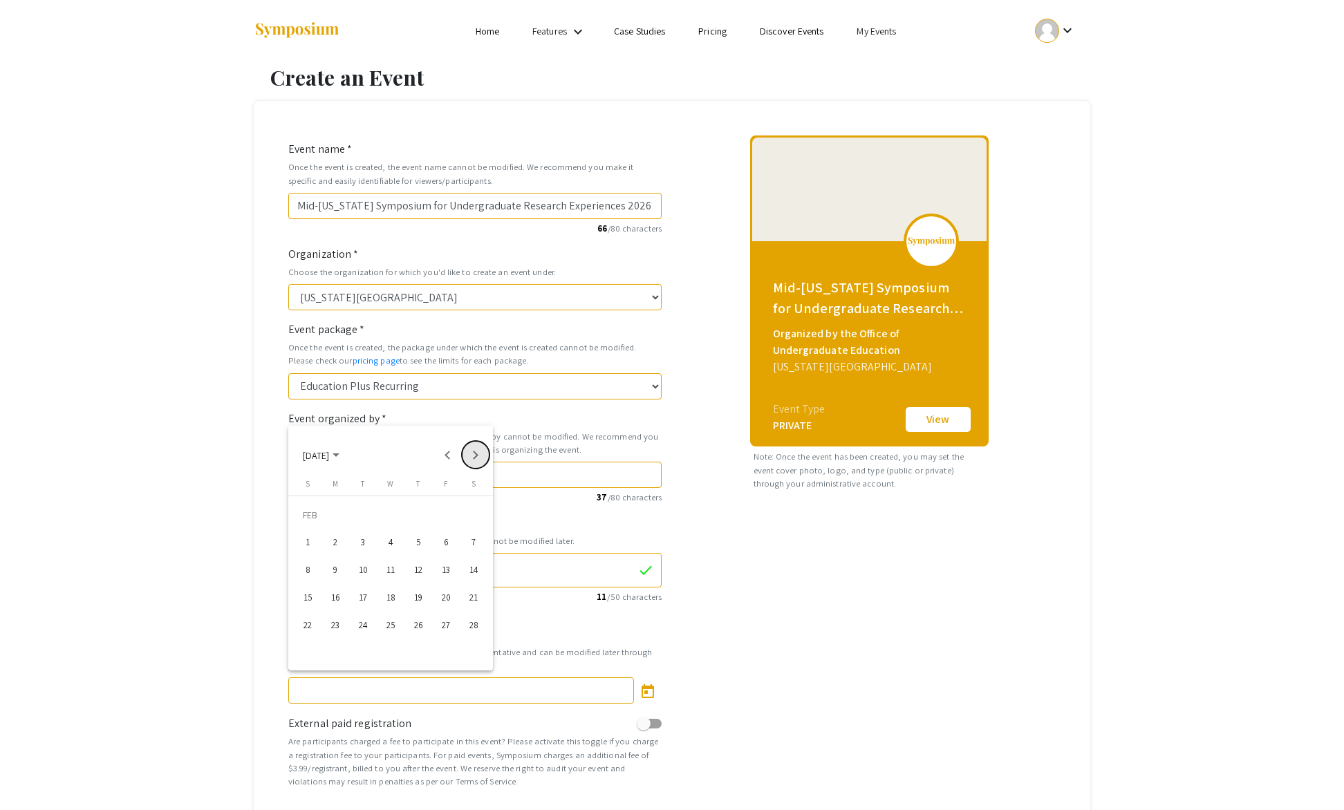
click at [479, 456] on button "Next month" at bounding box center [476, 455] width 28 height 28
click at [479, 455] on button "Next month" at bounding box center [476, 455] width 28 height 28
click at [480, 454] on button "Next month" at bounding box center [476, 455] width 28 height 28
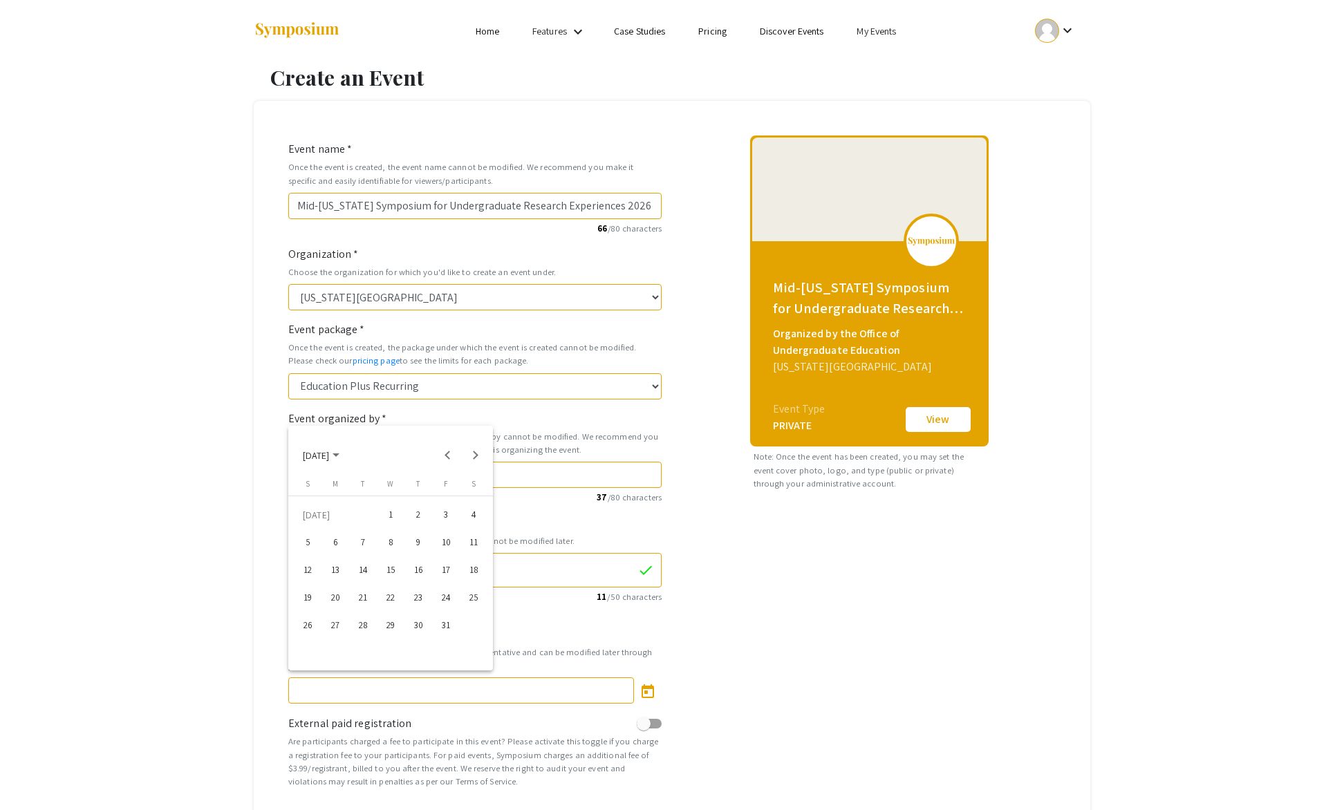
click at [391, 597] on div "22" at bounding box center [390, 598] width 25 height 25
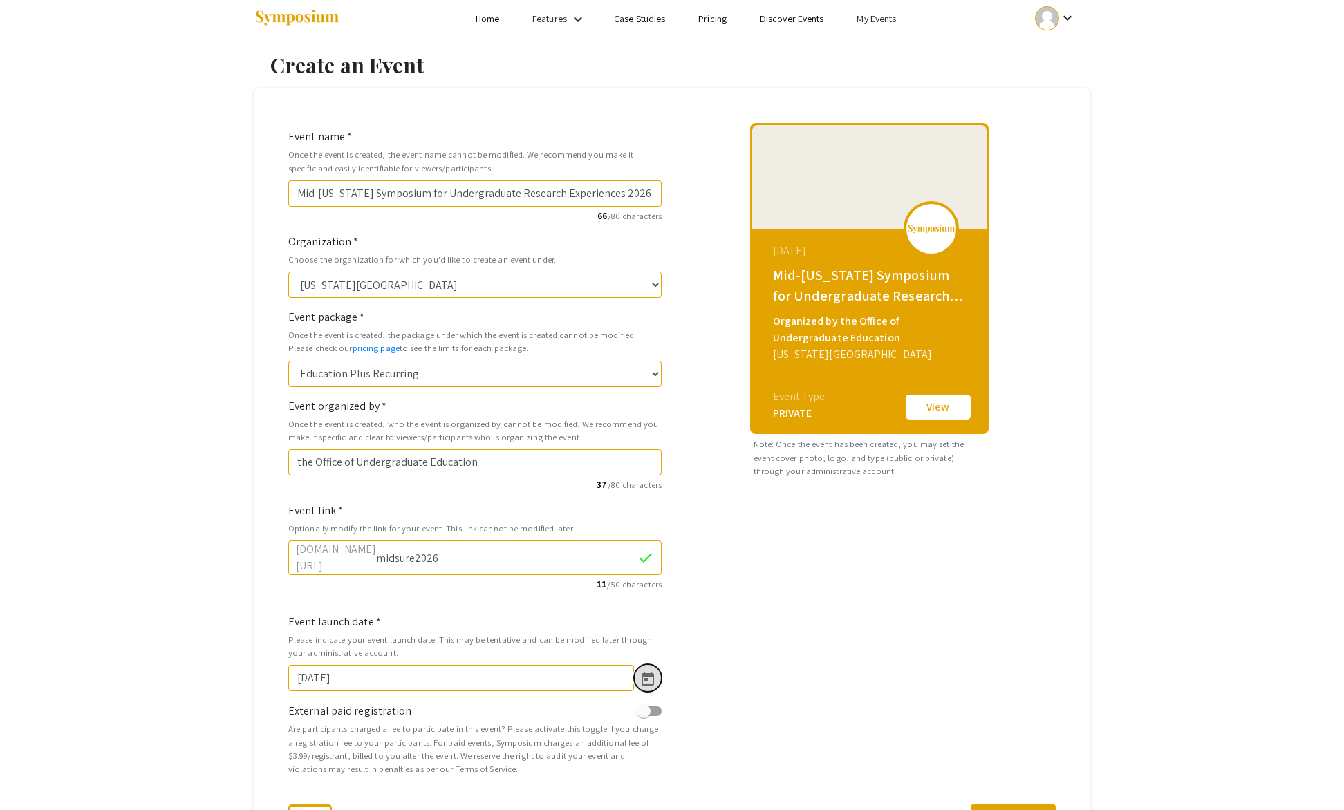
scroll to position [149, 0]
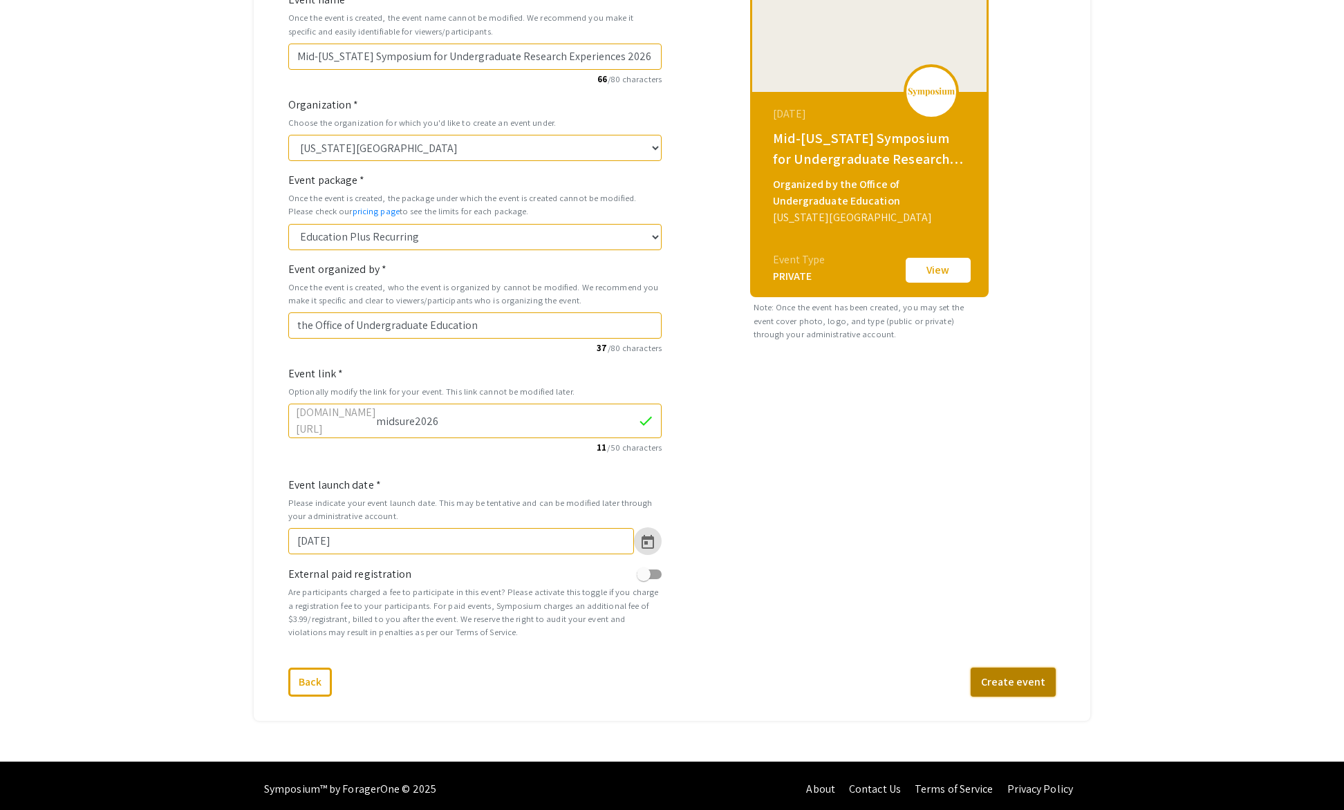
click at [1003, 678] on button "Create event" at bounding box center [1013, 682] width 85 height 29
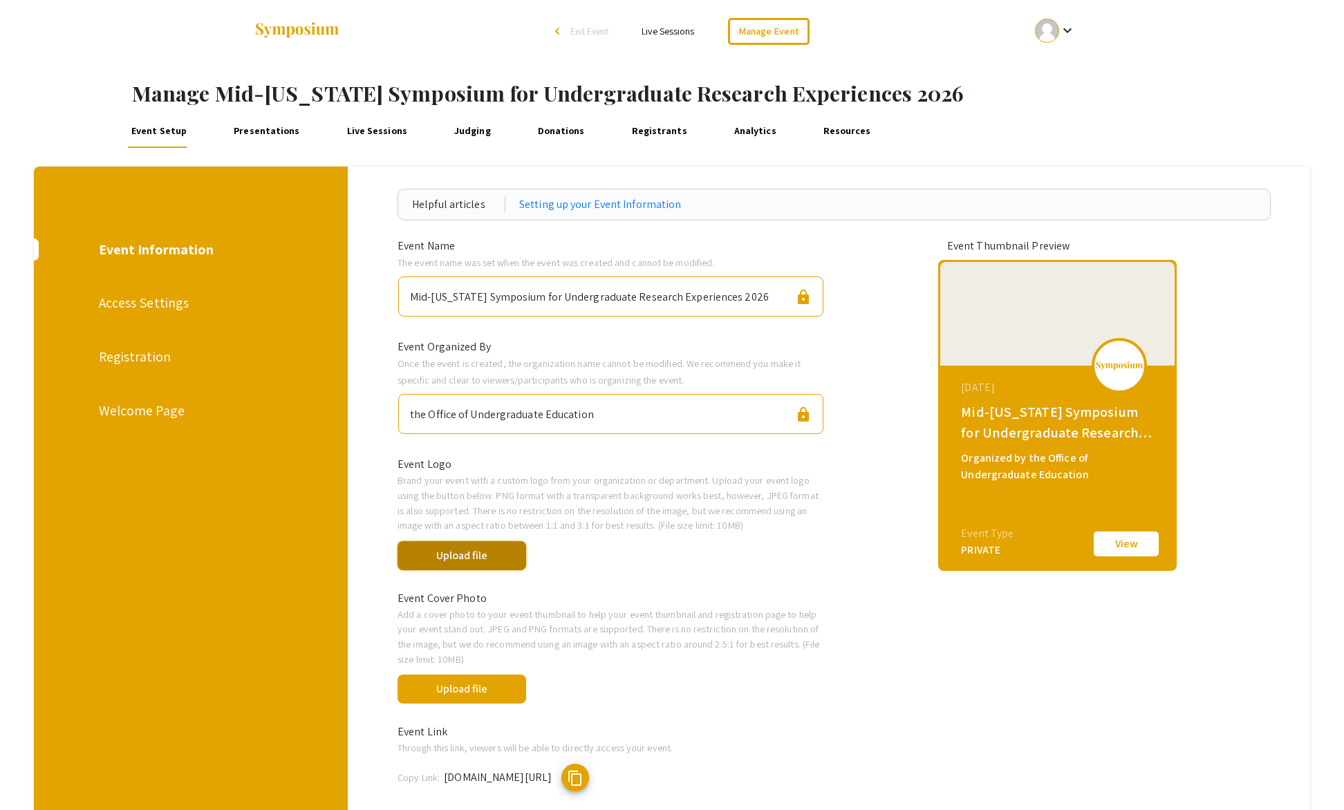
click at [489, 551] on button "Upload file" at bounding box center [462, 555] width 128 height 29
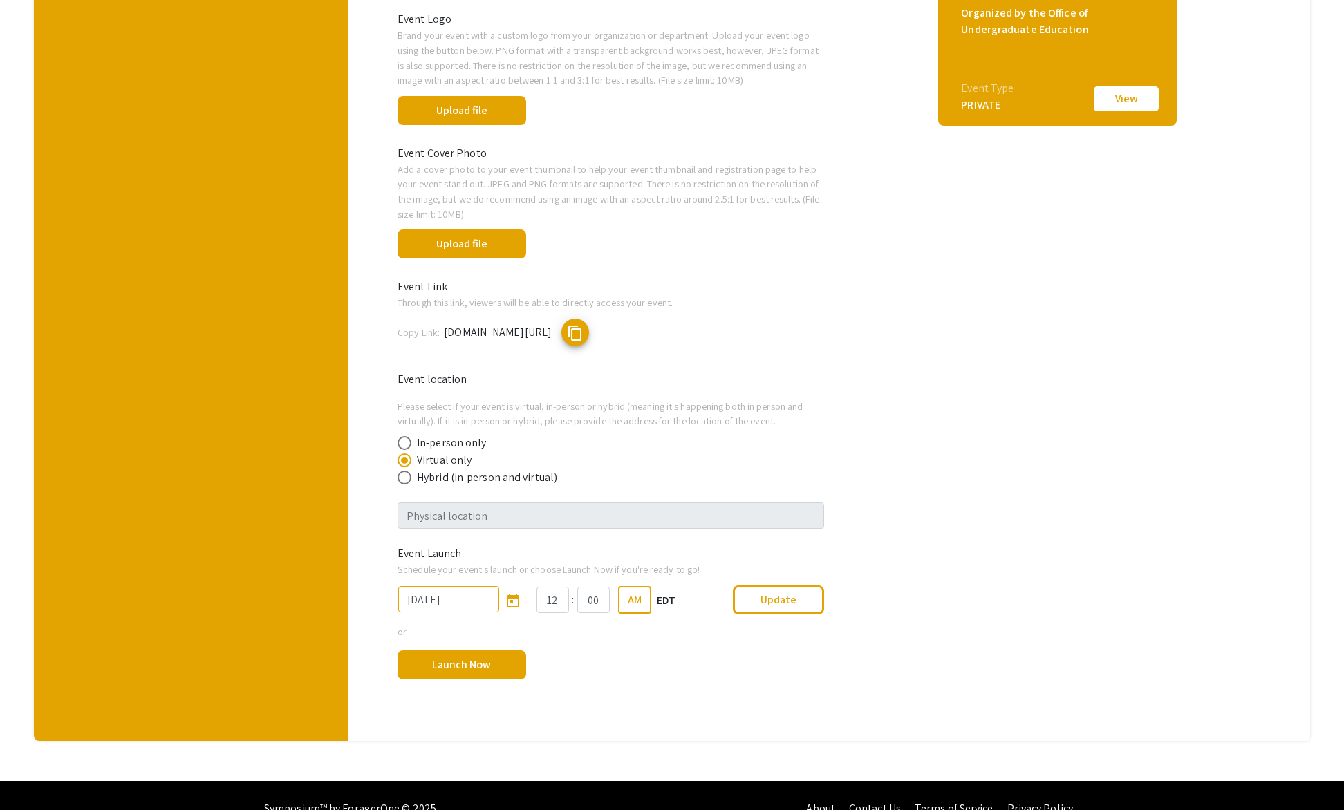
scroll to position [454, 0]
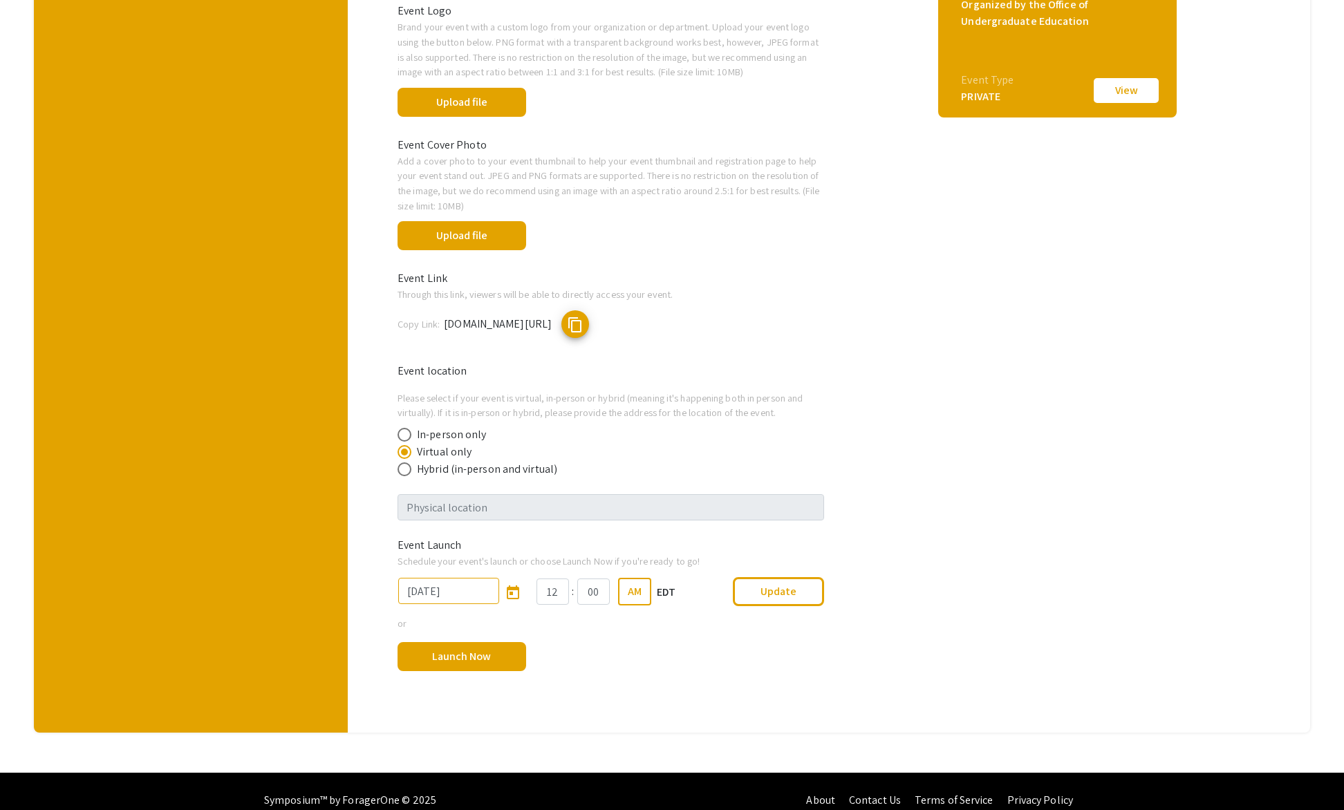
click at [404, 470] on span at bounding box center [405, 470] width 14 height 14
click at [404, 470] on input "Hybrid (in-person and virtual)" at bounding box center [405, 470] width 14 height 14
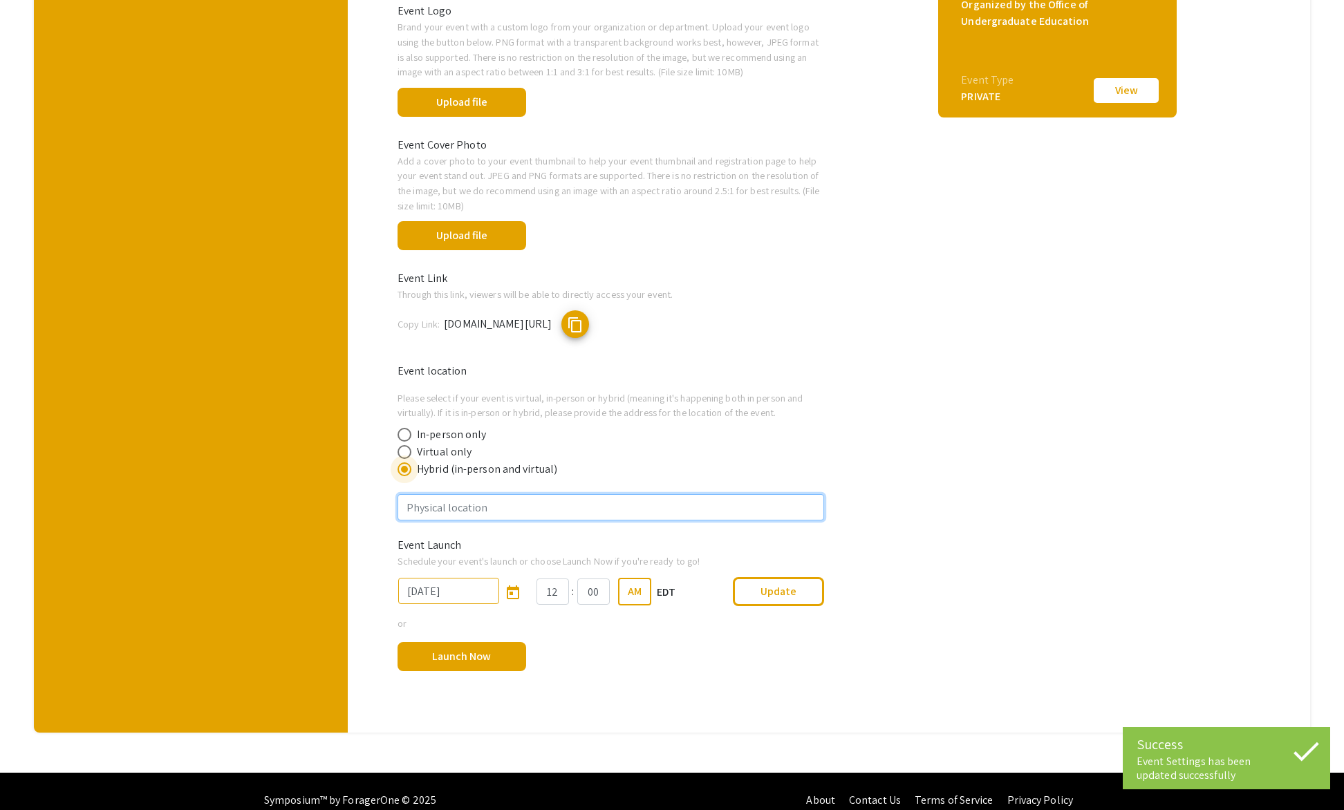
click at [409, 505] on input "text" at bounding box center [611, 507] width 426 height 26
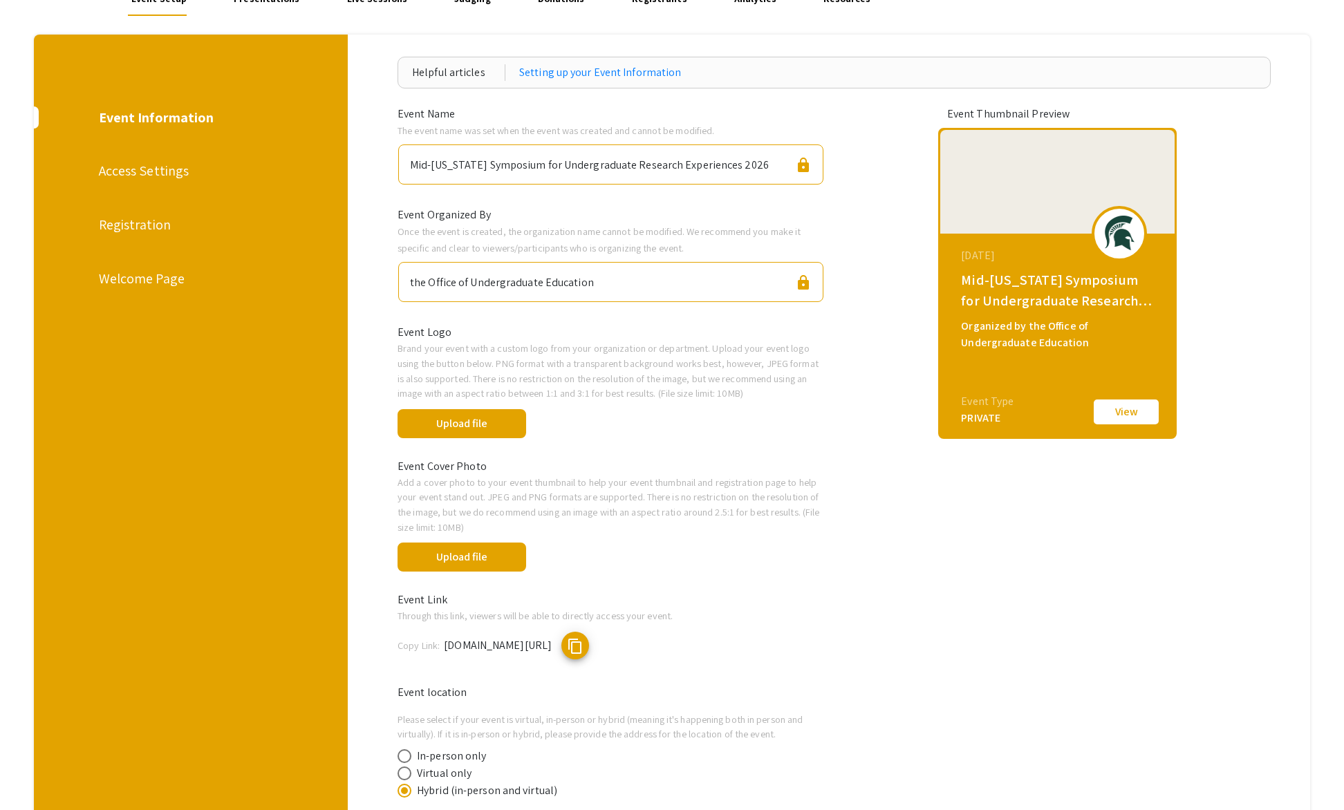
scroll to position [11, 0]
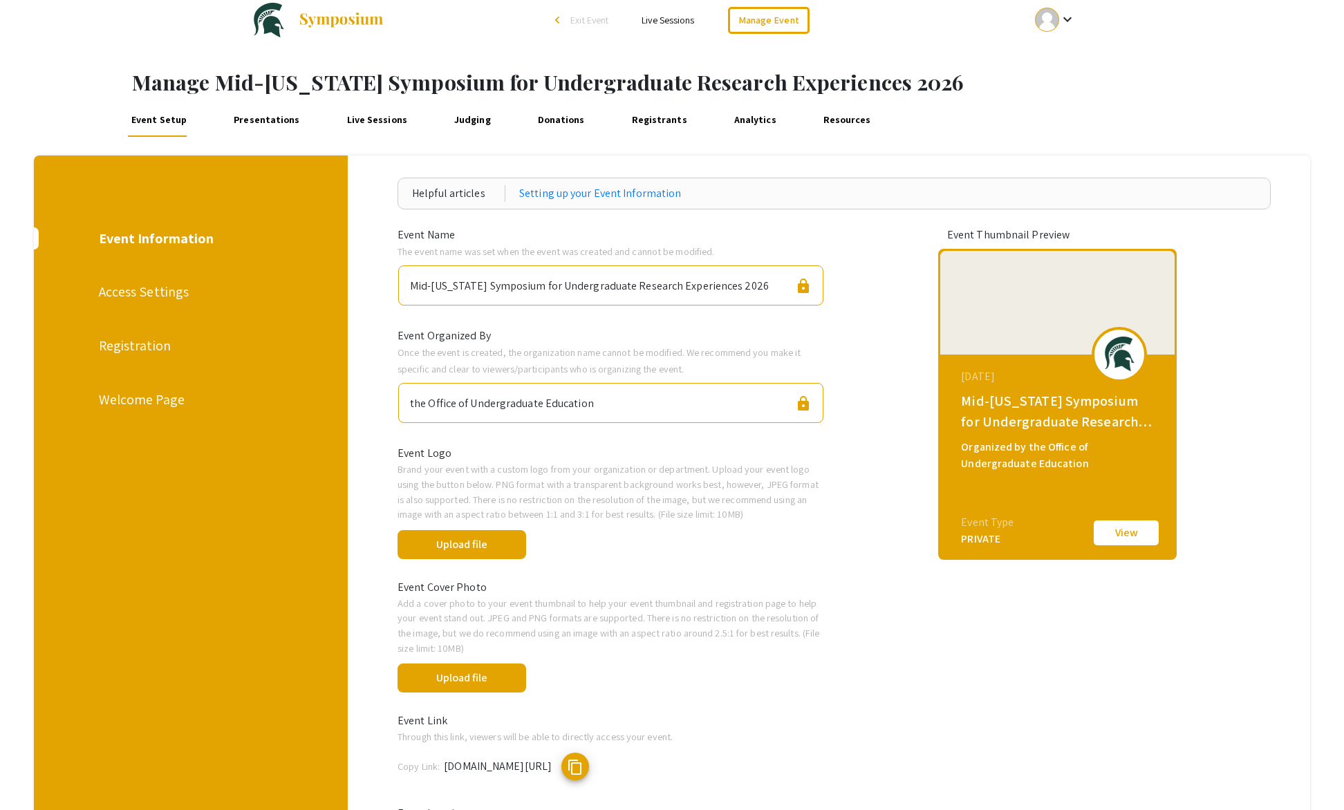
click at [138, 294] on div "Access Settings" at bounding box center [190, 291] width 182 height 21
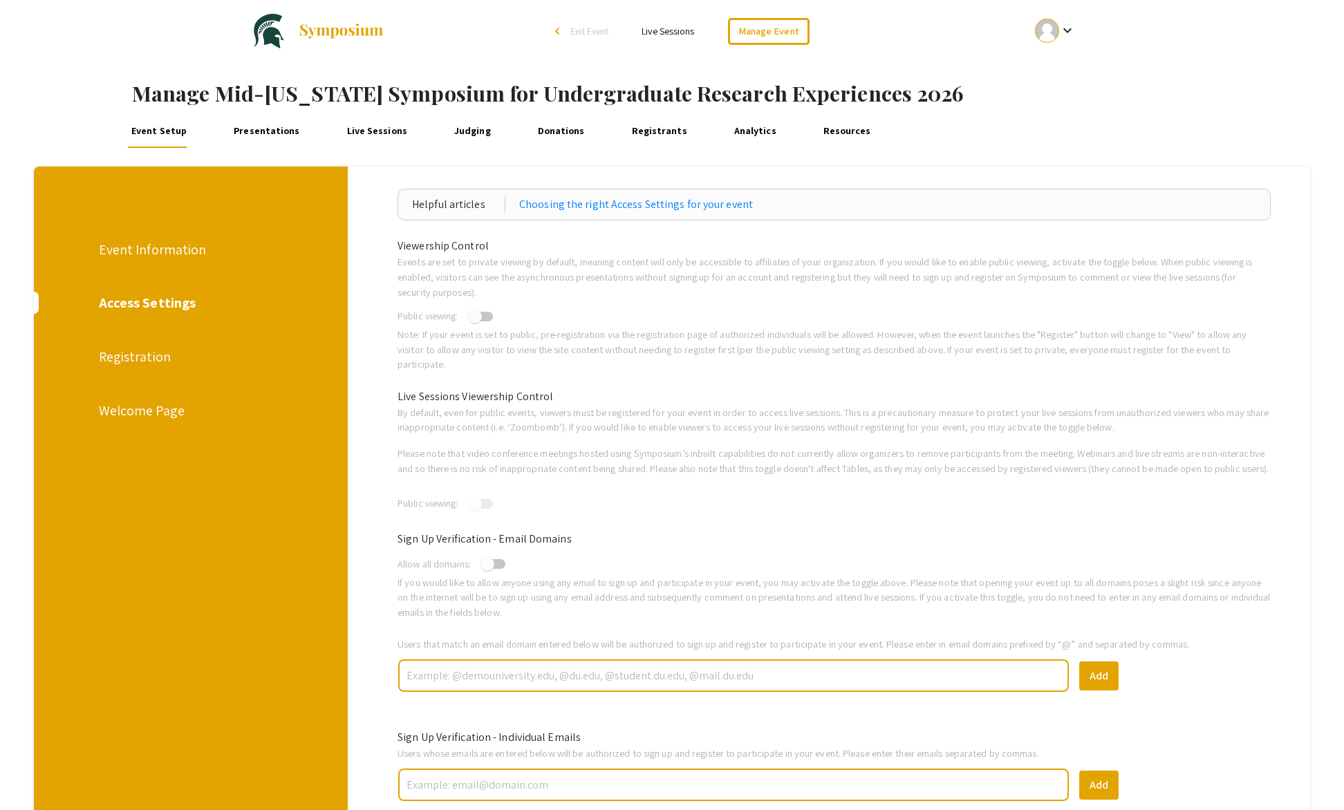
click at [479, 319] on span at bounding box center [475, 317] width 14 height 14
click at [475, 322] on input "checkbox" at bounding box center [474, 322] width 1 height 1
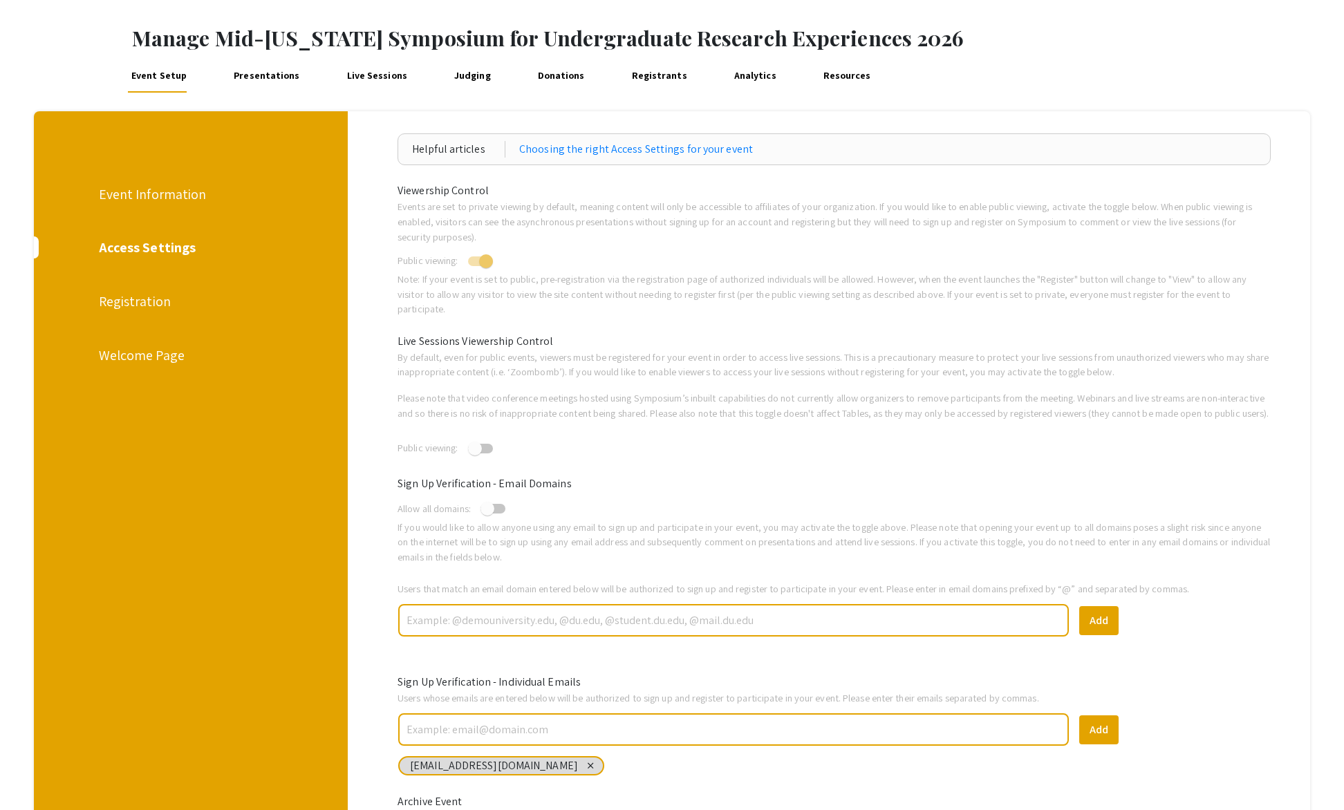
scroll to position [133, 0]
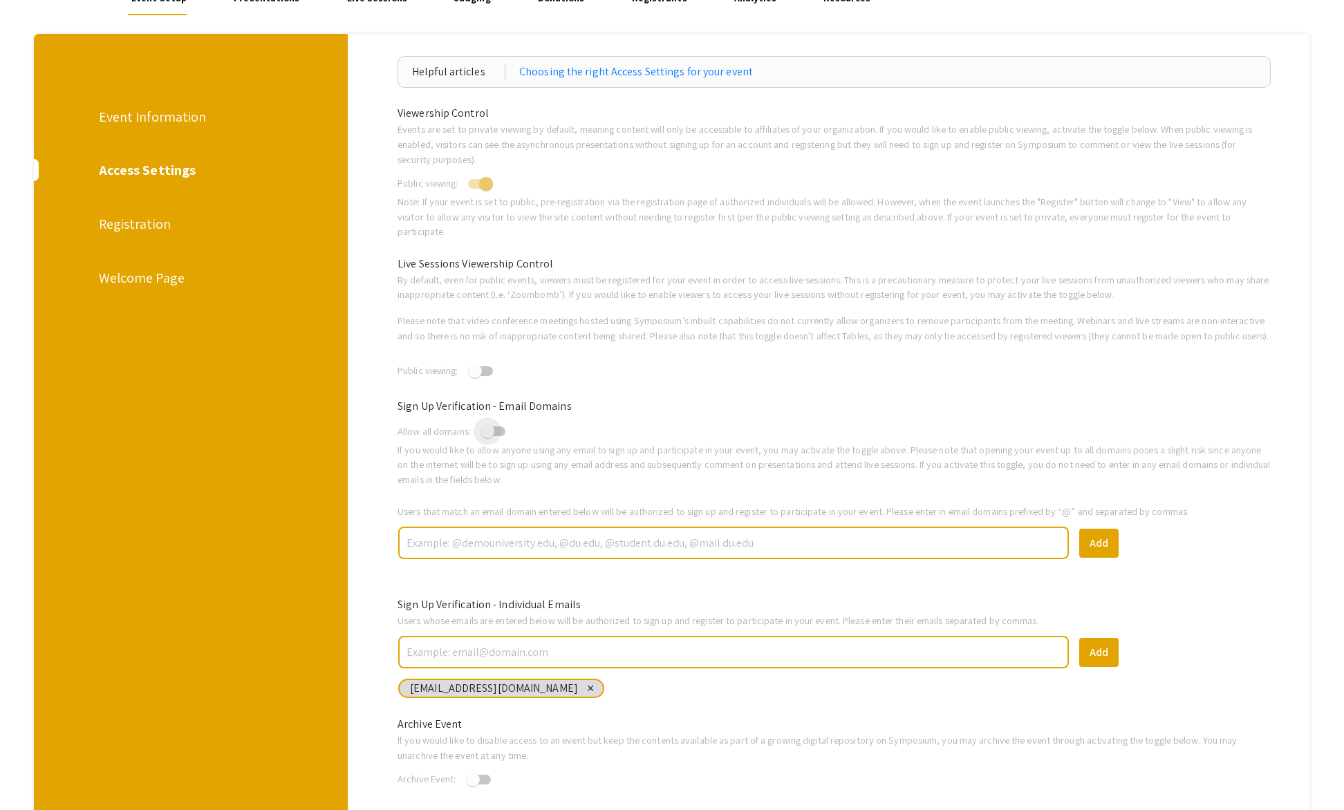
click at [490, 438] on span at bounding box center [488, 432] width 14 height 14
click at [487, 437] on input "checkbox" at bounding box center [487, 436] width 1 height 1
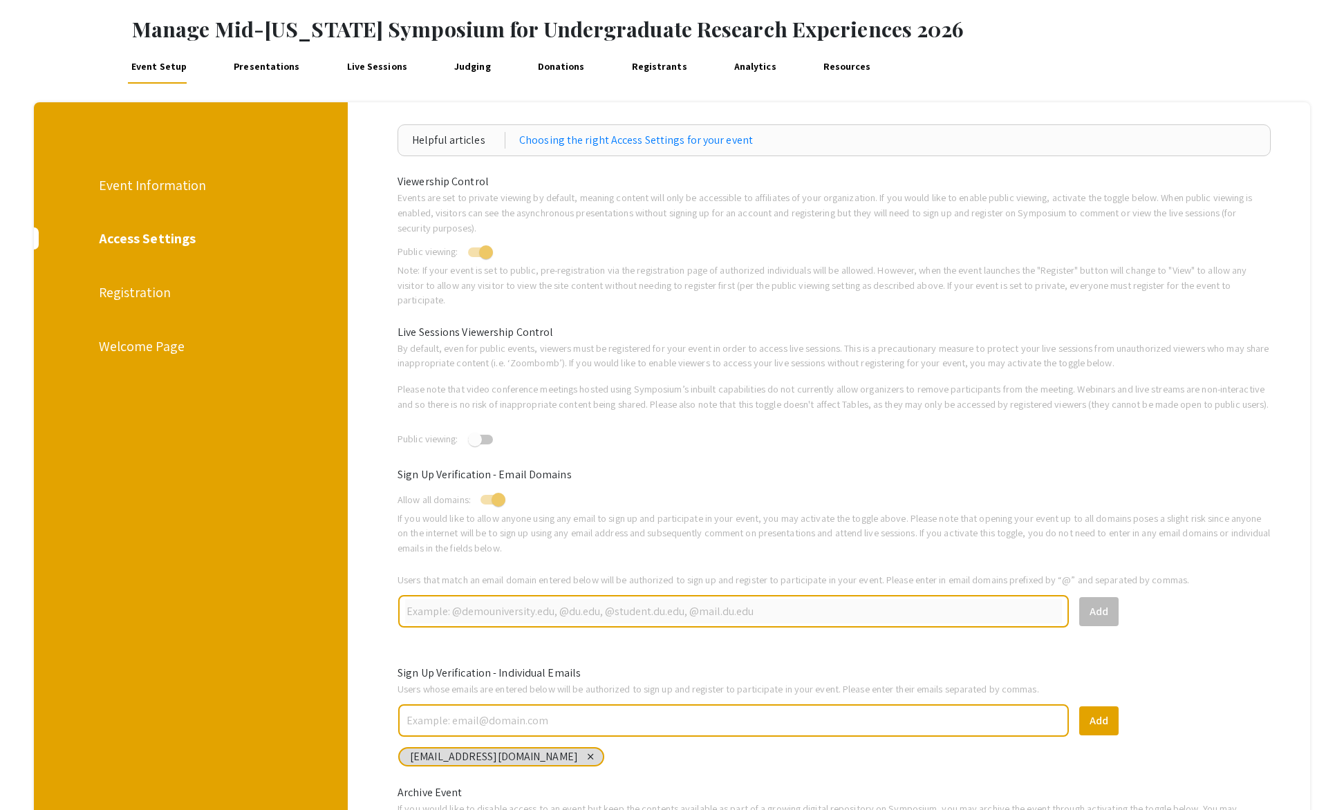
scroll to position [0, 0]
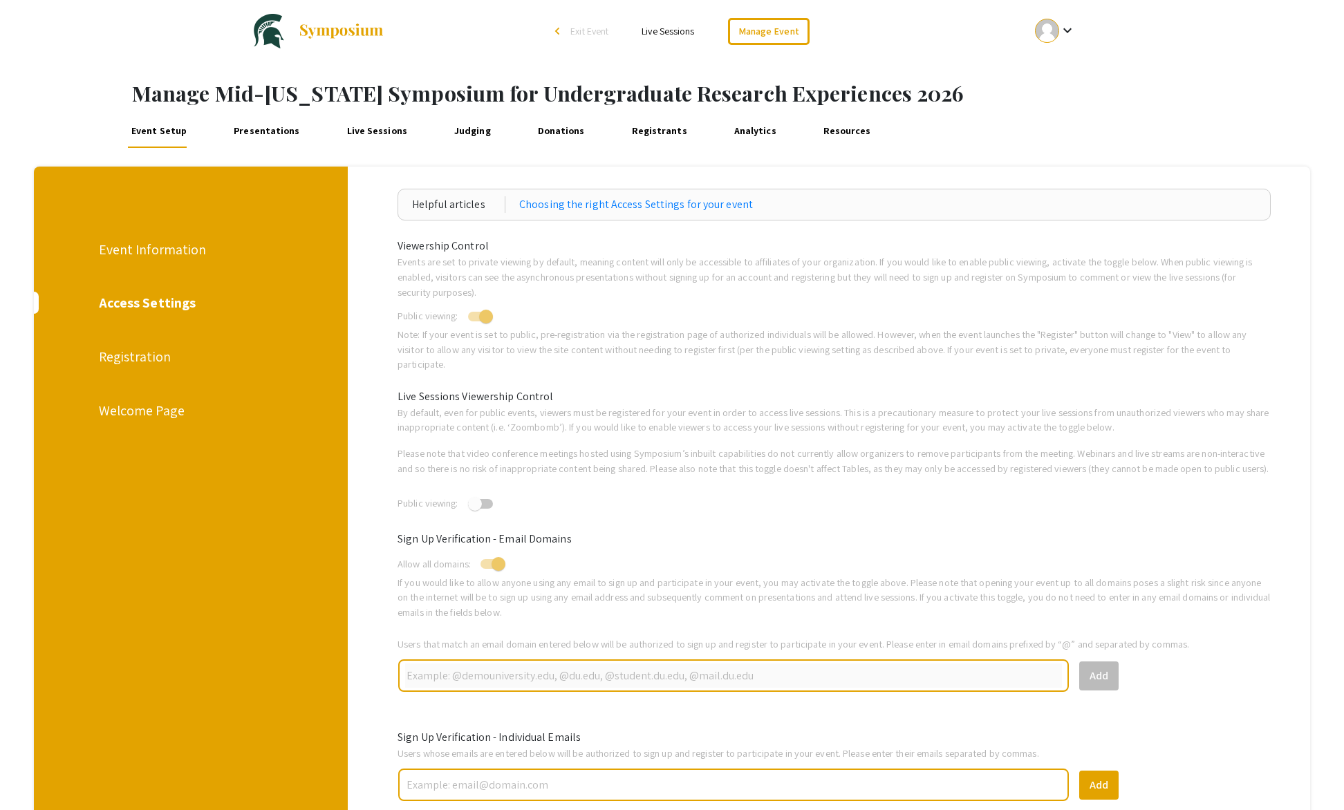
click at [111, 358] on div "Registration" at bounding box center [190, 356] width 182 height 21
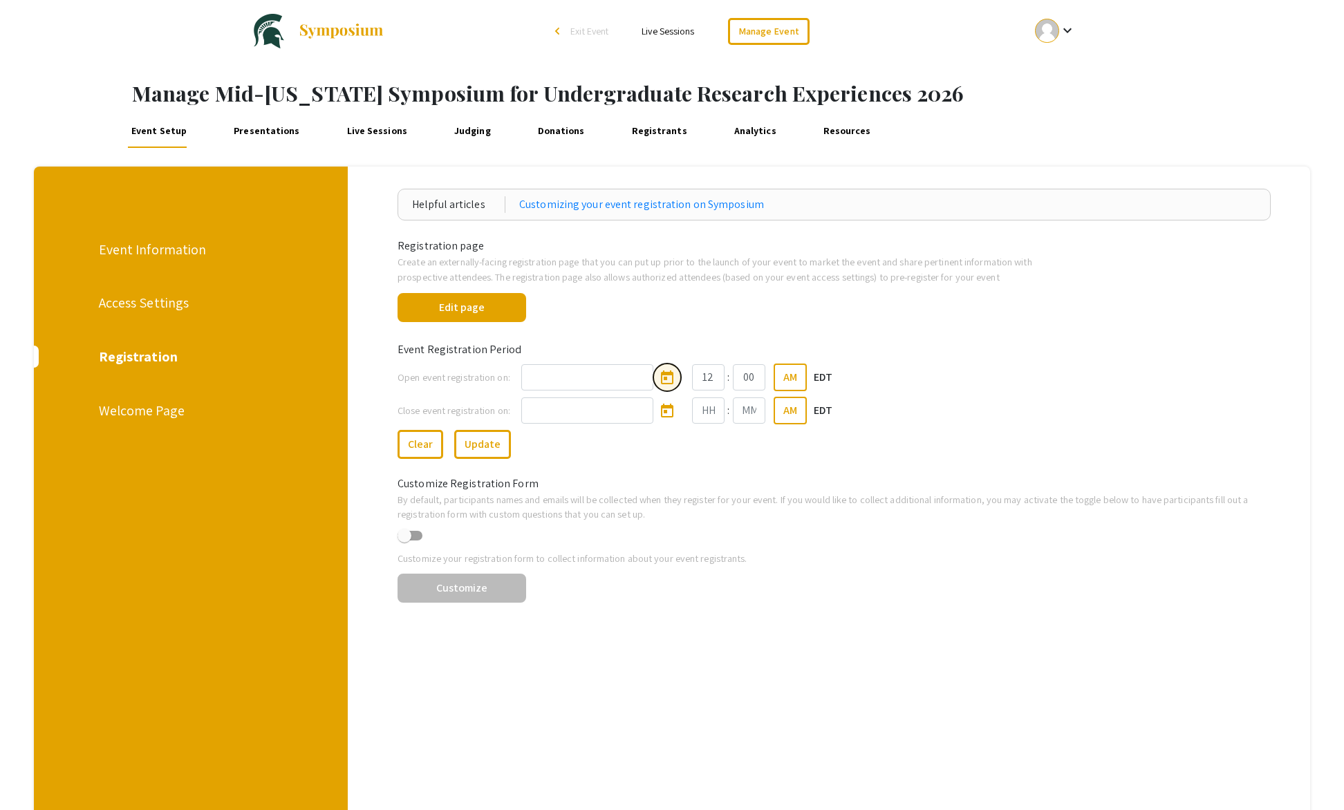
click at [669, 376] on icon "Open calendar" at bounding box center [667, 378] width 17 height 17
click at [708, 417] on button "Next month" at bounding box center [710, 420] width 28 height 28
click at [708, 416] on button "Next month" at bounding box center [710, 420] width 28 height 28
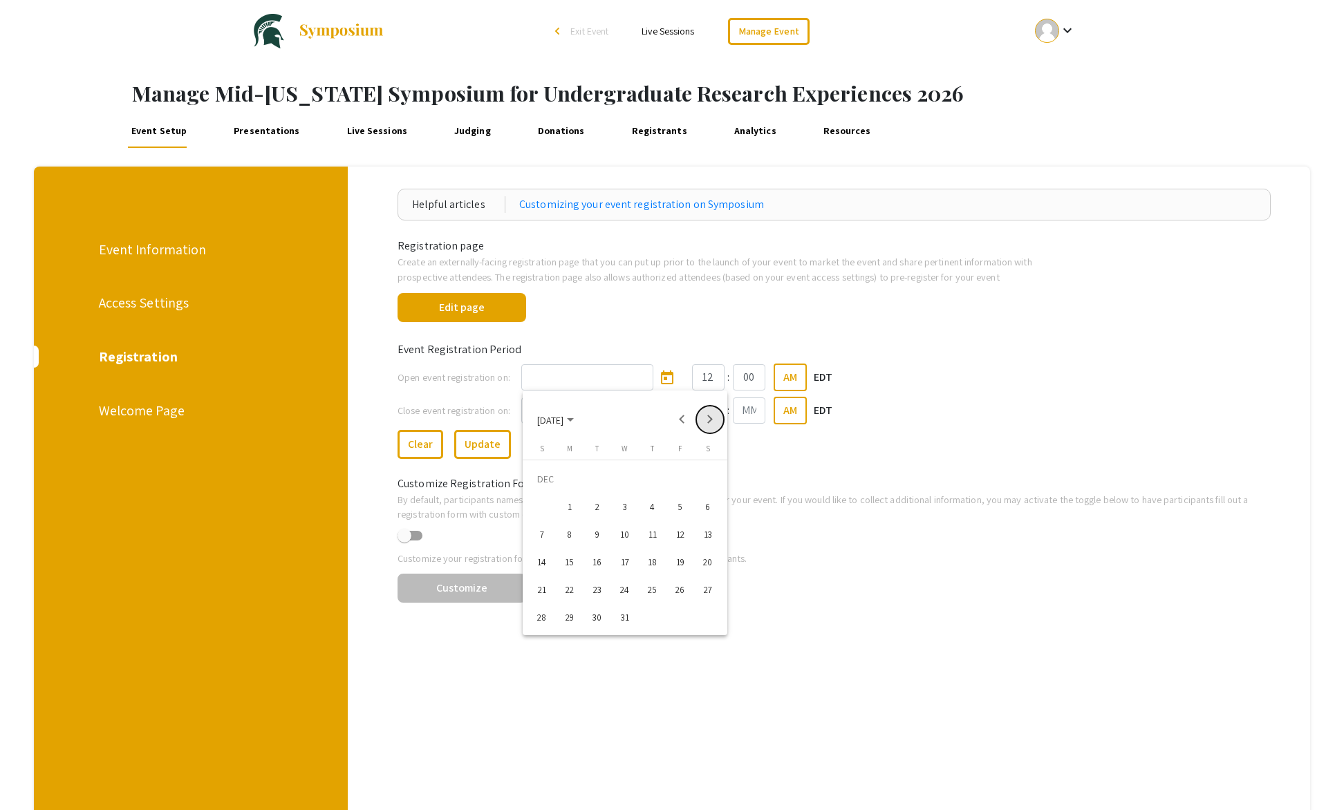
click at [708, 416] on button "Next month" at bounding box center [710, 420] width 28 height 28
click at [710, 416] on button "Next month" at bounding box center [710, 420] width 28 height 28
click at [679, 479] on div "1" at bounding box center [680, 479] width 25 height 25
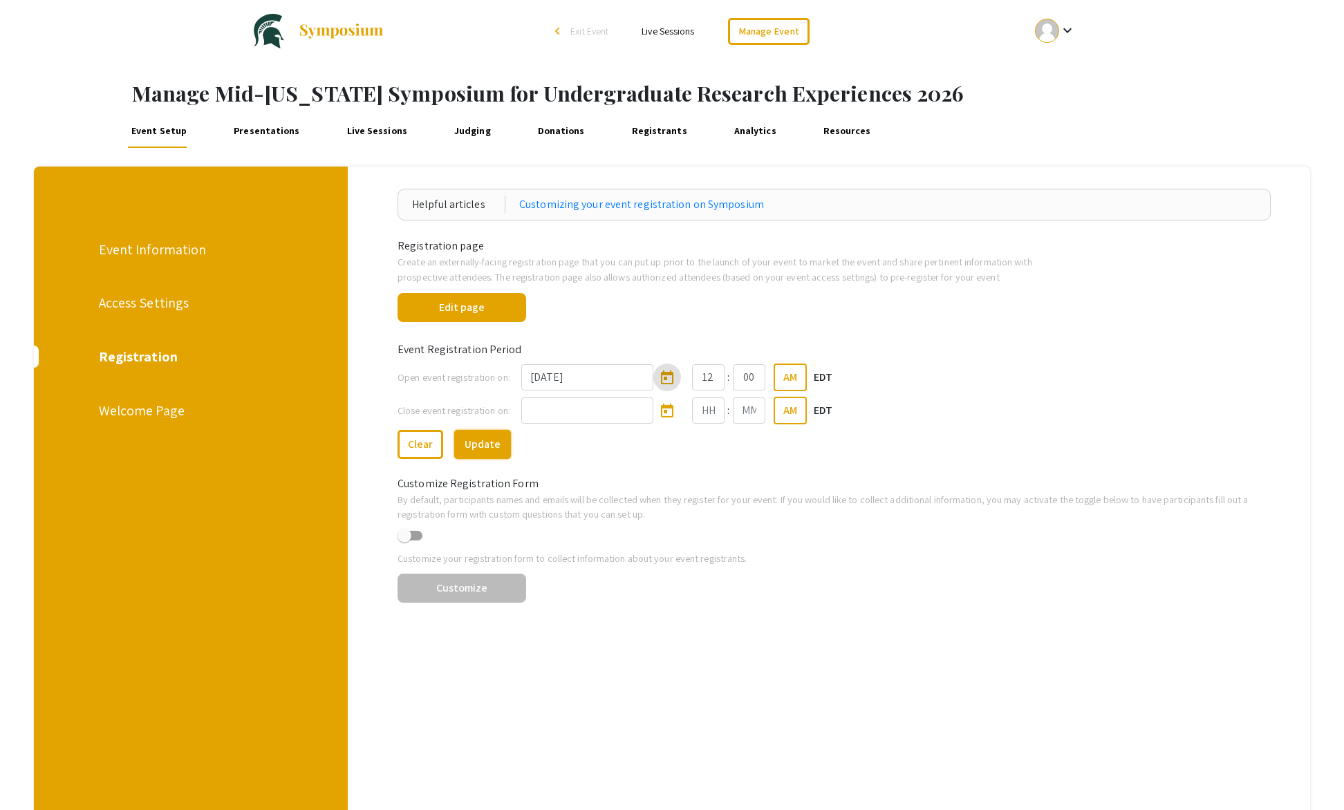
click at [492, 447] on button "Update" at bounding box center [482, 444] width 57 height 29
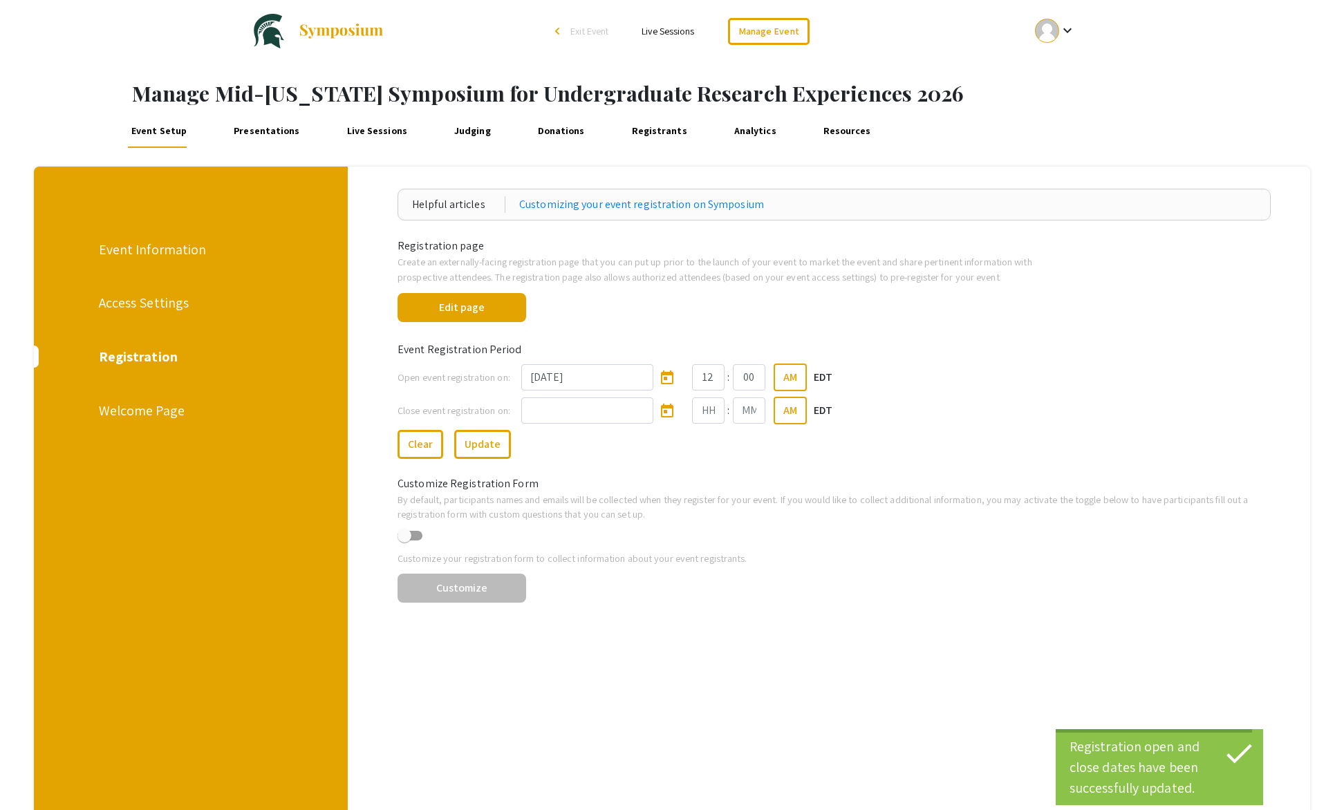
click at [407, 534] on span at bounding box center [405, 536] width 14 height 14
click at [404, 541] on input "checkbox" at bounding box center [404, 541] width 1 height 1
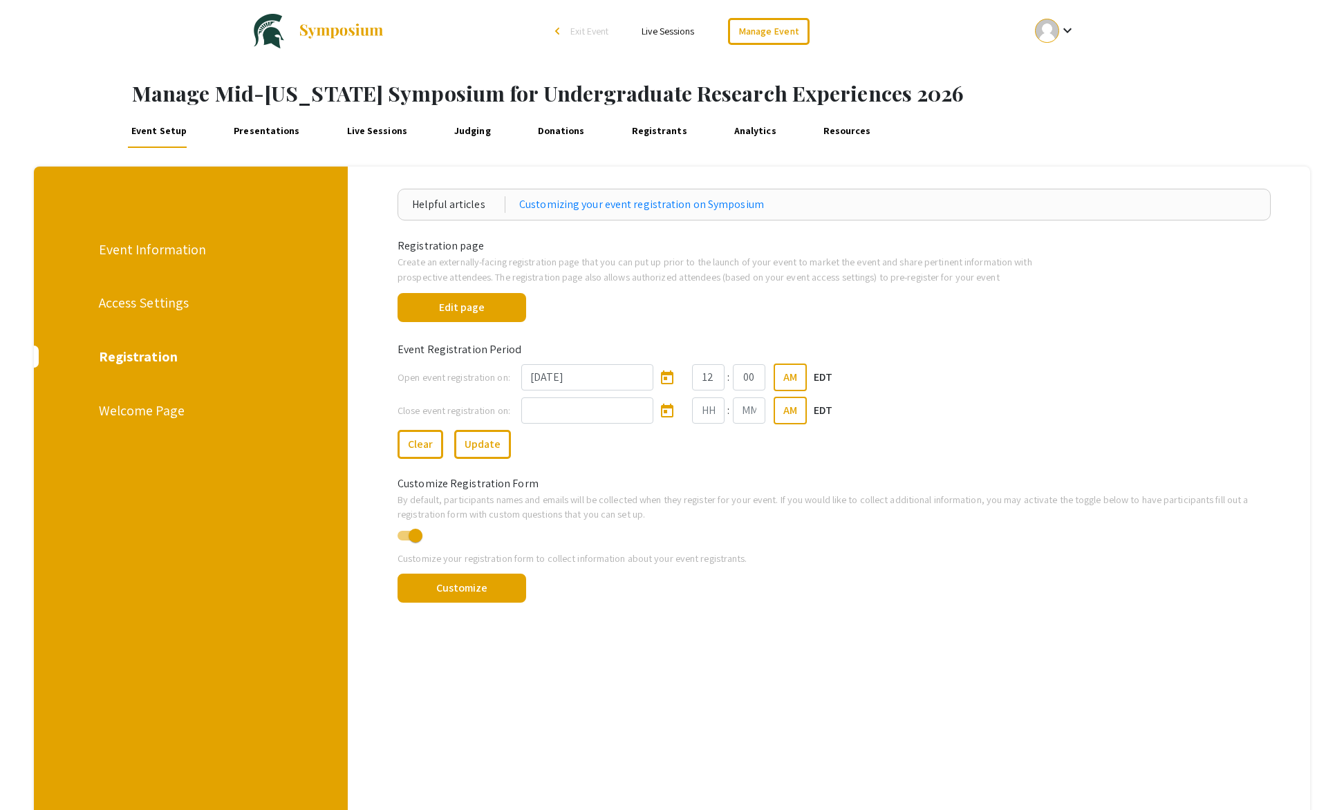
click at [416, 532] on span at bounding box center [416, 536] width 14 height 14
click at [404, 541] on input "checkbox" at bounding box center [404, 541] width 1 height 1
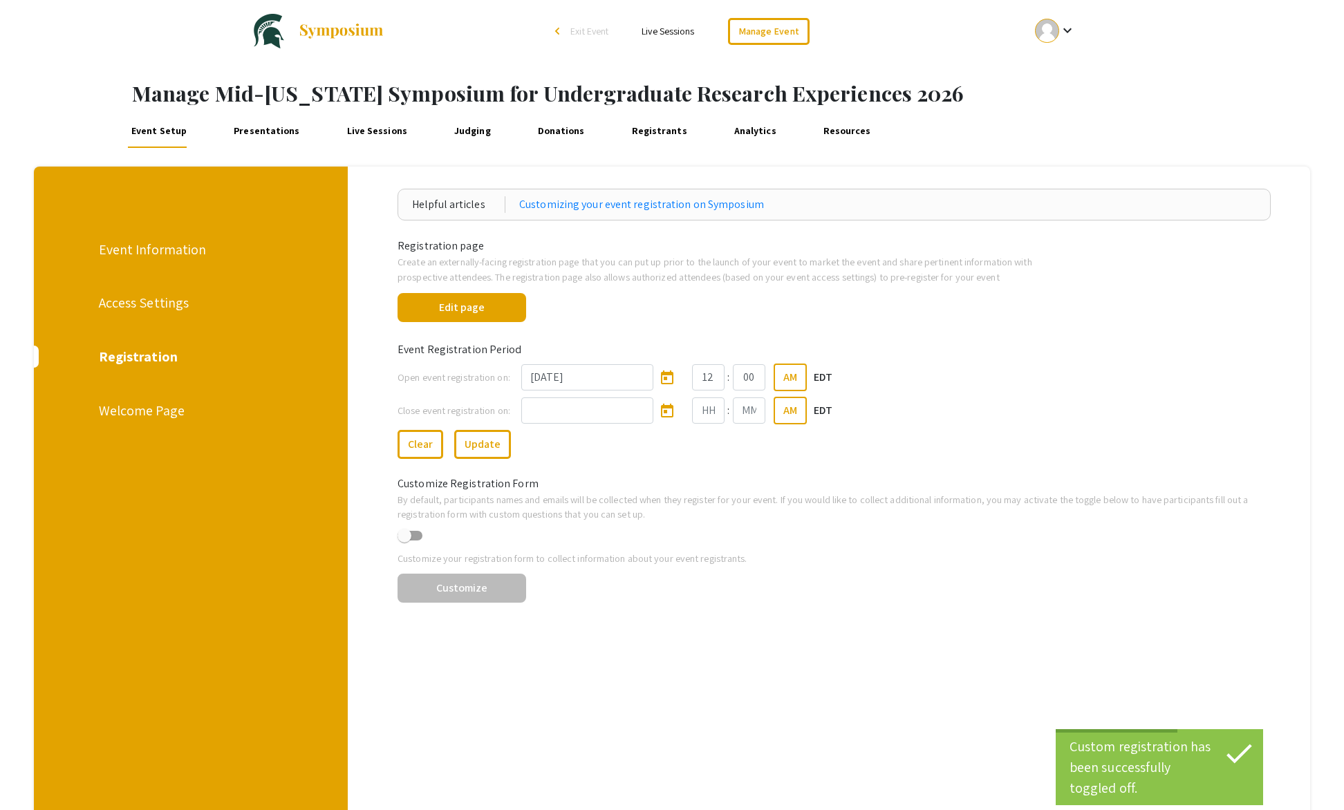
click at [147, 414] on div "Welcome Page" at bounding box center [190, 410] width 182 height 21
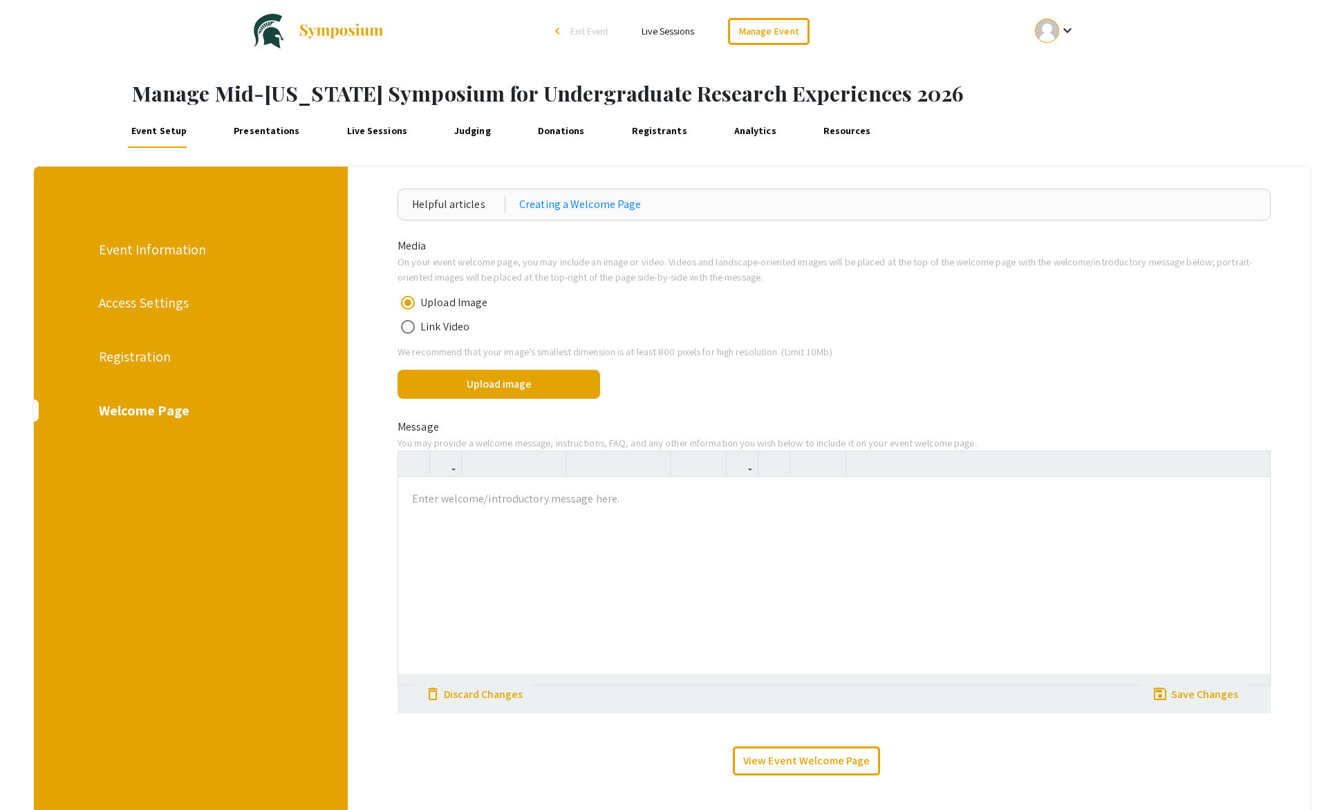
click at [591, 30] on span "Exit Event" at bounding box center [589, 31] width 38 height 12
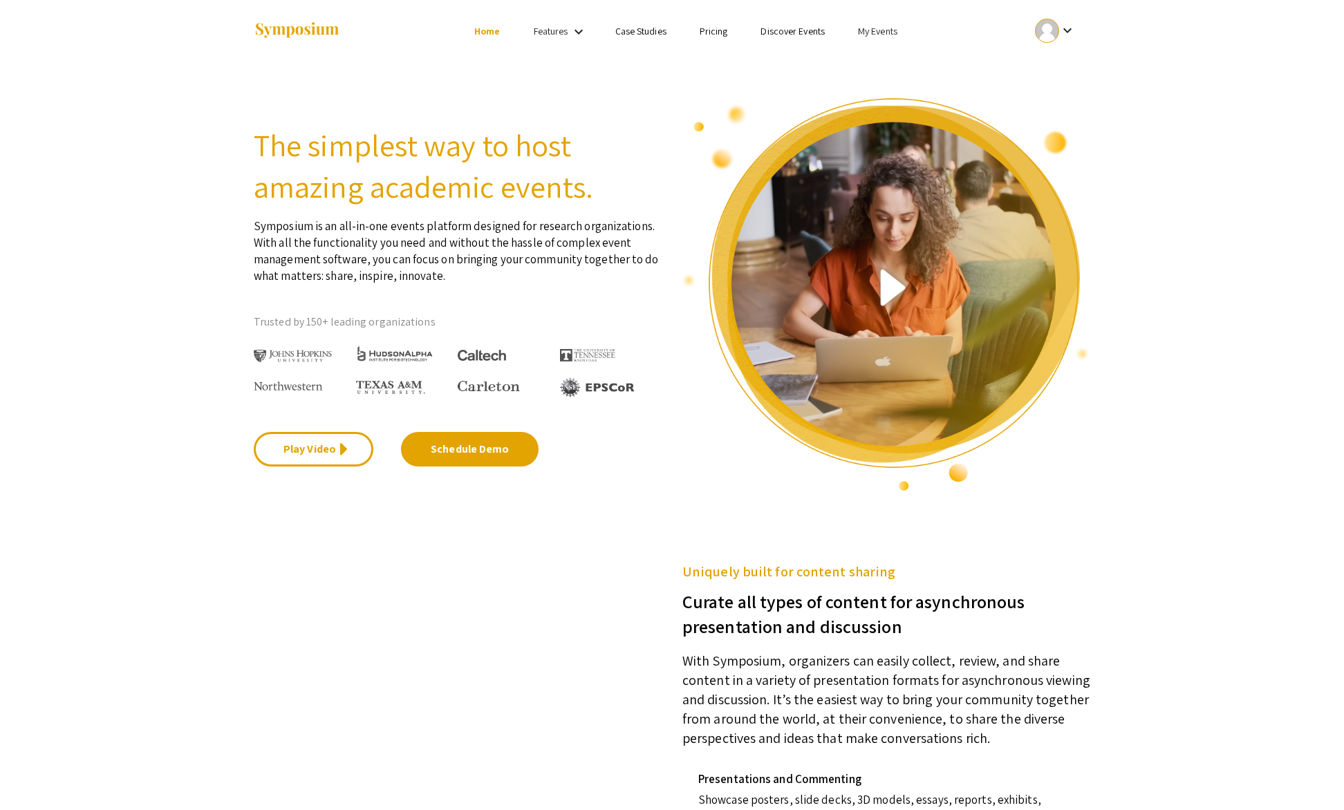
click at [862, 32] on link "My Events" at bounding box center [877, 31] width 39 height 12
click at [870, 59] on button "Events I've organized" at bounding box center [900, 61] width 118 height 33
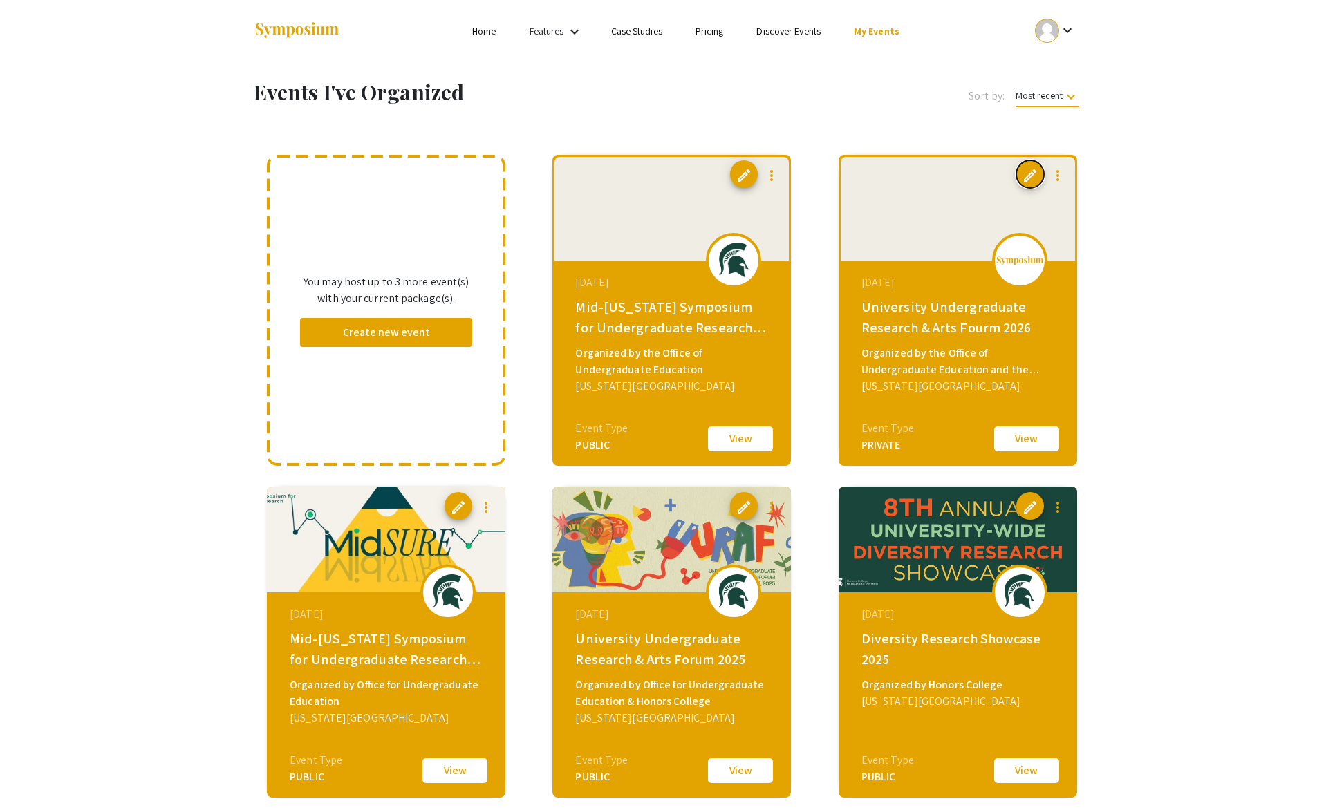
click at [1029, 175] on span "edit" at bounding box center [1030, 175] width 17 height 17
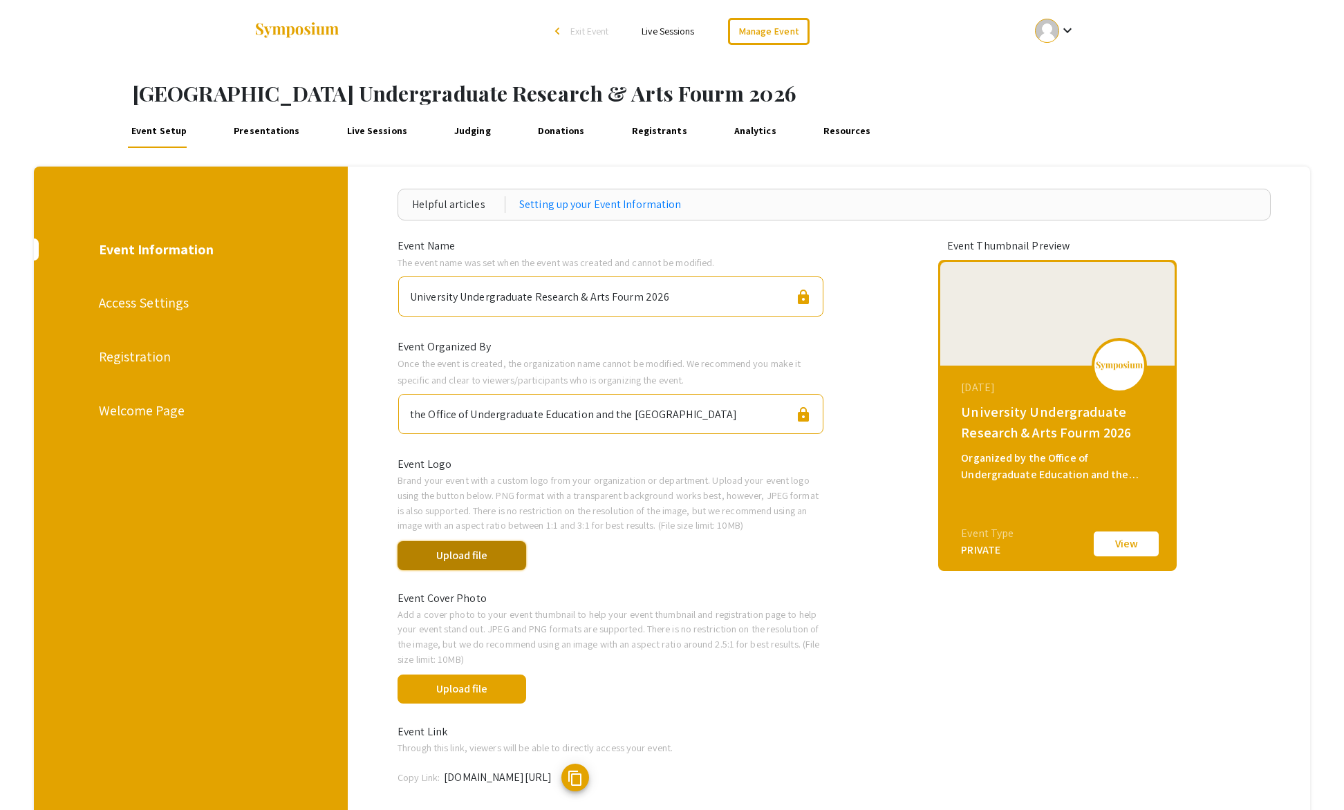
click at [487, 557] on button "Upload file" at bounding box center [462, 555] width 128 height 29
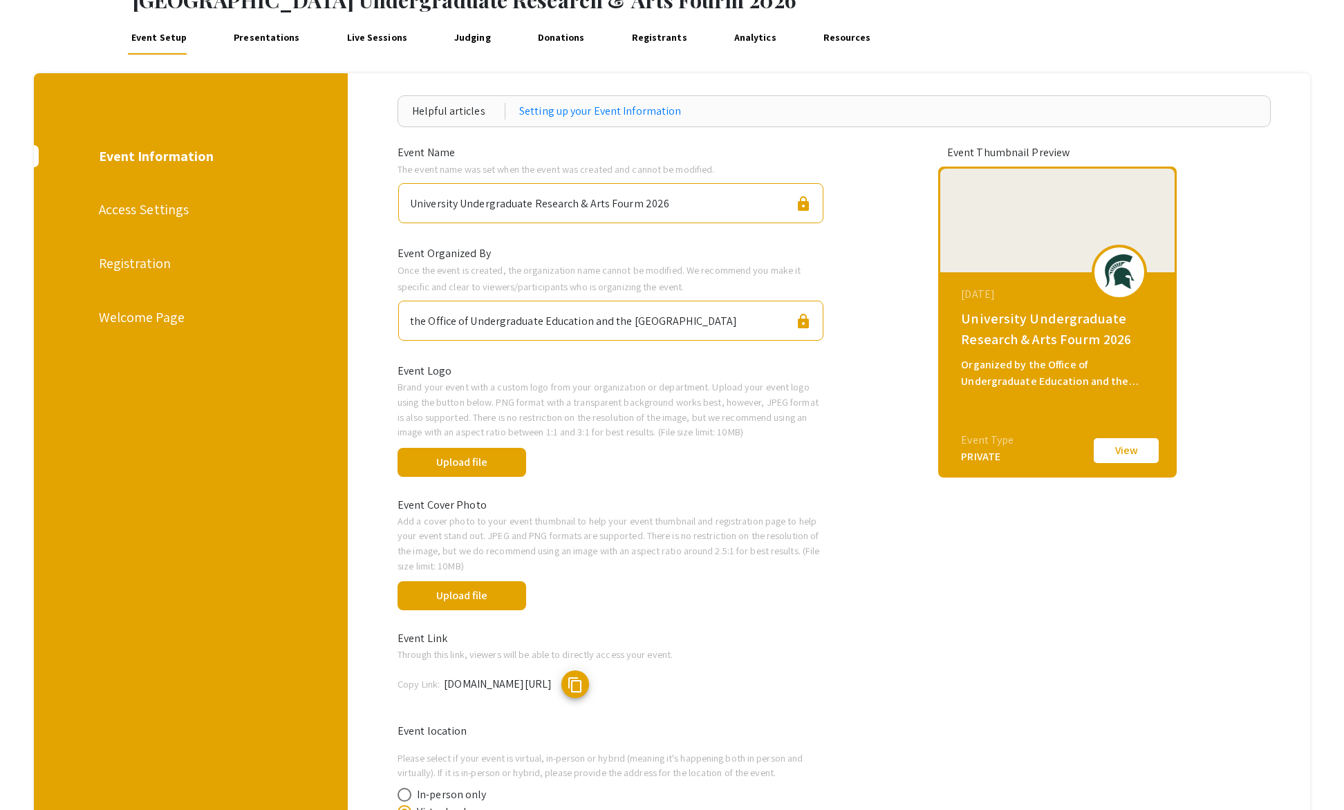
scroll to position [100, 0]
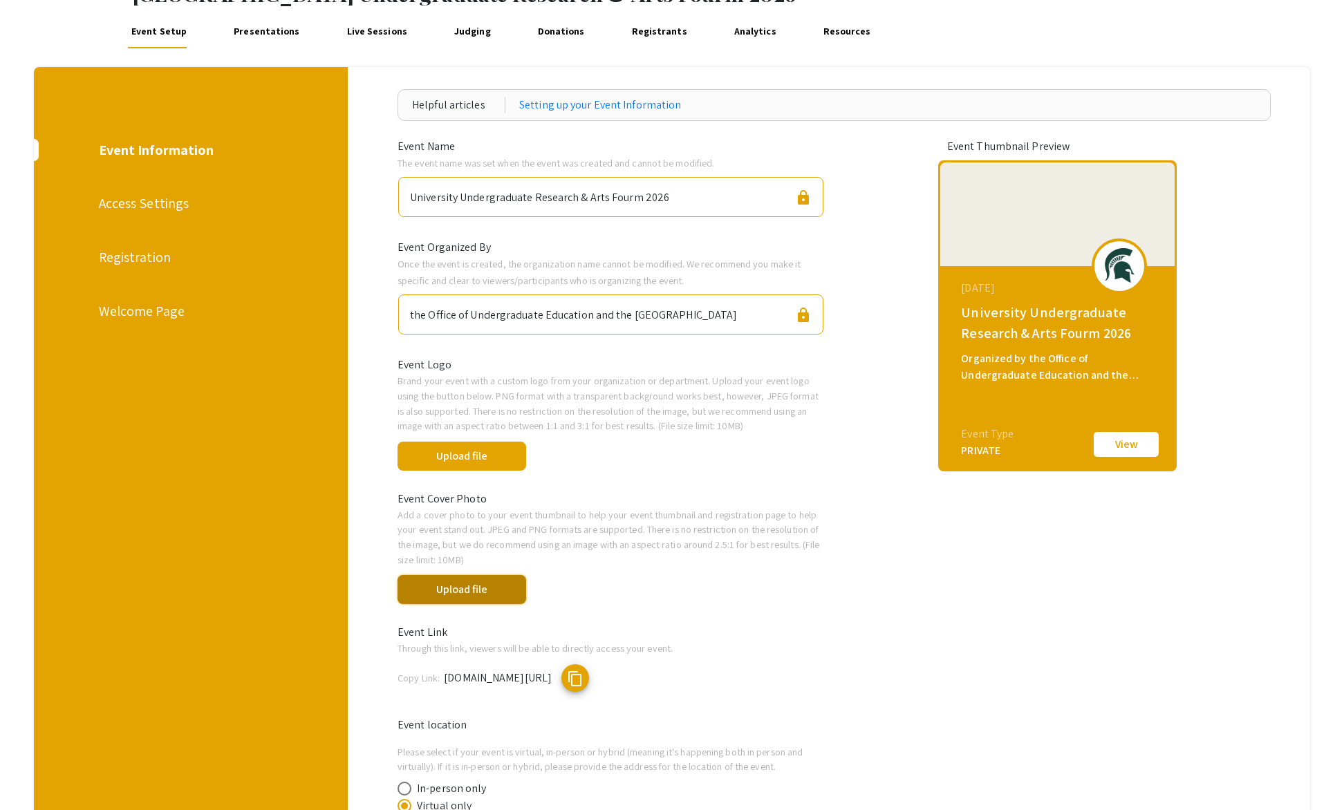
click at [486, 588] on button "Upload file" at bounding box center [462, 589] width 128 height 29
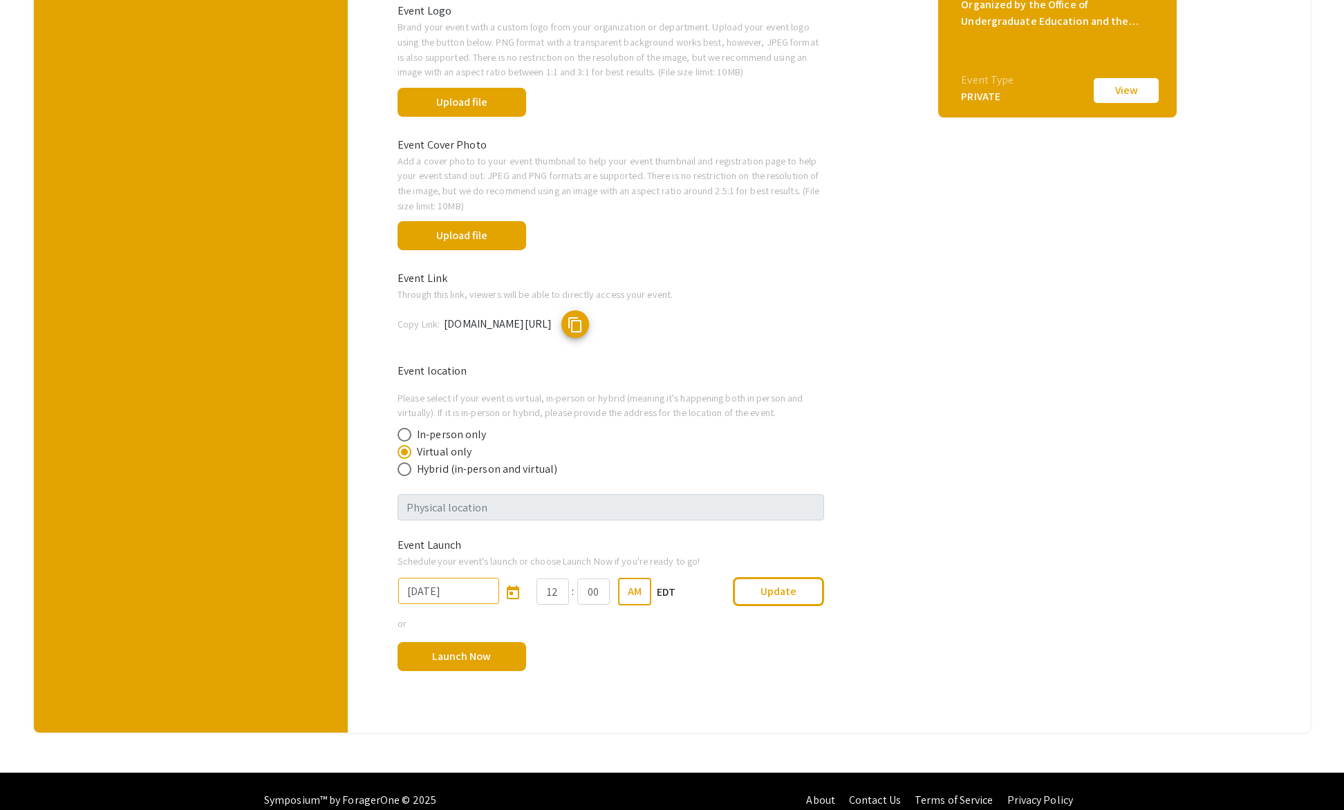
scroll to position [472, 0]
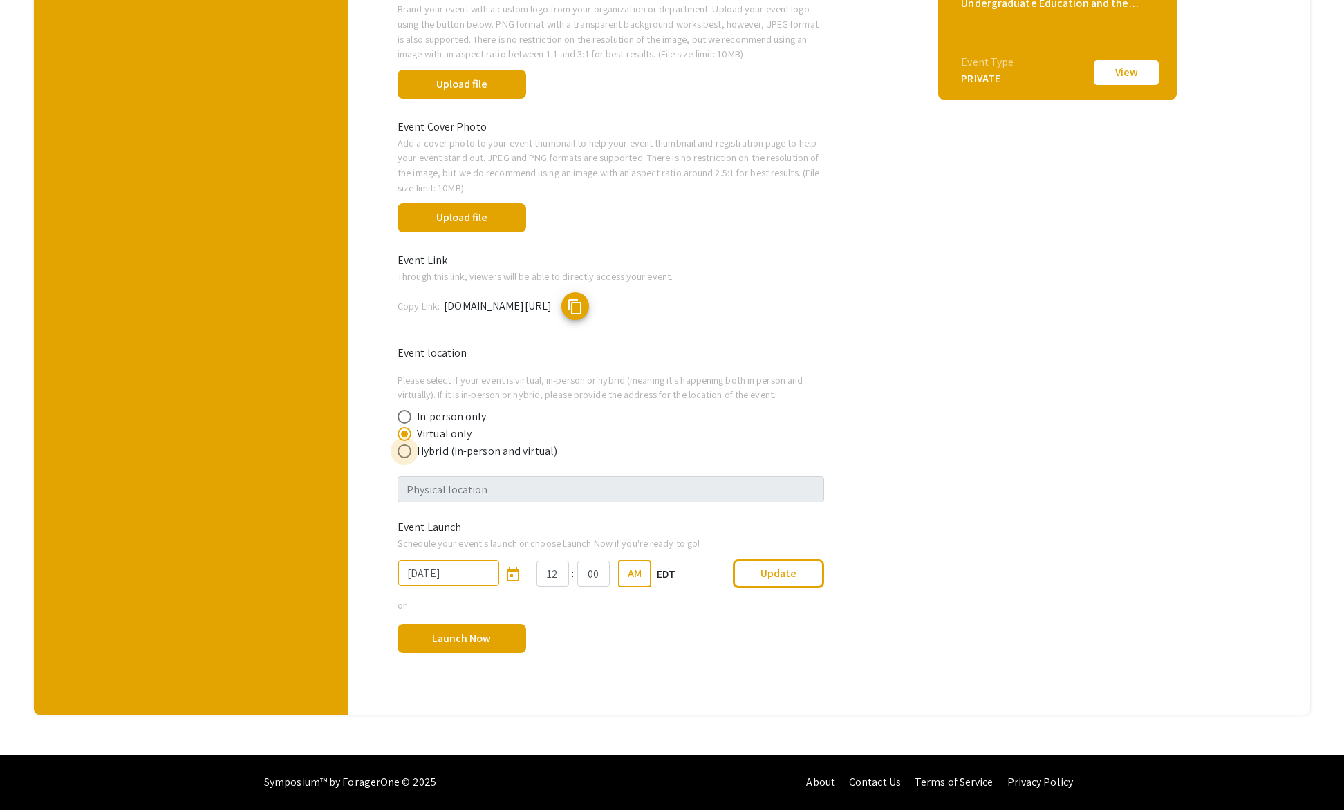
click at [402, 449] on span at bounding box center [405, 452] width 14 height 14
click at [402, 449] on input "Hybrid (in-person and virtual)" at bounding box center [405, 452] width 14 height 14
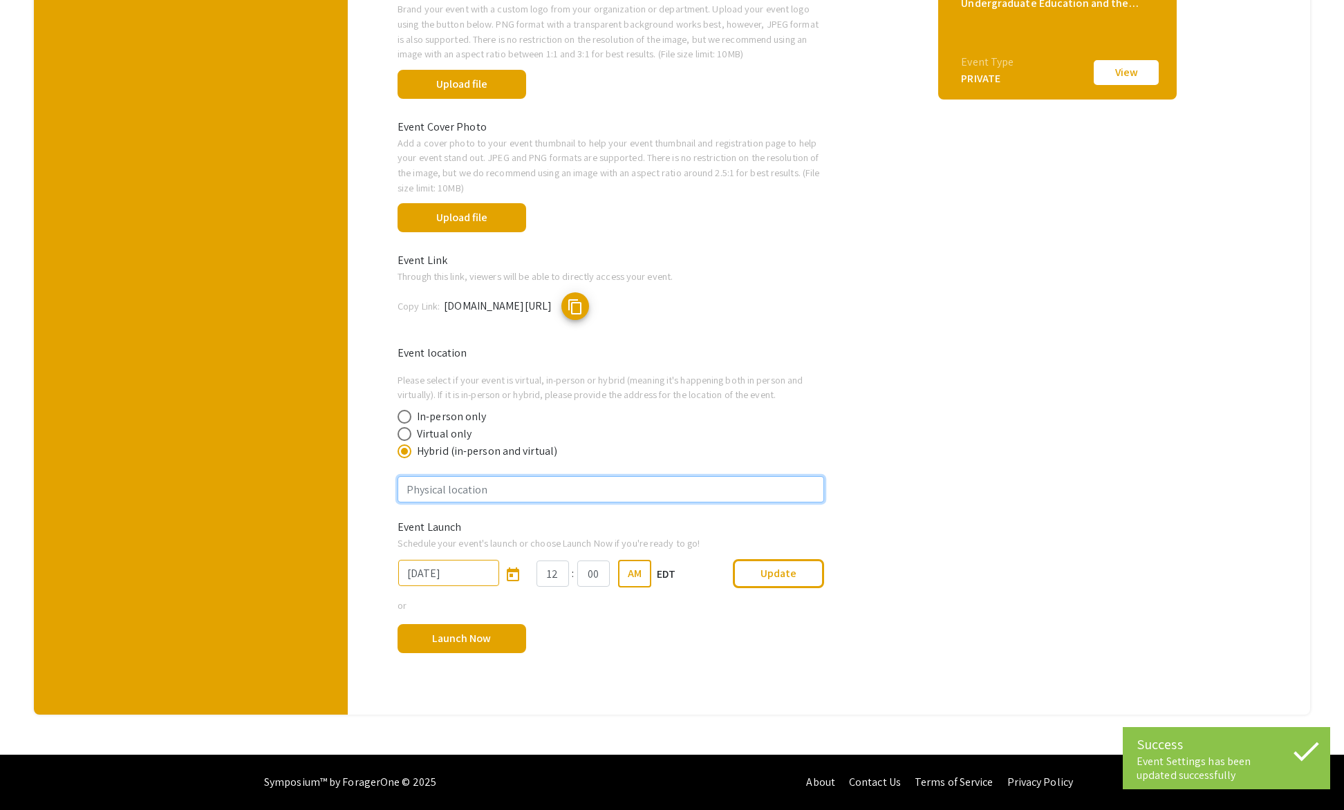
click at [408, 487] on input "text" at bounding box center [611, 489] width 426 height 26
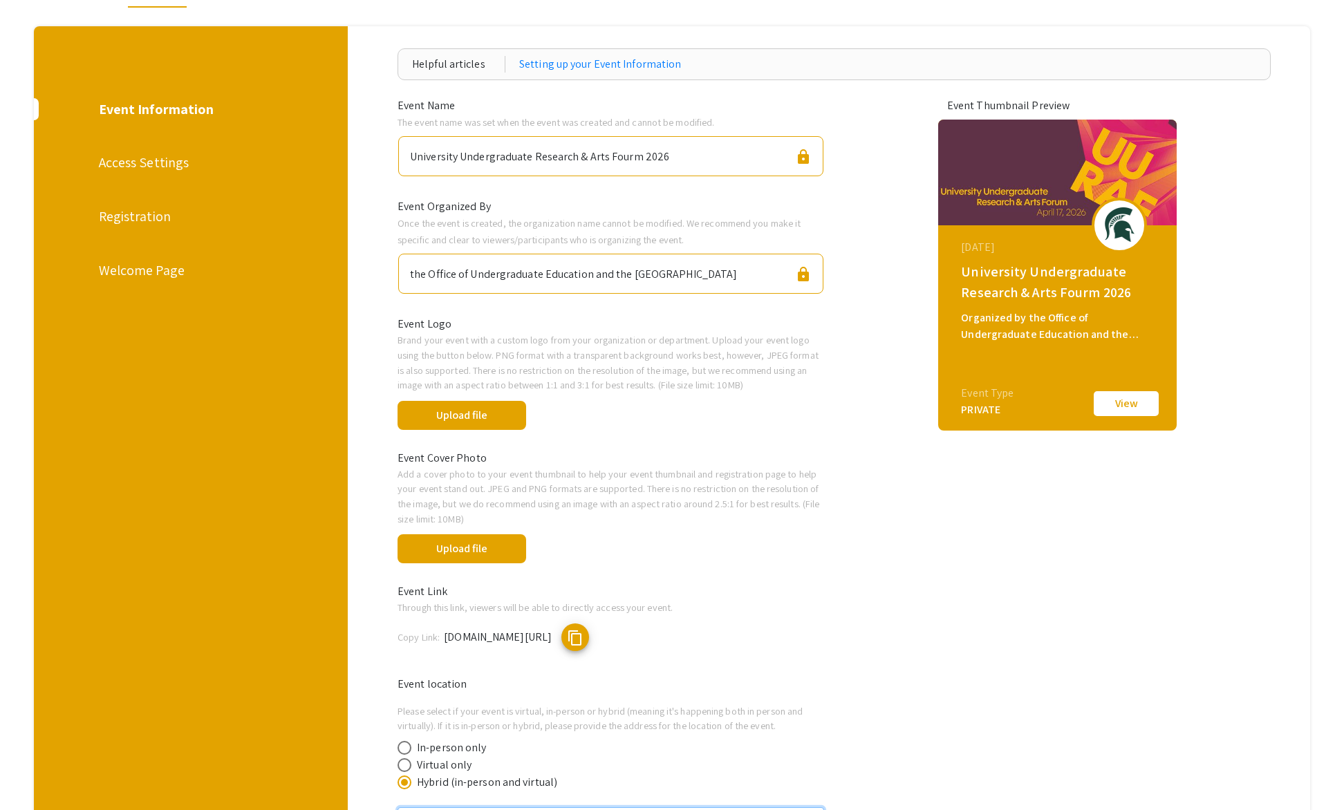
scroll to position [0, 0]
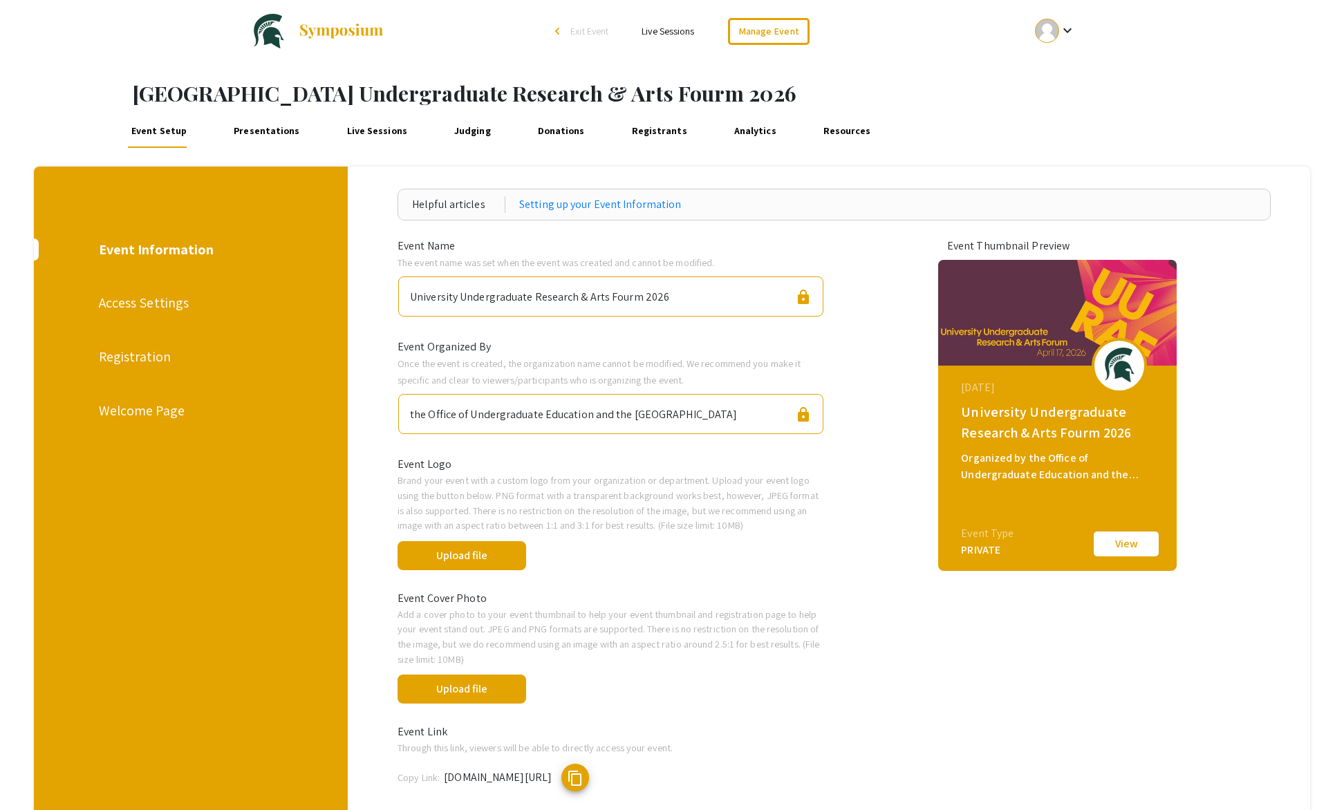
click at [152, 304] on div "Access Settings" at bounding box center [190, 302] width 182 height 21
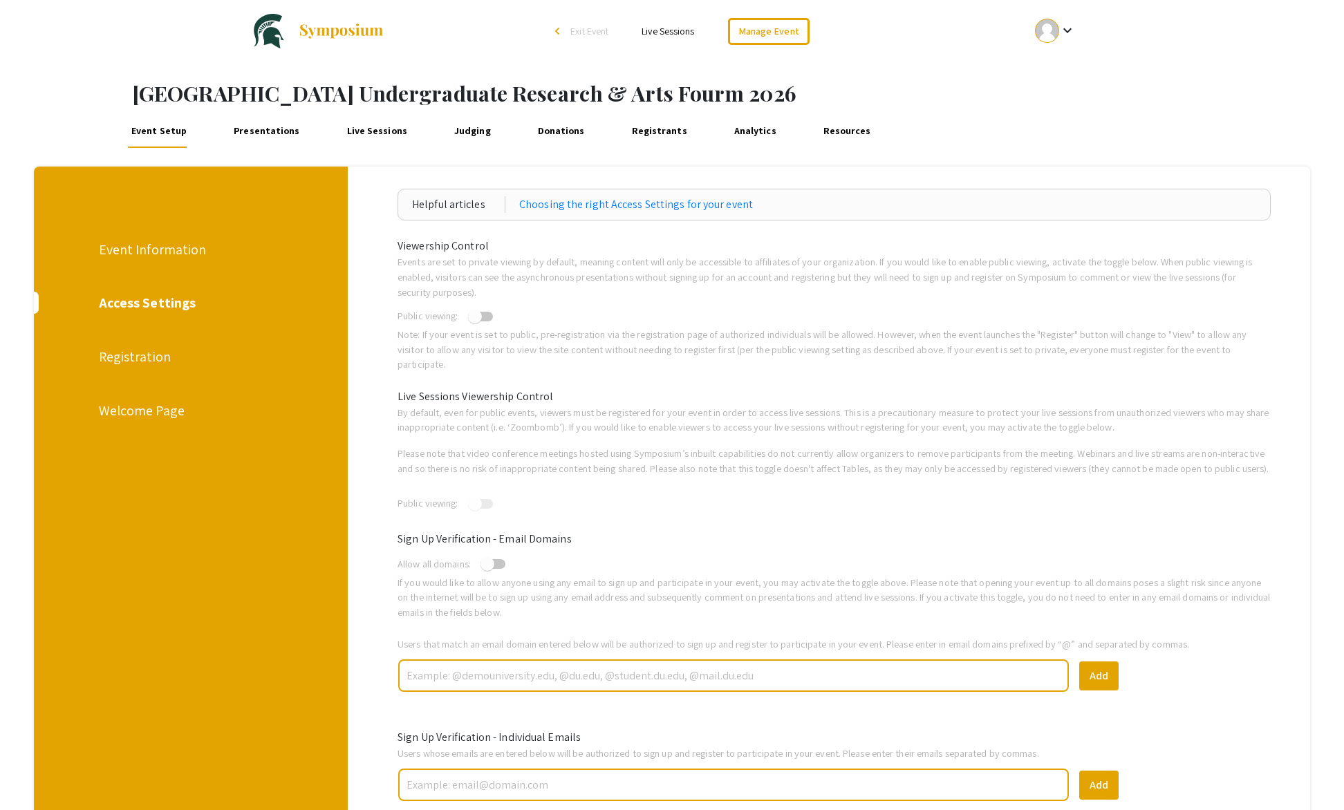
click at [482, 315] on span at bounding box center [475, 317] width 14 height 14
click at [475, 322] on input "checkbox" at bounding box center [474, 322] width 1 height 1
click at [498, 569] on span at bounding box center [493, 564] width 25 height 10
click at [487, 570] on input "checkbox" at bounding box center [487, 569] width 1 height 1
click at [138, 356] on div "Registration" at bounding box center [190, 356] width 182 height 21
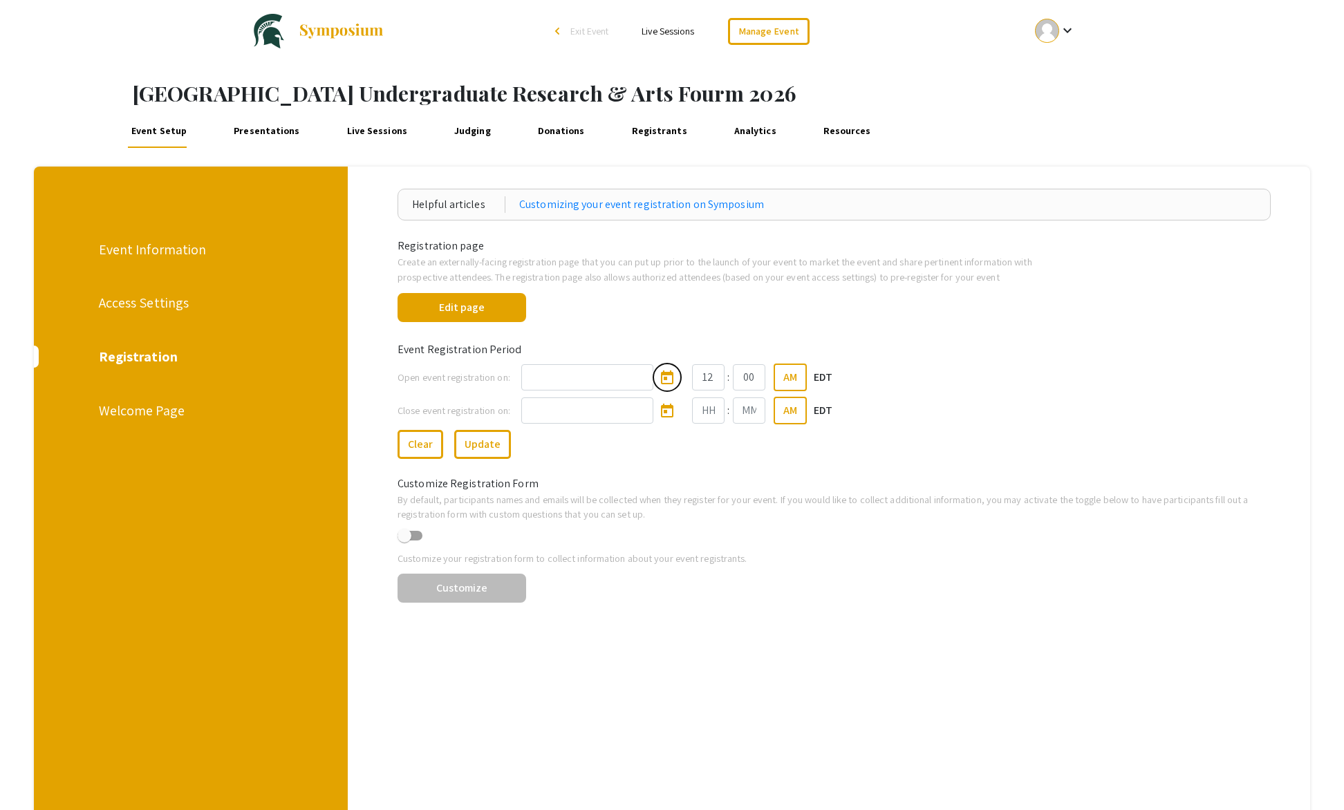
click at [669, 380] on icon "Open calendar" at bounding box center [667, 378] width 12 height 14
click at [706, 416] on button "Next month" at bounding box center [710, 420] width 28 height 28
click at [705, 416] on button "Next month" at bounding box center [710, 420] width 28 height 28
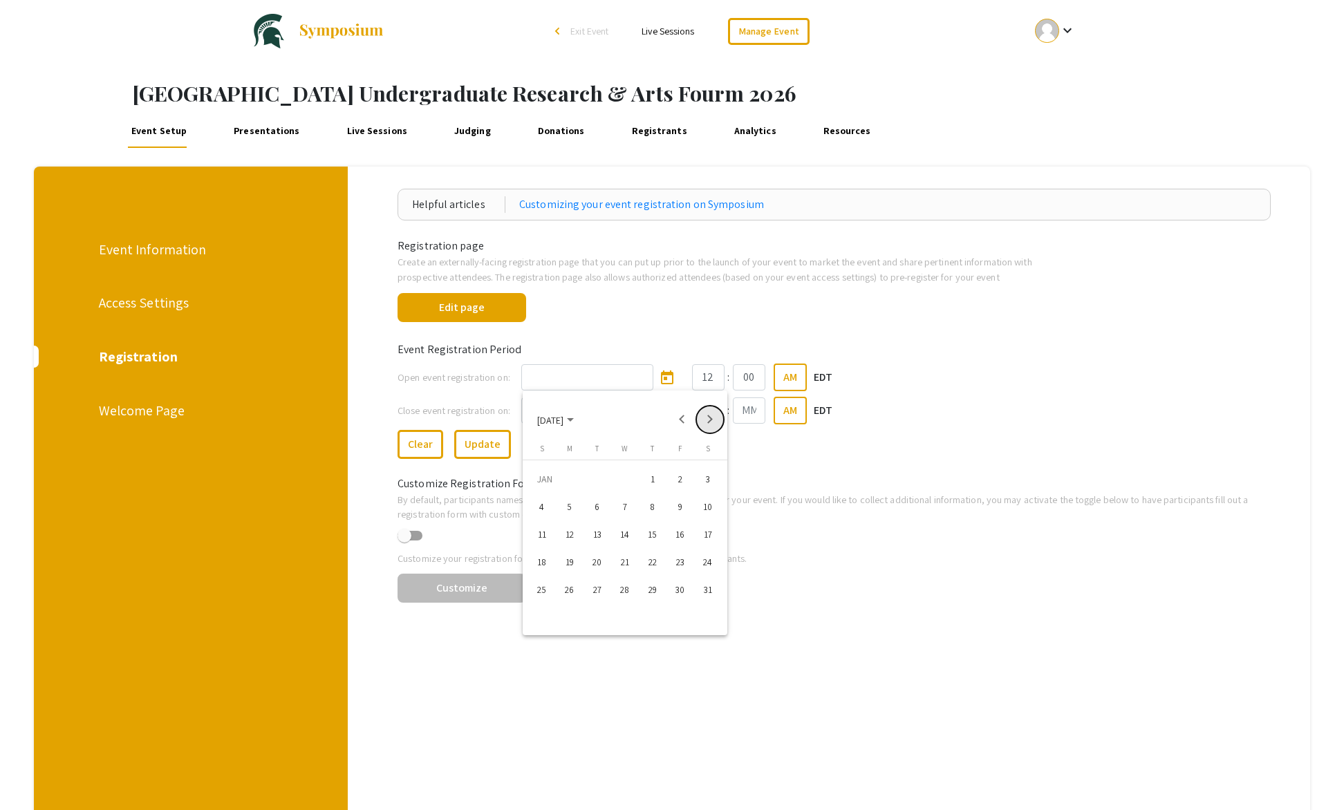
click at [705, 416] on button "Next month" at bounding box center [710, 420] width 28 height 28
click at [683, 417] on button "Previous month" at bounding box center [683, 420] width 28 height 28
click at [648, 472] on div "1" at bounding box center [652, 479] width 25 height 25
click at [486, 447] on button "Update" at bounding box center [482, 444] width 57 height 29
click at [128, 413] on div "Welcome Page" at bounding box center [190, 410] width 182 height 21
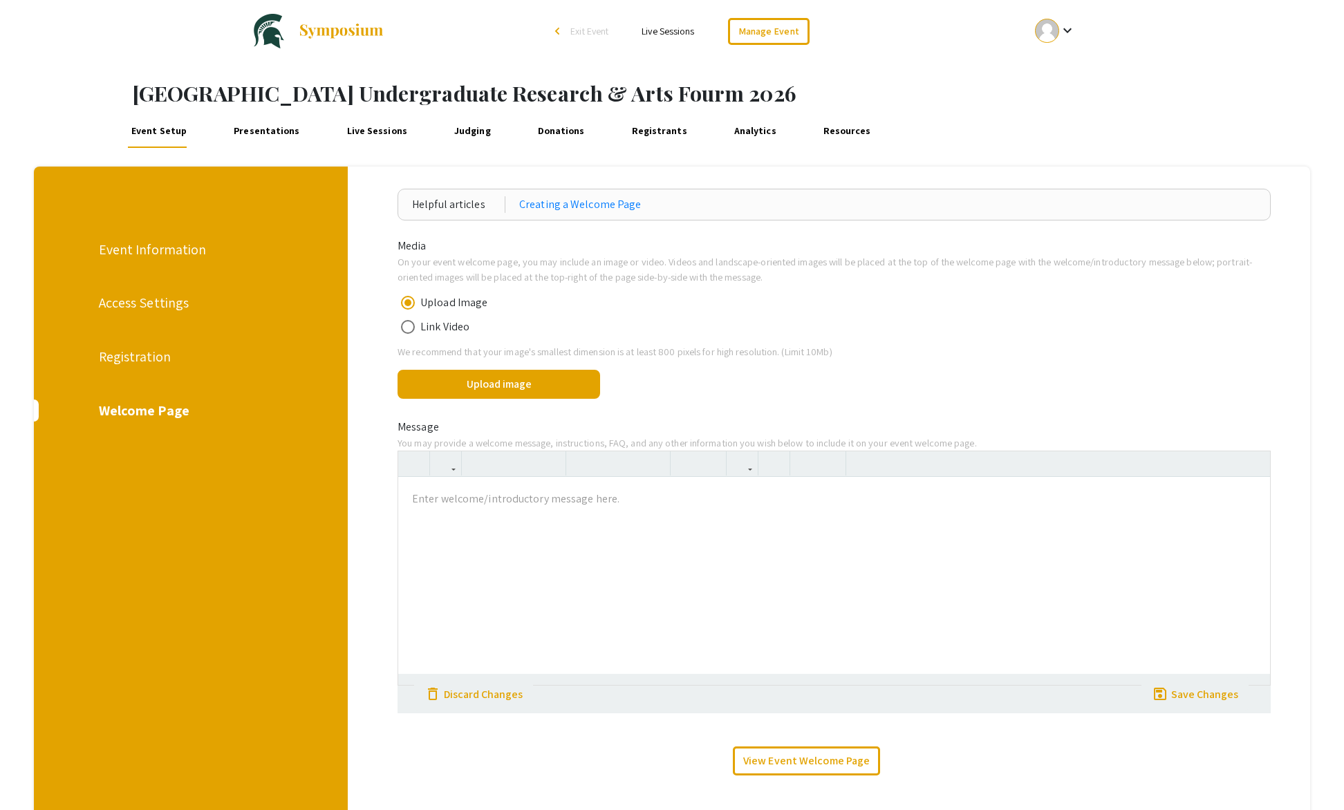
click at [133, 307] on div "Access Settings" at bounding box center [190, 302] width 182 height 21
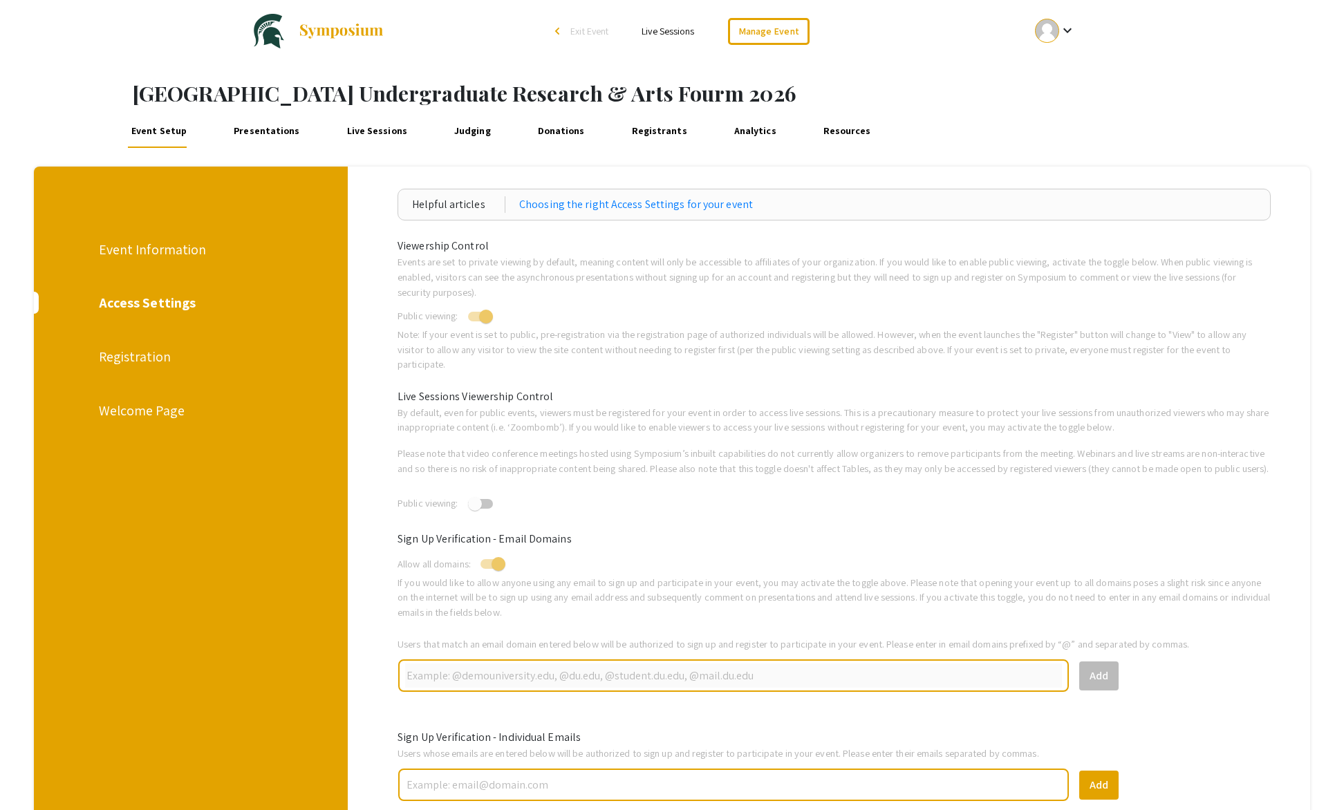
click at [155, 362] on div "Registration" at bounding box center [190, 356] width 182 height 21
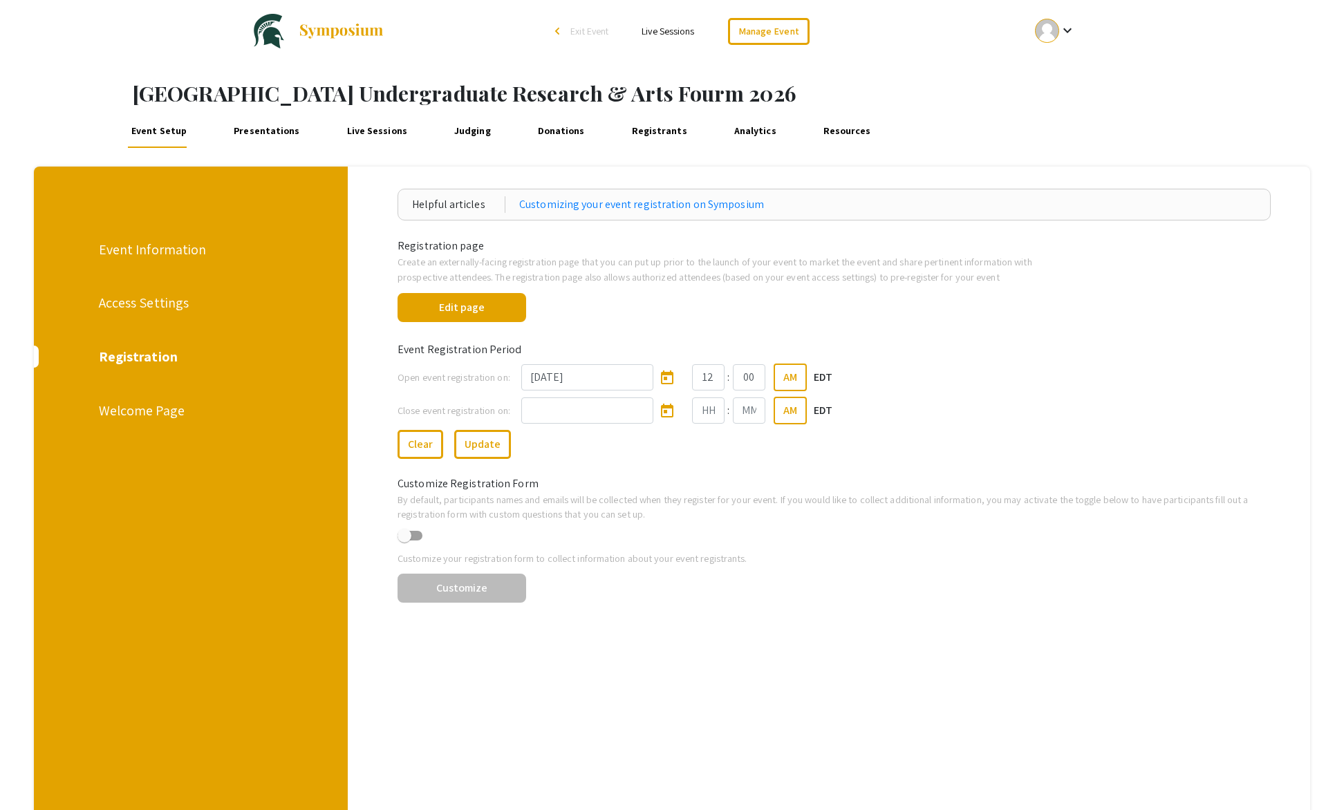
click at [598, 35] on span "Exit Event" at bounding box center [589, 31] width 38 height 12
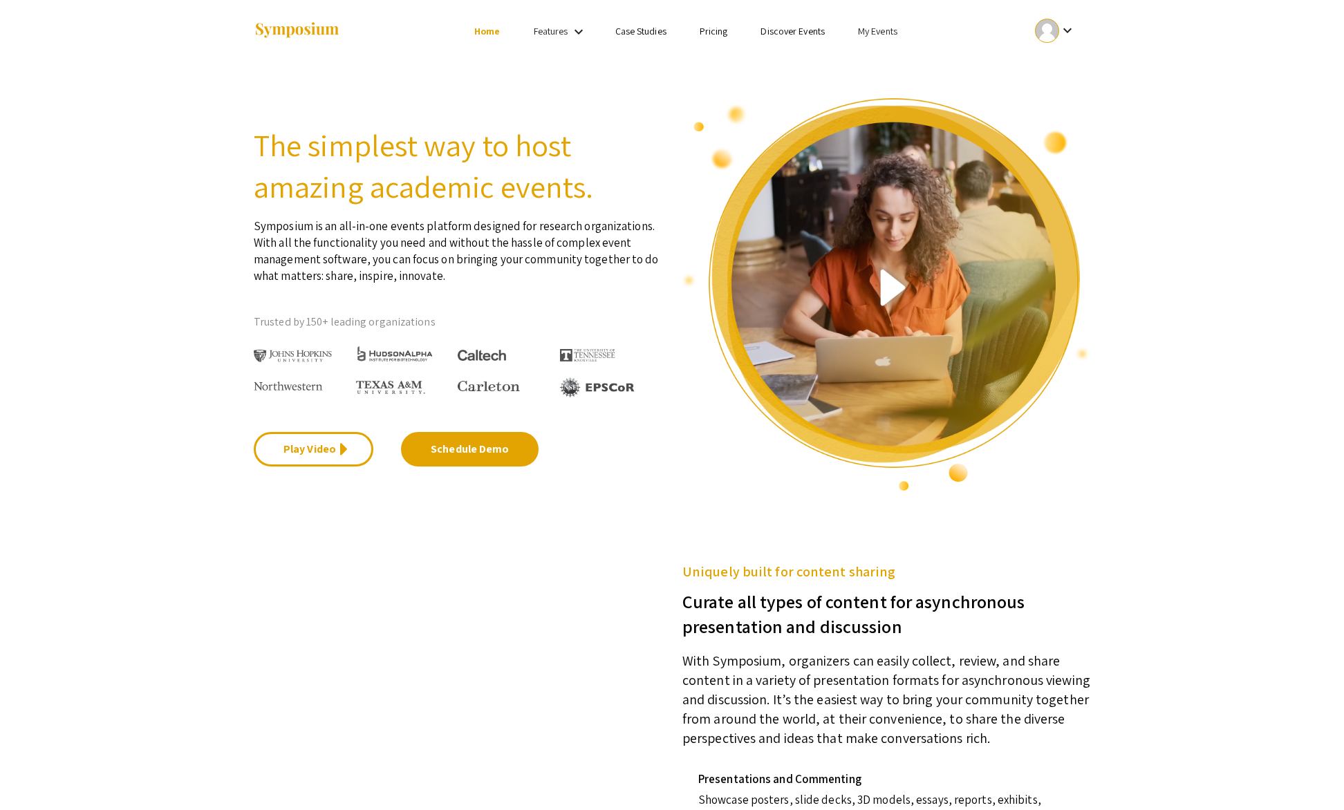
click at [871, 34] on link "My Events" at bounding box center [877, 31] width 39 height 12
click at [883, 63] on button "Events I've organized" at bounding box center [900, 61] width 118 height 33
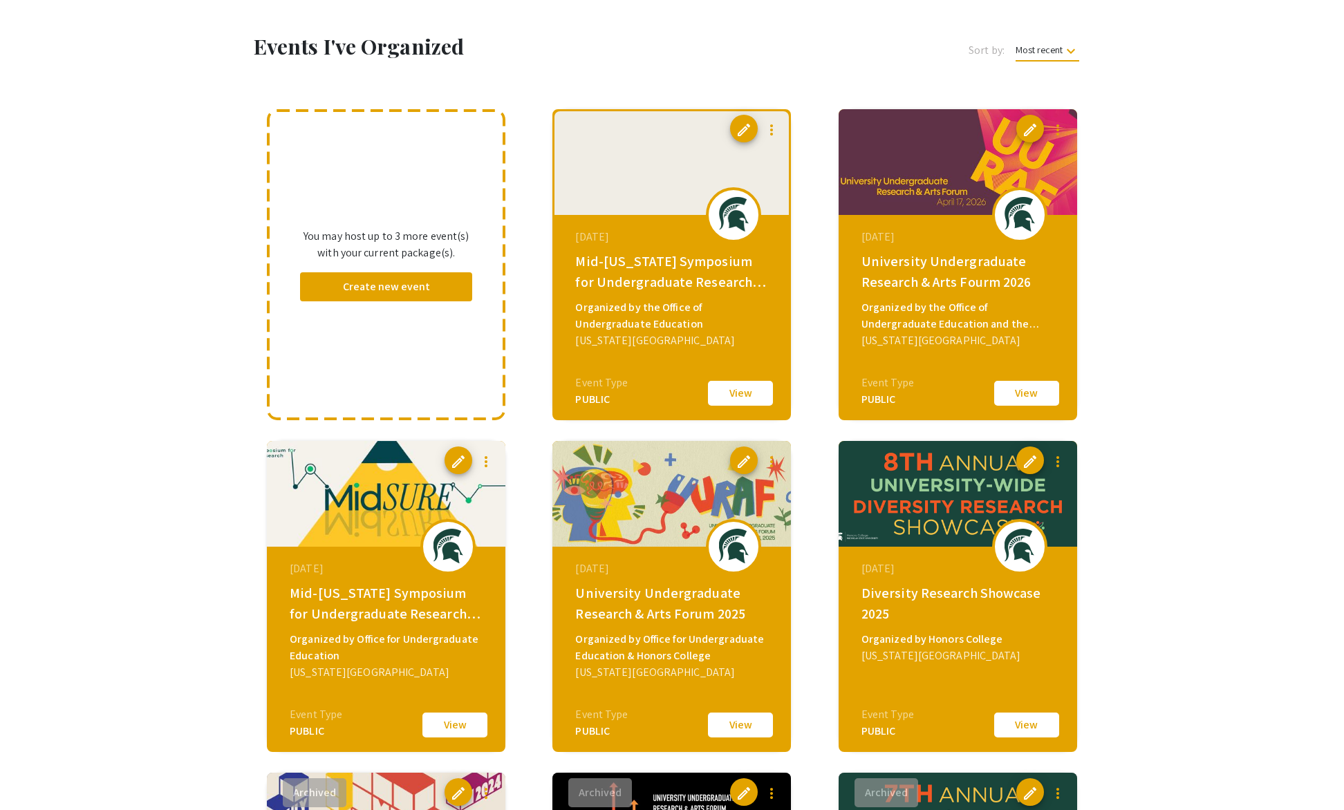
scroll to position [55, 0]
